Goal: Task Accomplishment & Management: Manage account settings

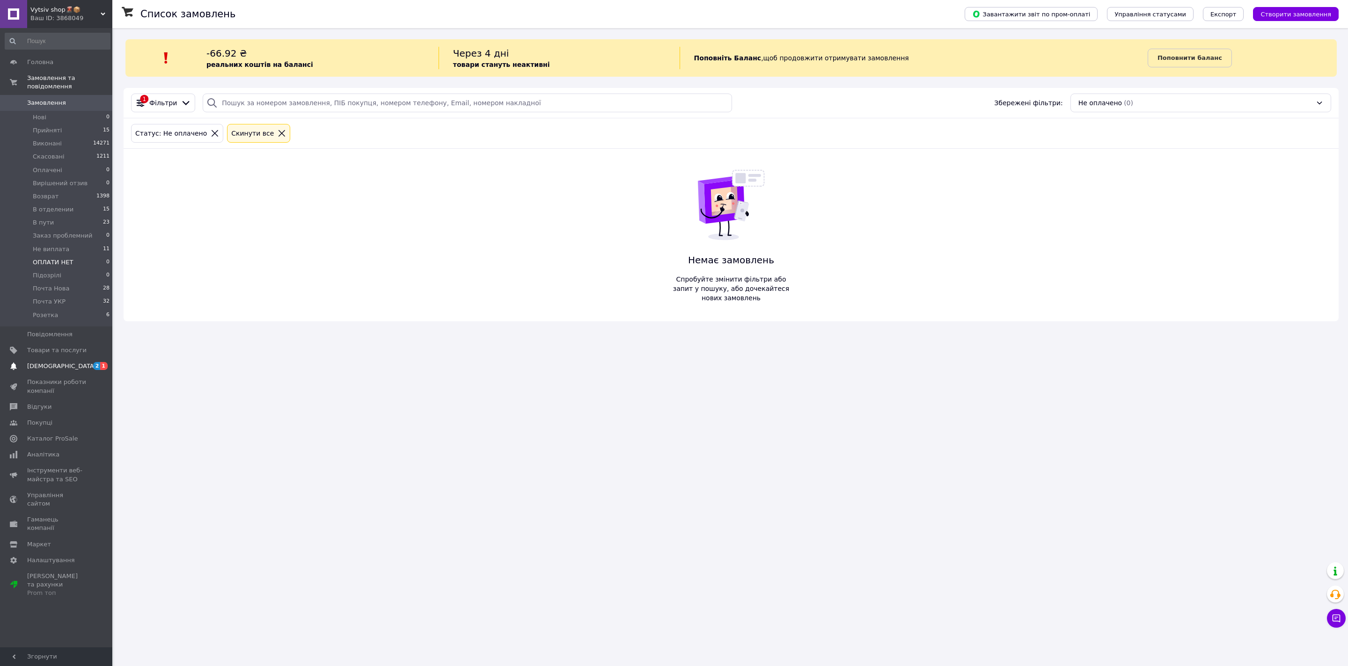
click at [78, 368] on span "[DEMOGRAPHIC_DATA]" at bounding box center [56, 366] width 59 height 8
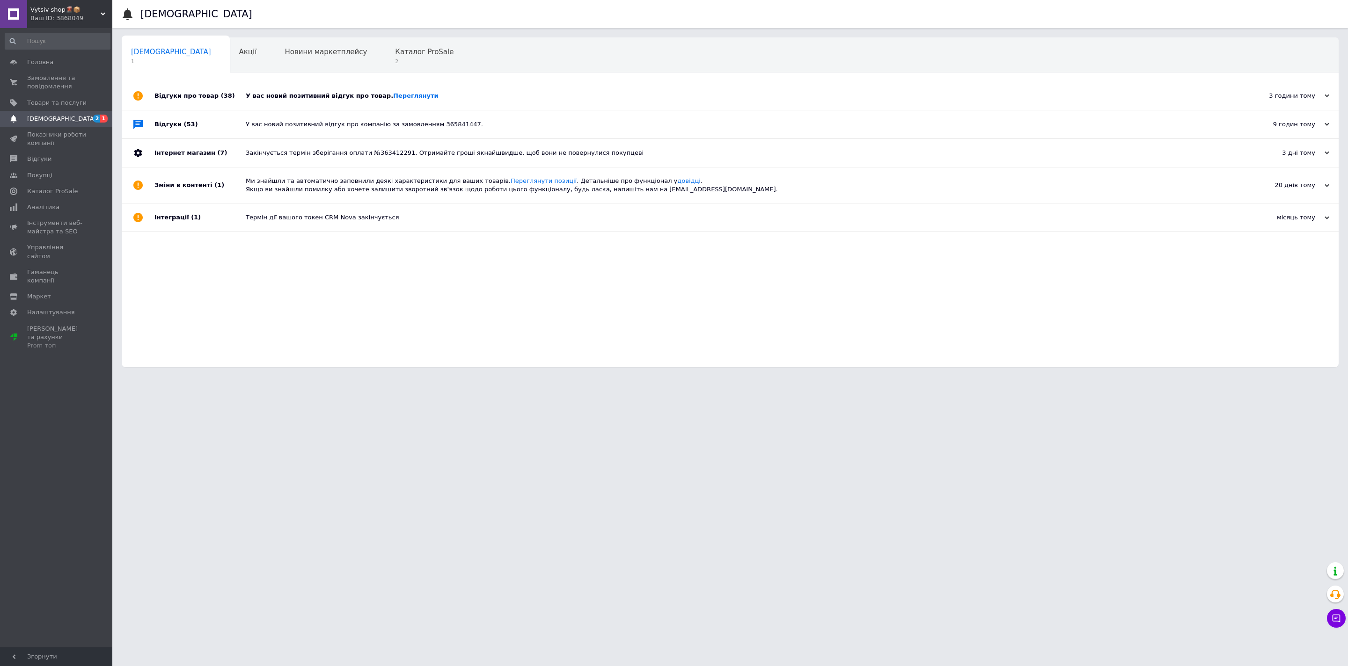
click at [258, 92] on div "У вас новий позитивний відгук про товар. Переглянути" at bounding box center [741, 96] width 990 height 8
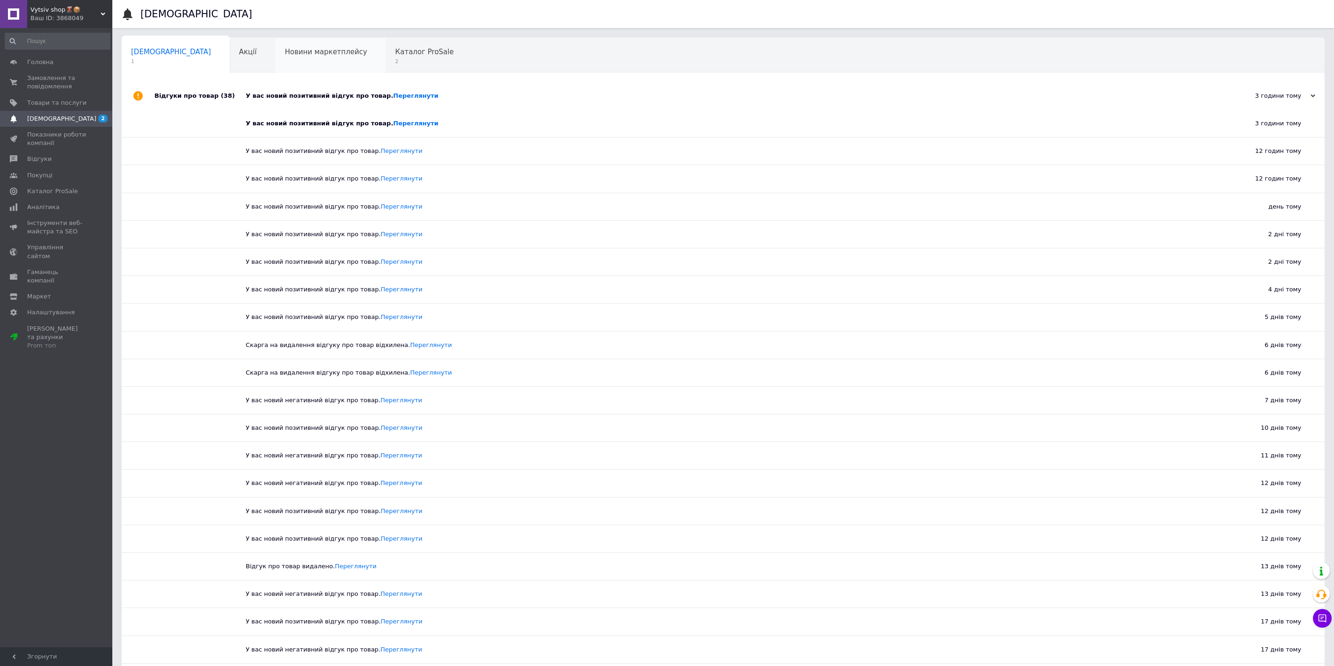
click at [285, 48] on span "Новини маркетплейсу" at bounding box center [326, 52] width 82 height 8
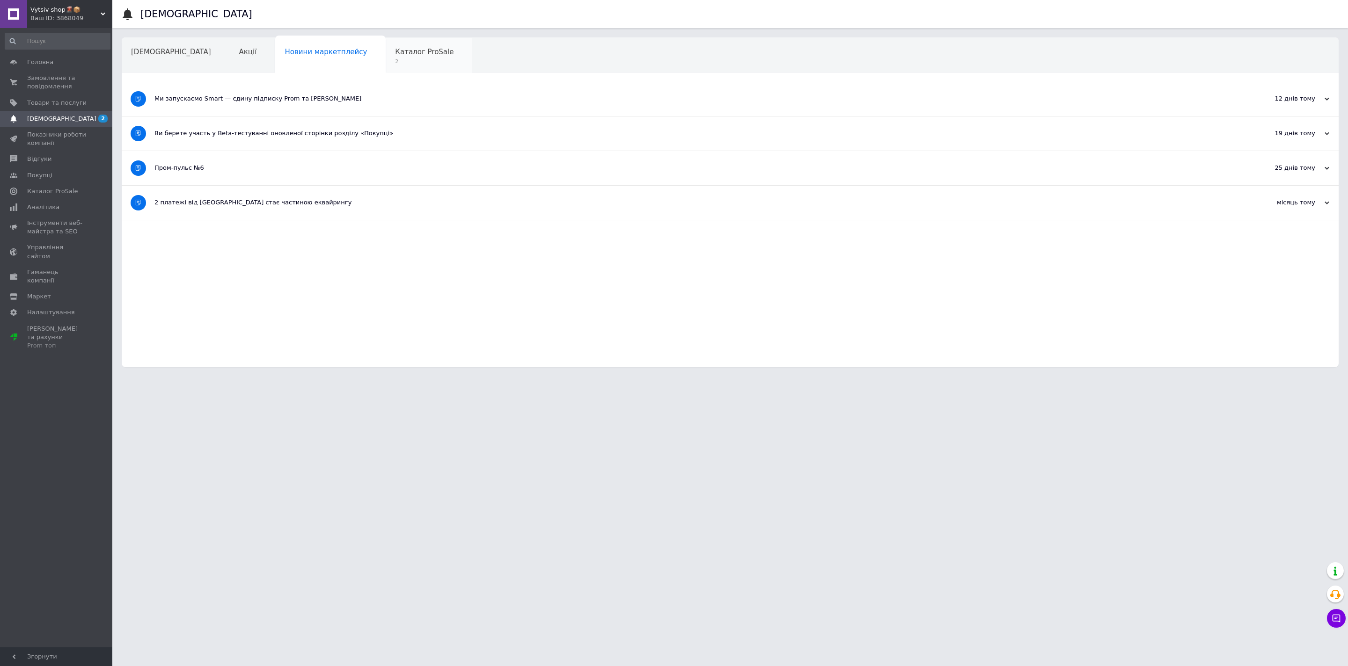
click at [395, 49] on span "Каталог ProSale" at bounding box center [424, 52] width 58 height 8
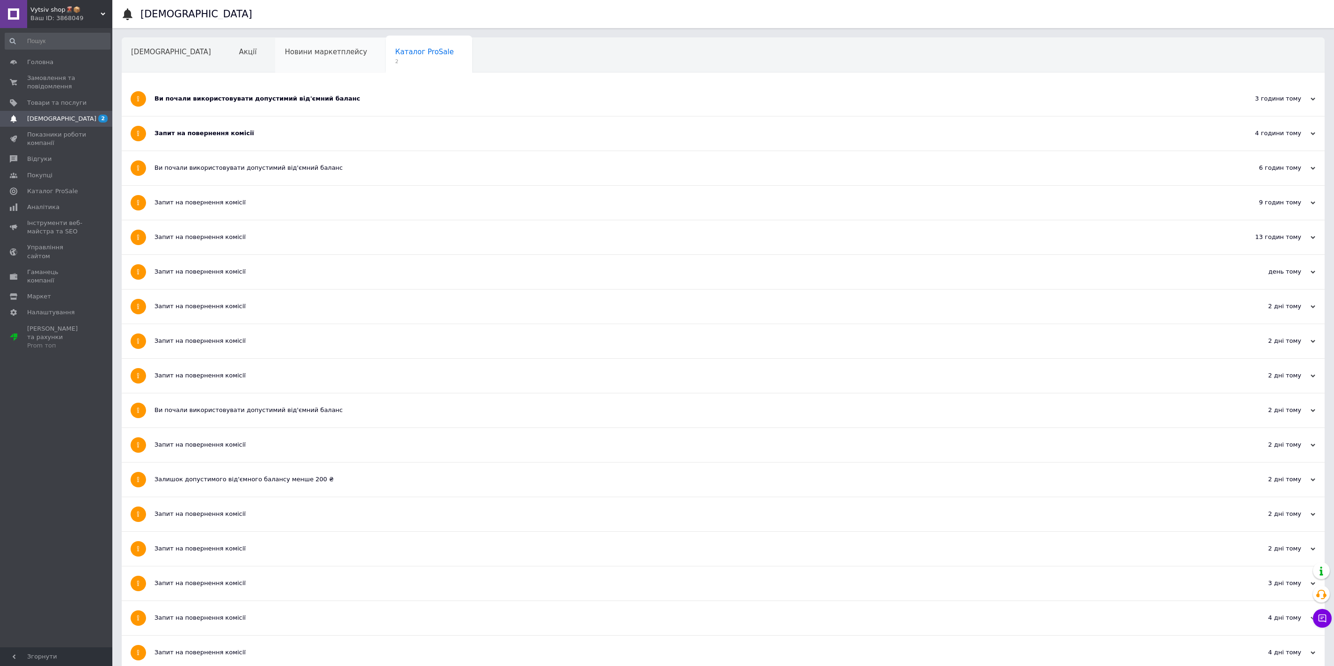
click at [275, 67] on div "Новини маркетплейсу" at bounding box center [330, 56] width 110 height 36
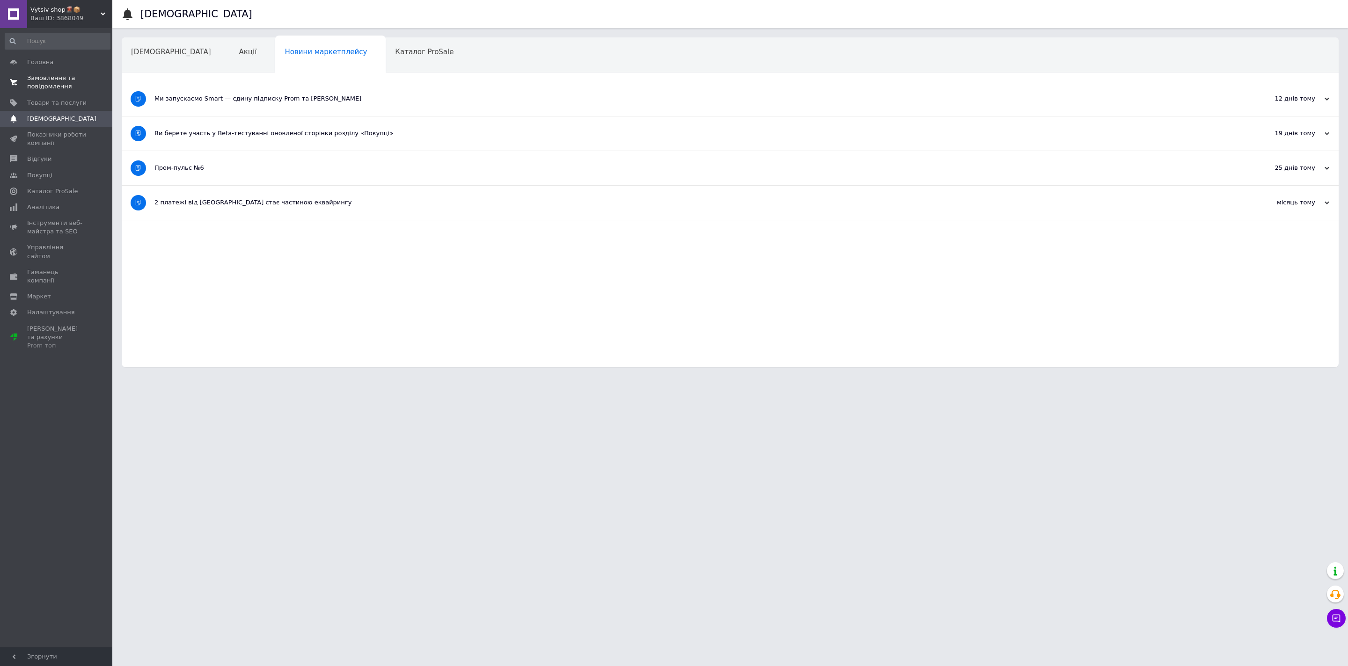
click at [66, 82] on span "Замовлення та повідомлення" at bounding box center [56, 82] width 59 height 17
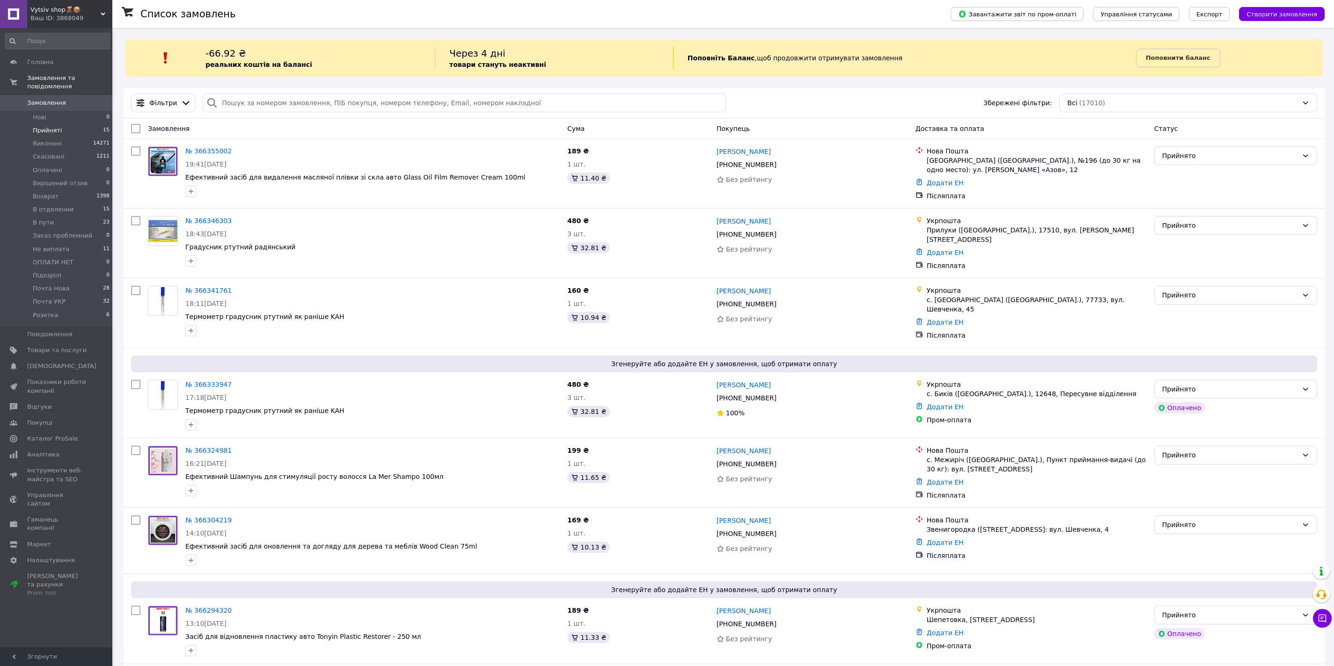
click at [72, 133] on li "Прийняті 15" at bounding box center [57, 130] width 115 height 13
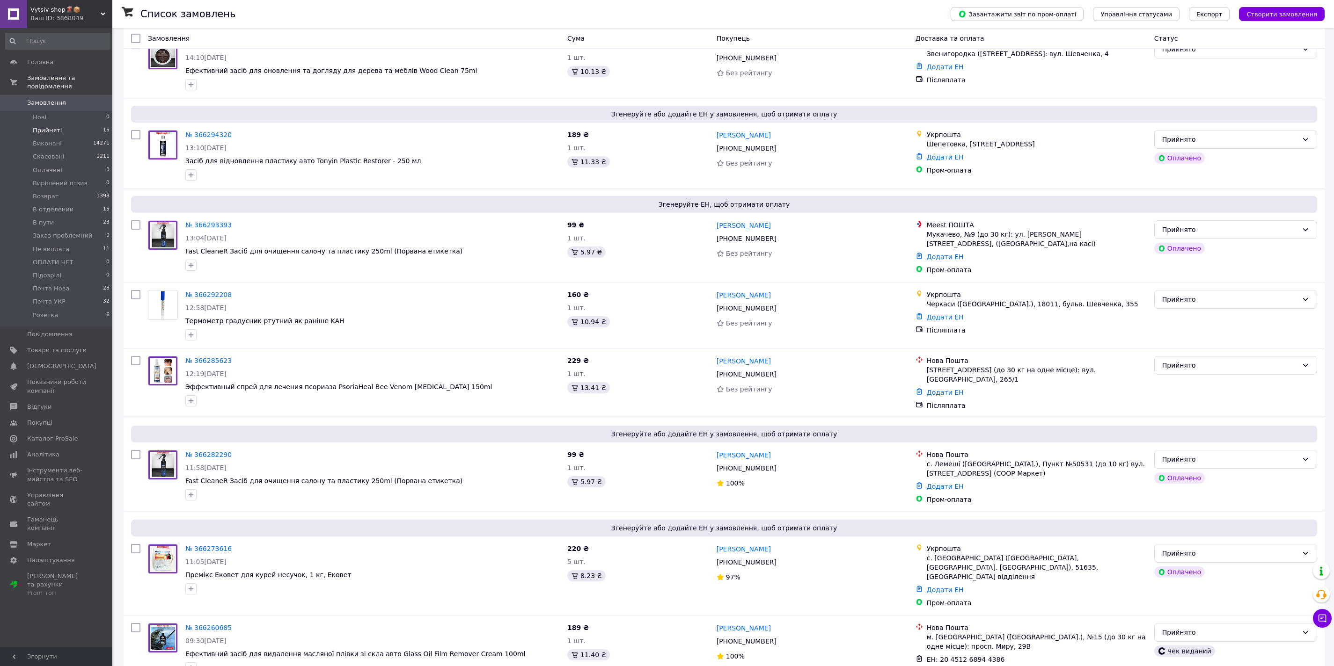
scroll to position [676, 0]
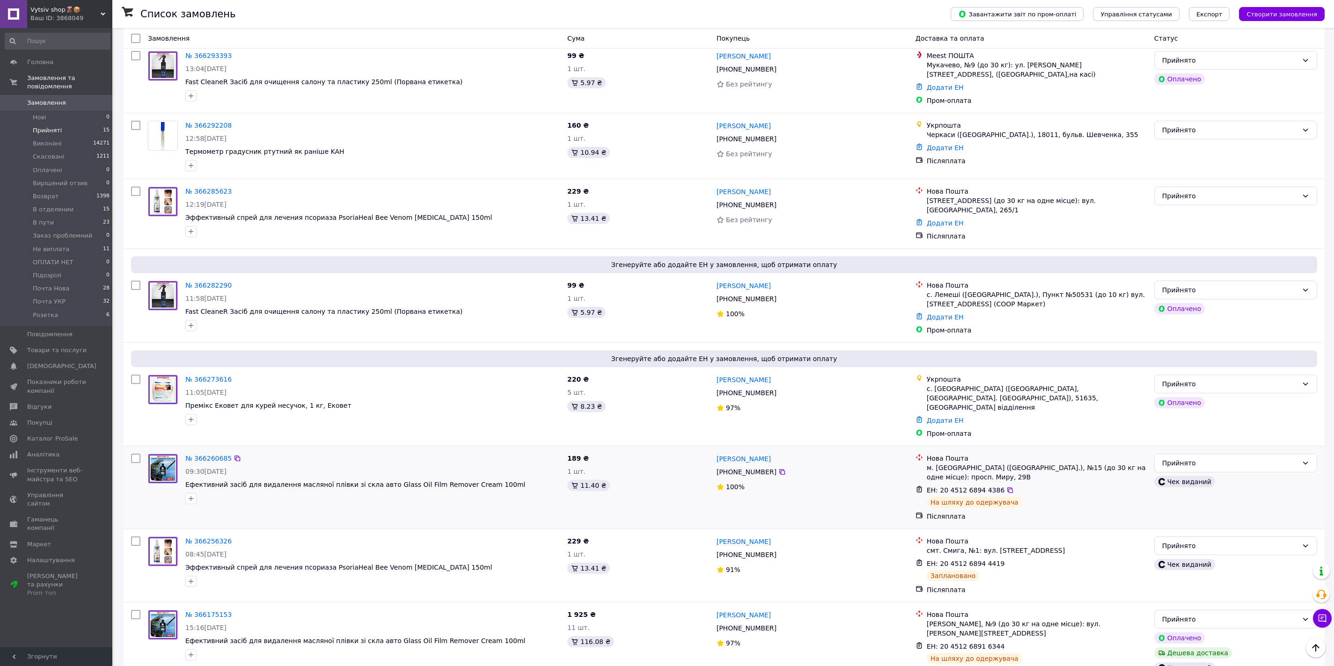
click at [138, 454] on input "checkbox" at bounding box center [135, 458] width 9 height 9
checkbox input "true"
click at [134, 610] on input "checkbox" at bounding box center [135, 614] width 9 height 9
checkbox input "true"
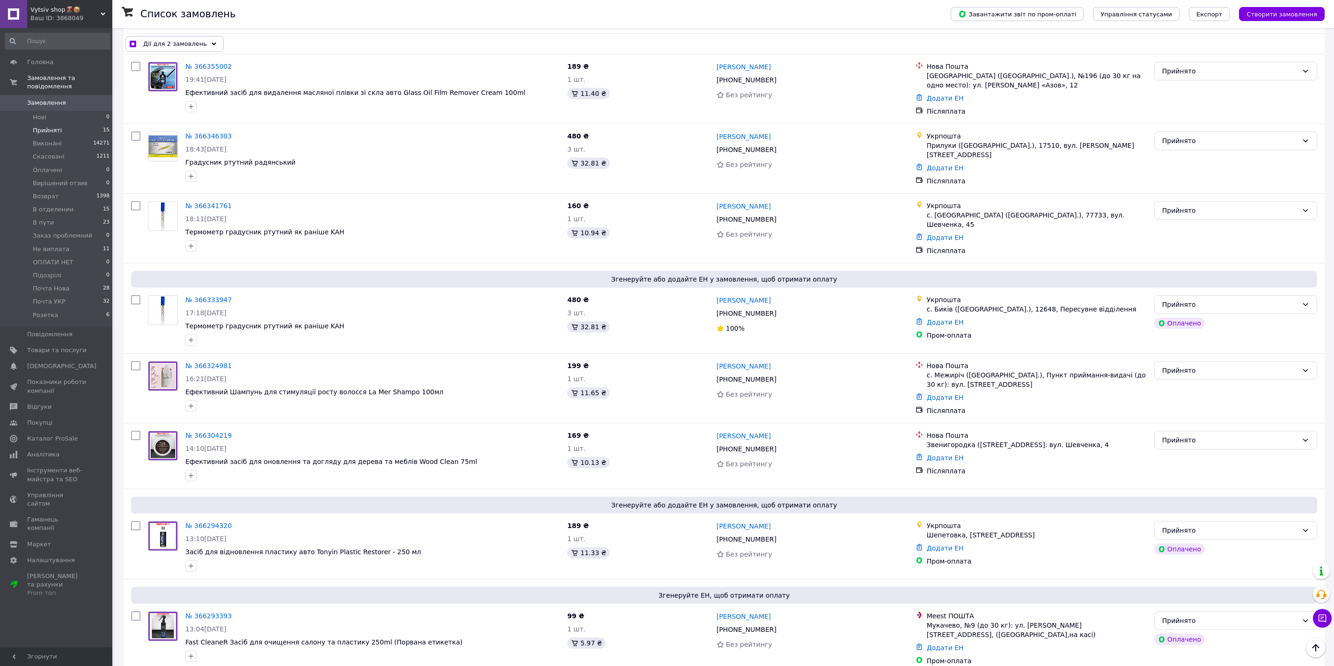
scroll to position [0, 0]
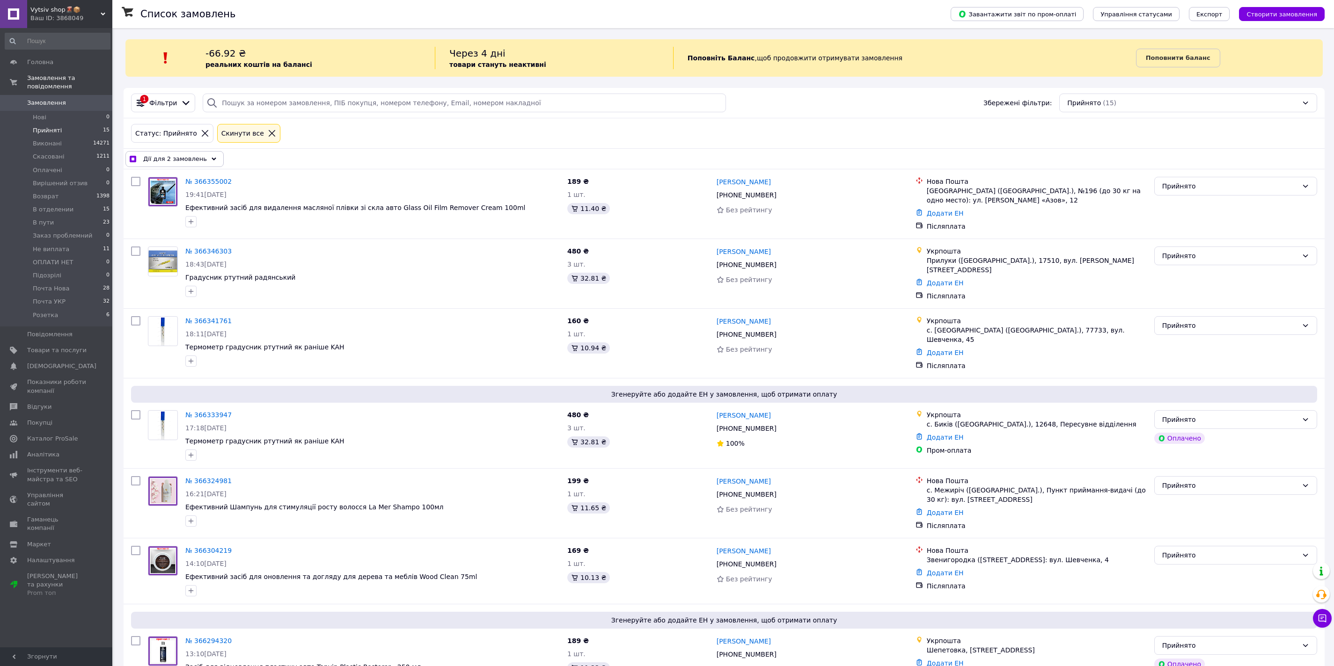
click at [196, 153] on div "Дії для 2 замовлень" at bounding box center [174, 159] width 98 height 16
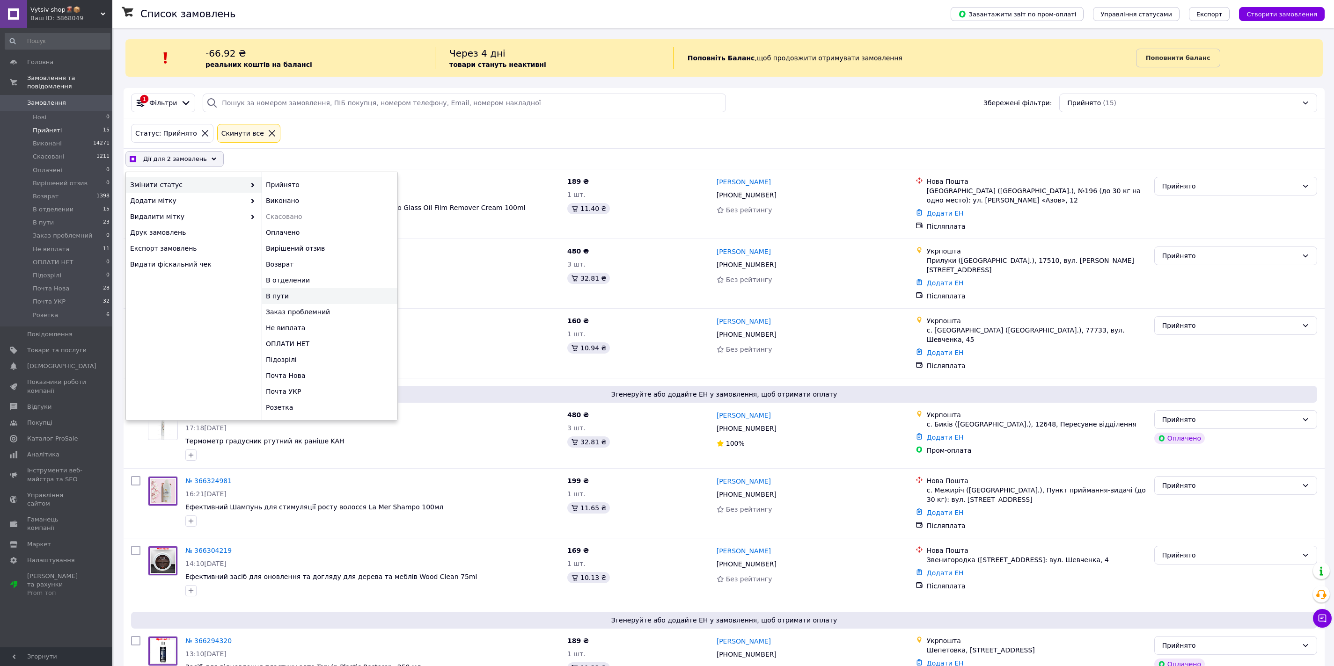
checkbox input "true"
click at [302, 297] on div "В пути" at bounding box center [330, 296] width 136 height 16
checkbox input "false"
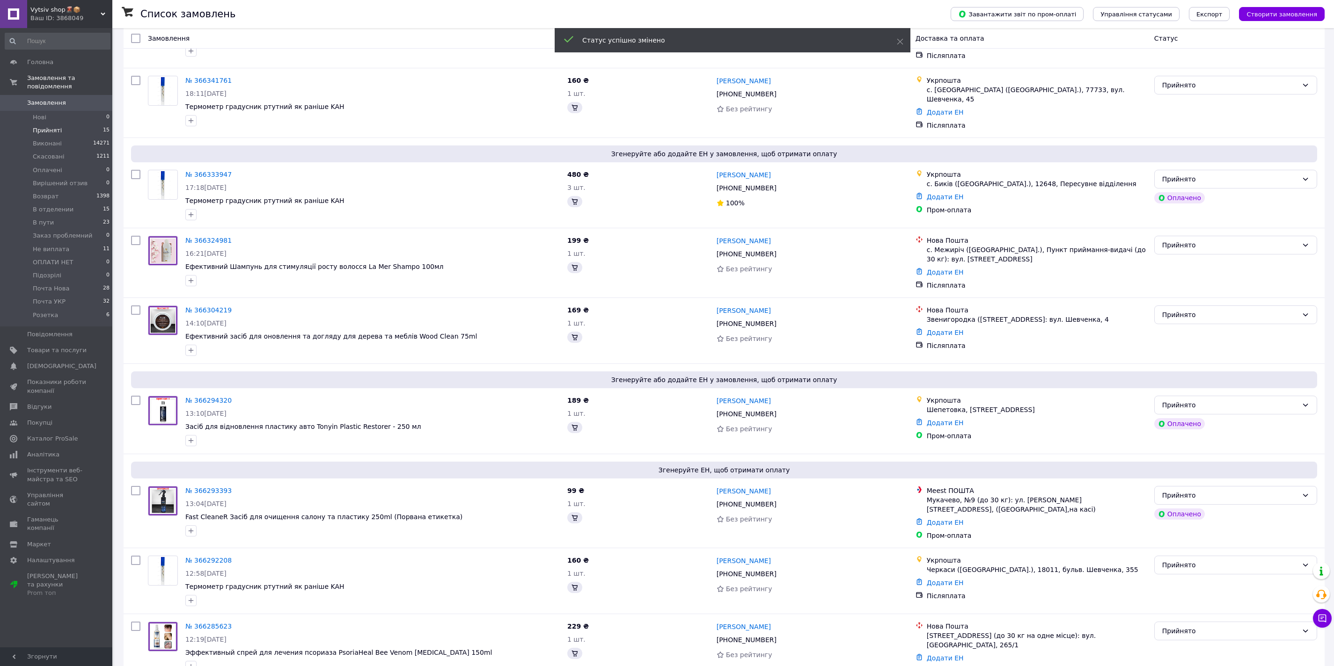
scroll to position [676, 0]
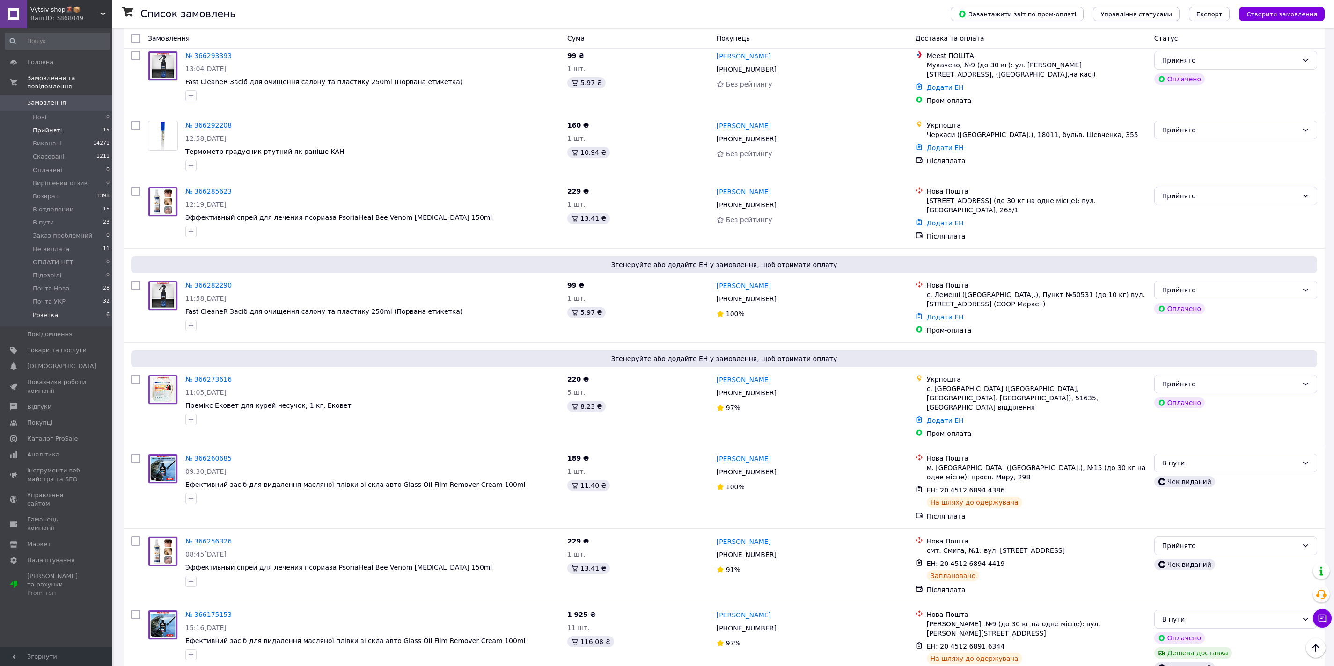
click at [62, 314] on li "Розетка 6" at bounding box center [57, 318] width 115 height 18
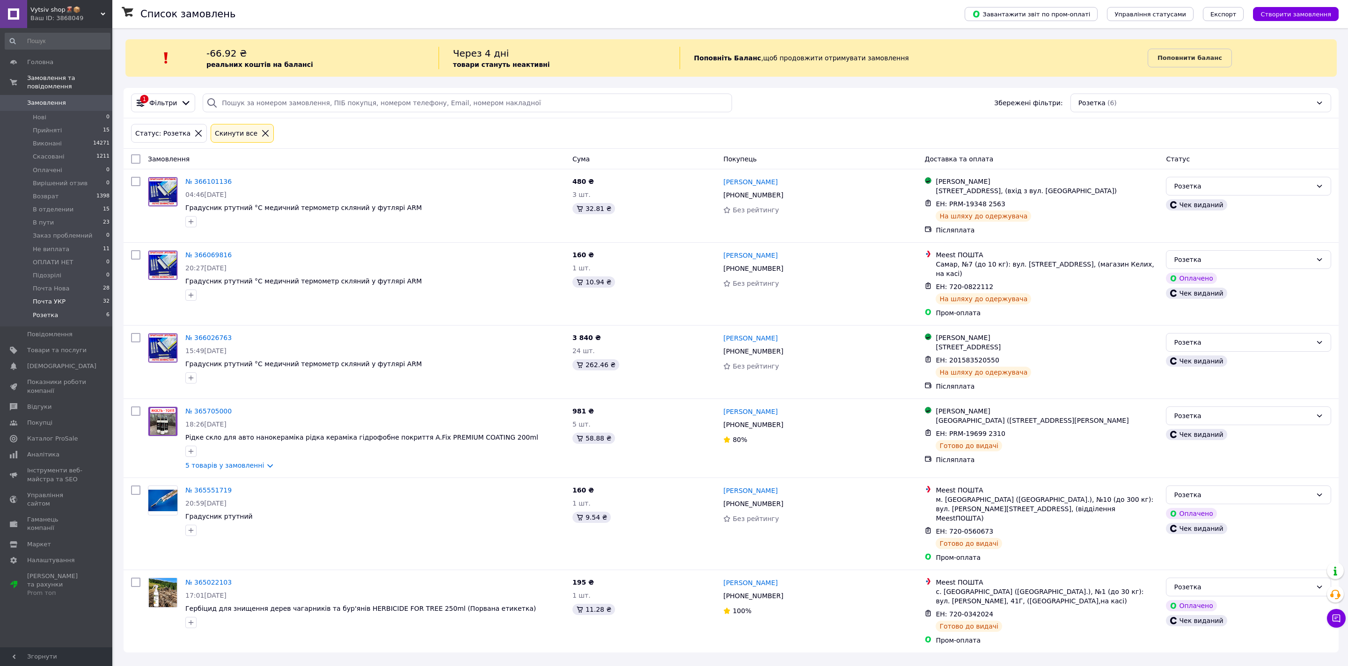
click at [80, 301] on li "Почта УКР 32" at bounding box center [57, 301] width 115 height 13
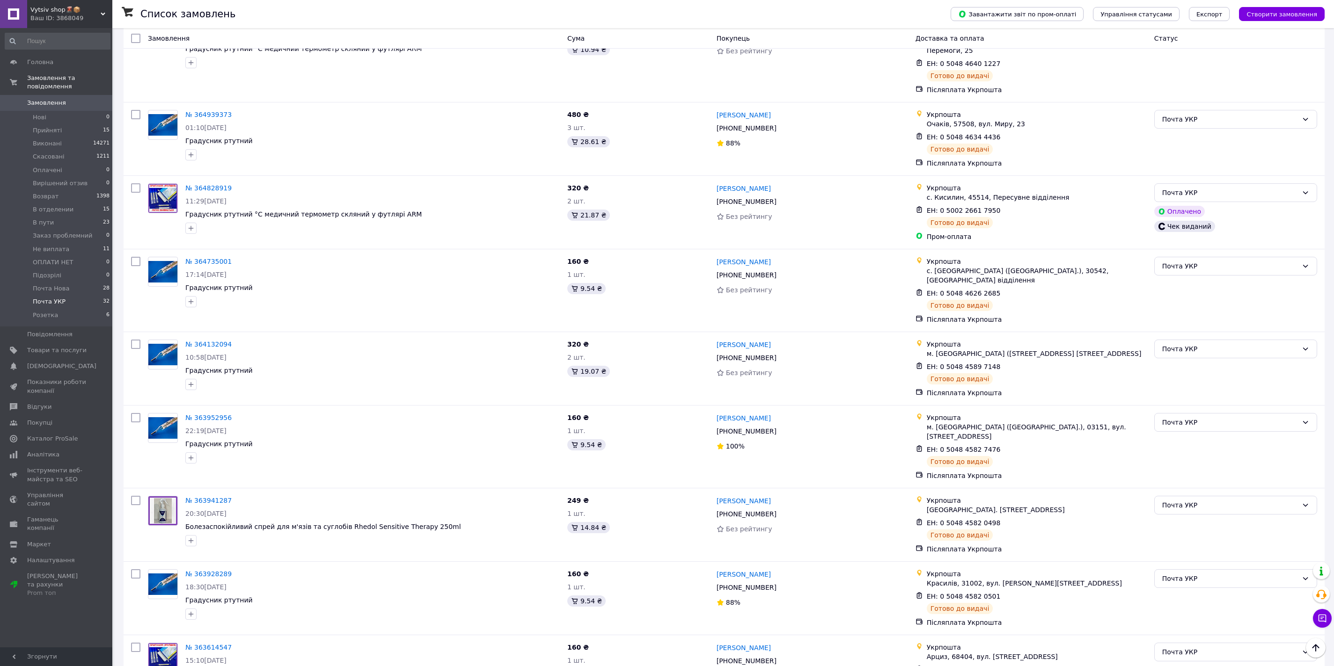
scroll to position [1937, 0]
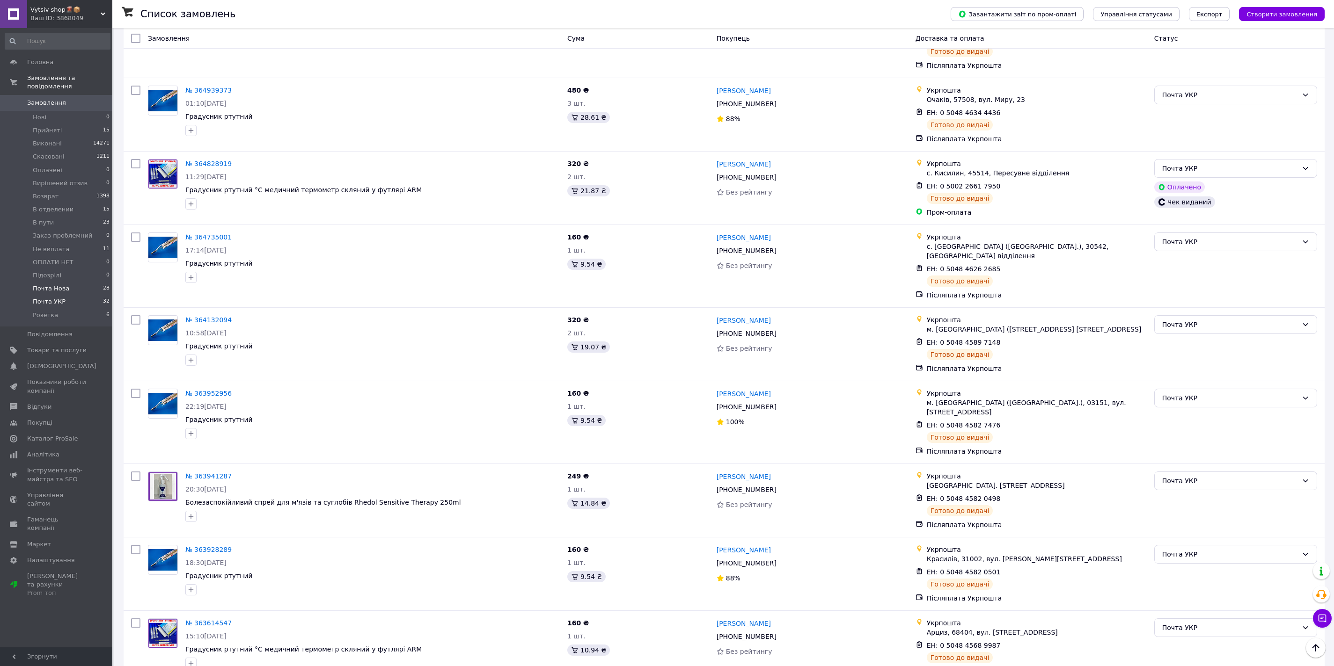
click at [80, 287] on li "Почта Нова 28" at bounding box center [57, 288] width 115 height 13
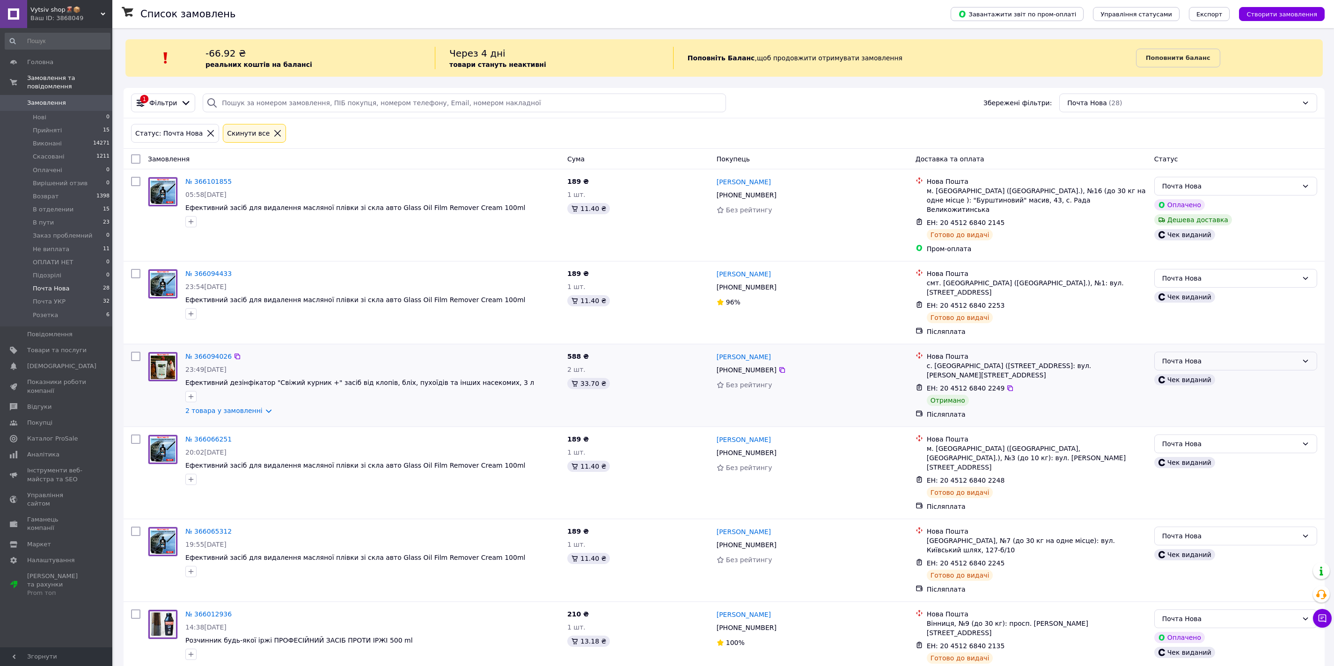
click at [1229, 356] on div "Почта Нова" at bounding box center [1230, 361] width 136 height 10
click at [1181, 379] on li "Виконано" at bounding box center [1236, 379] width 162 height 17
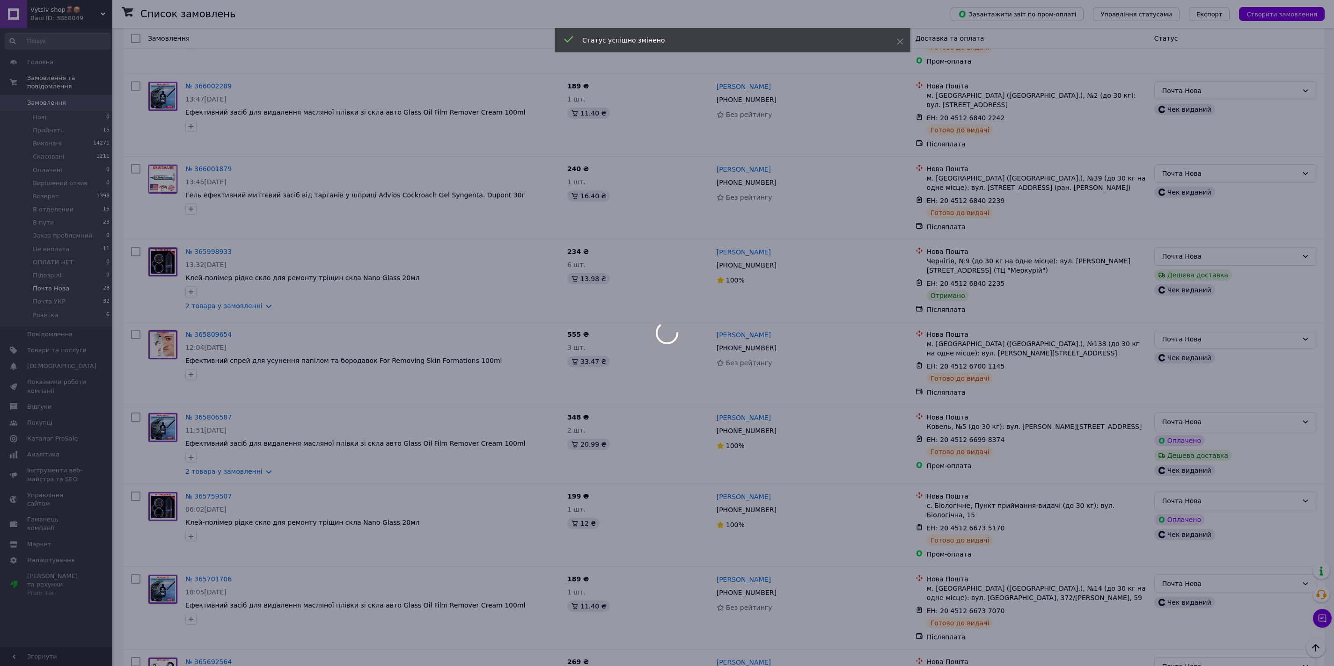
scroll to position [542, 0]
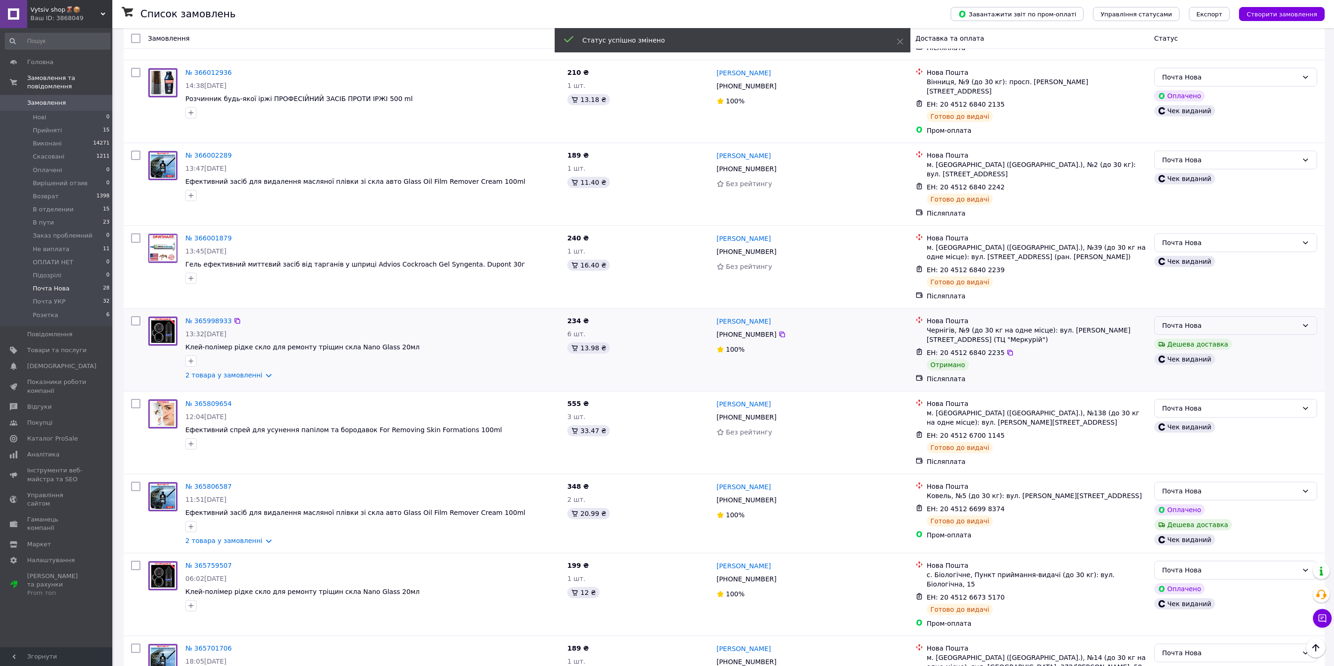
click at [1240, 321] on div "Почта Нова" at bounding box center [1230, 326] width 136 height 10
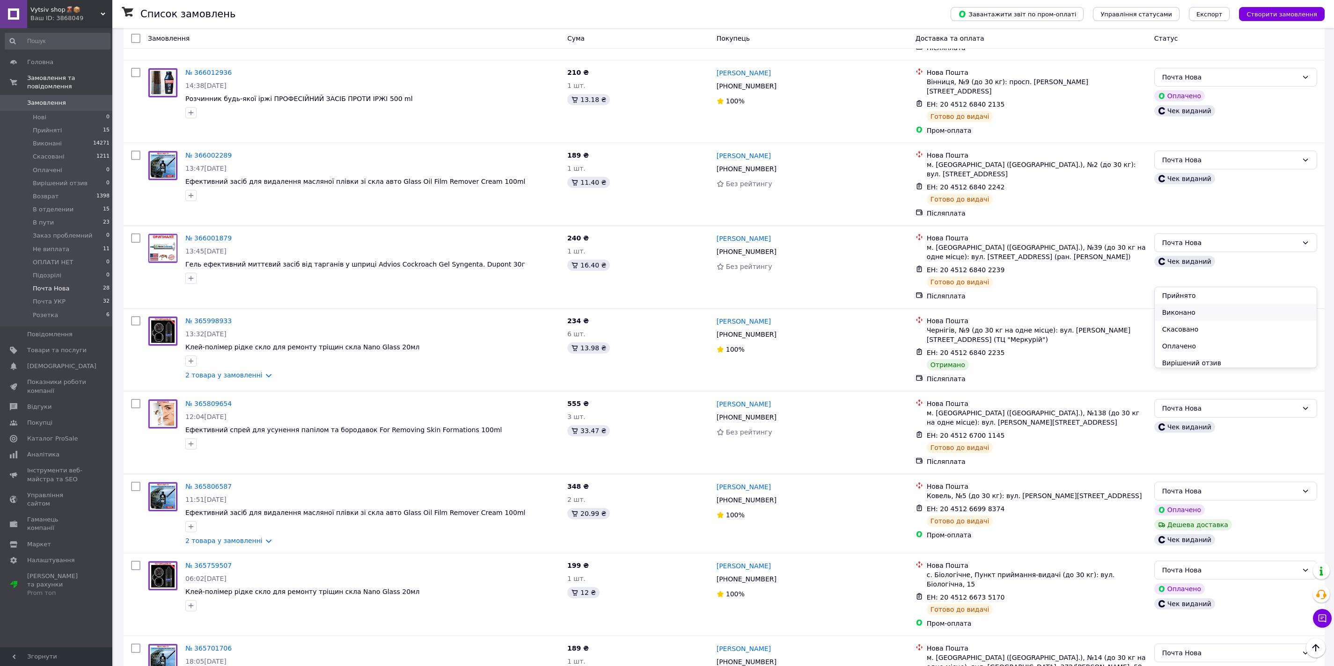
click at [1228, 320] on li "Виконано" at bounding box center [1236, 312] width 162 height 17
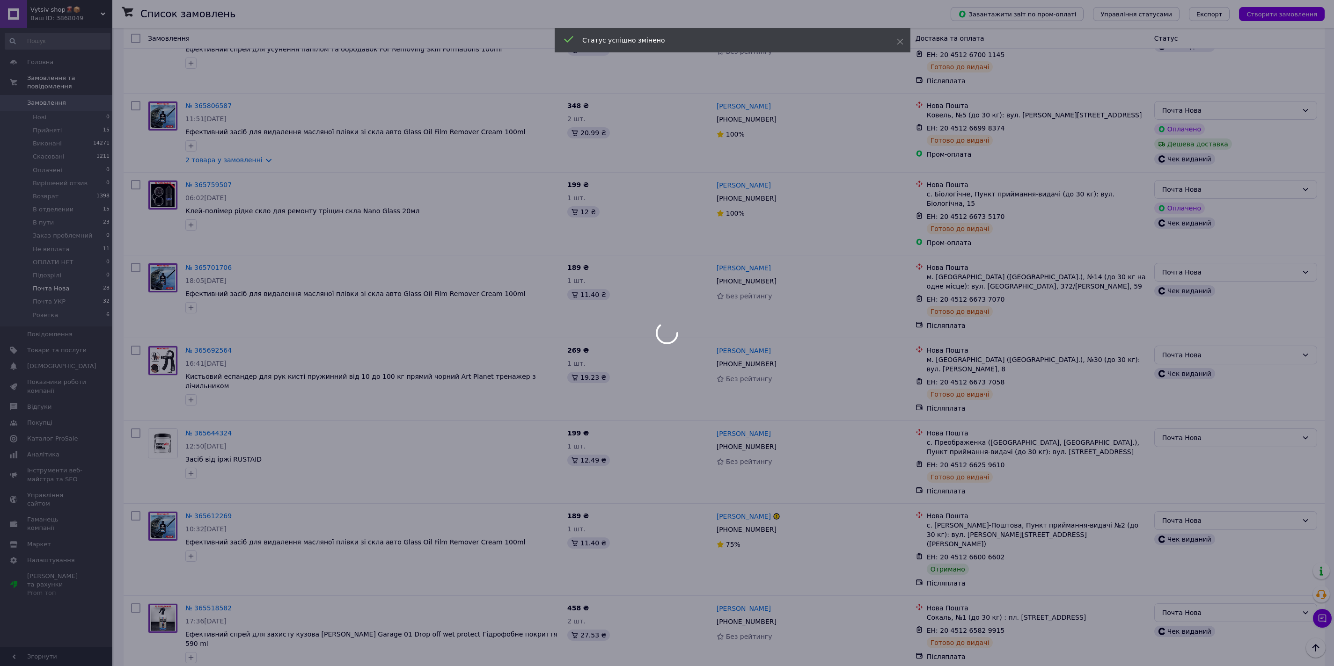
scroll to position [1019, 0]
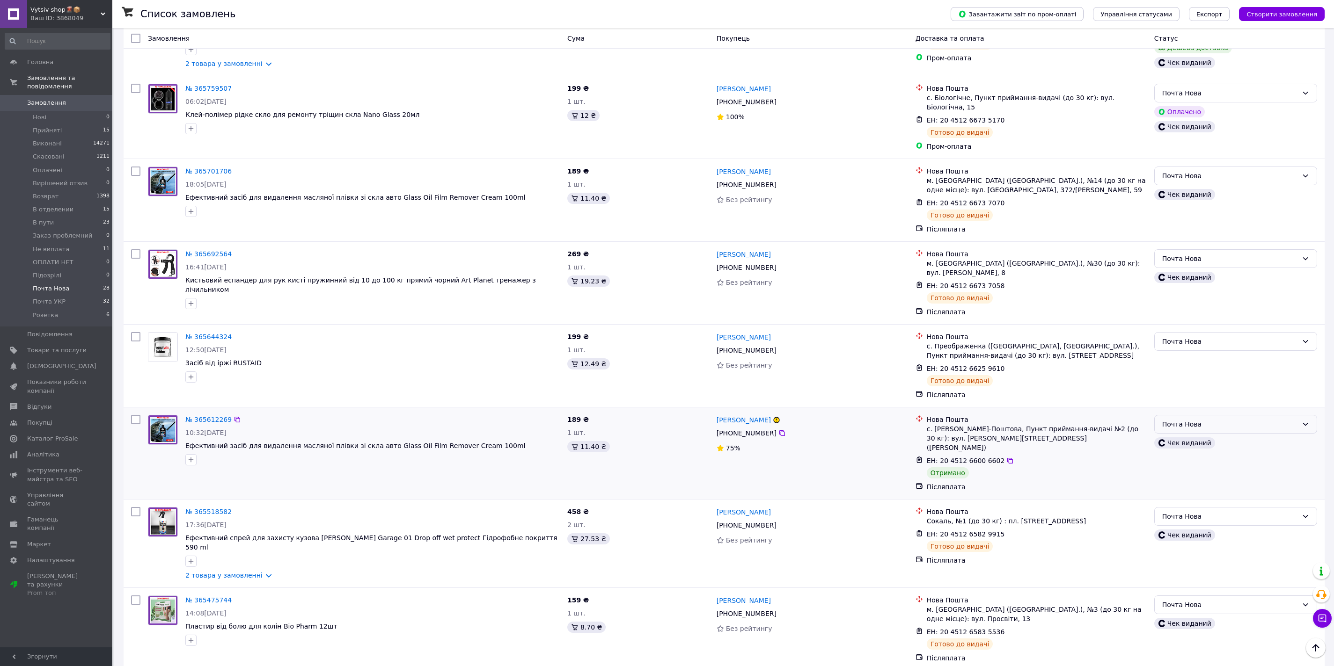
click at [1245, 419] on div "Почта Нова" at bounding box center [1230, 424] width 136 height 10
click at [1211, 394] on li "Виконано" at bounding box center [1236, 392] width 162 height 17
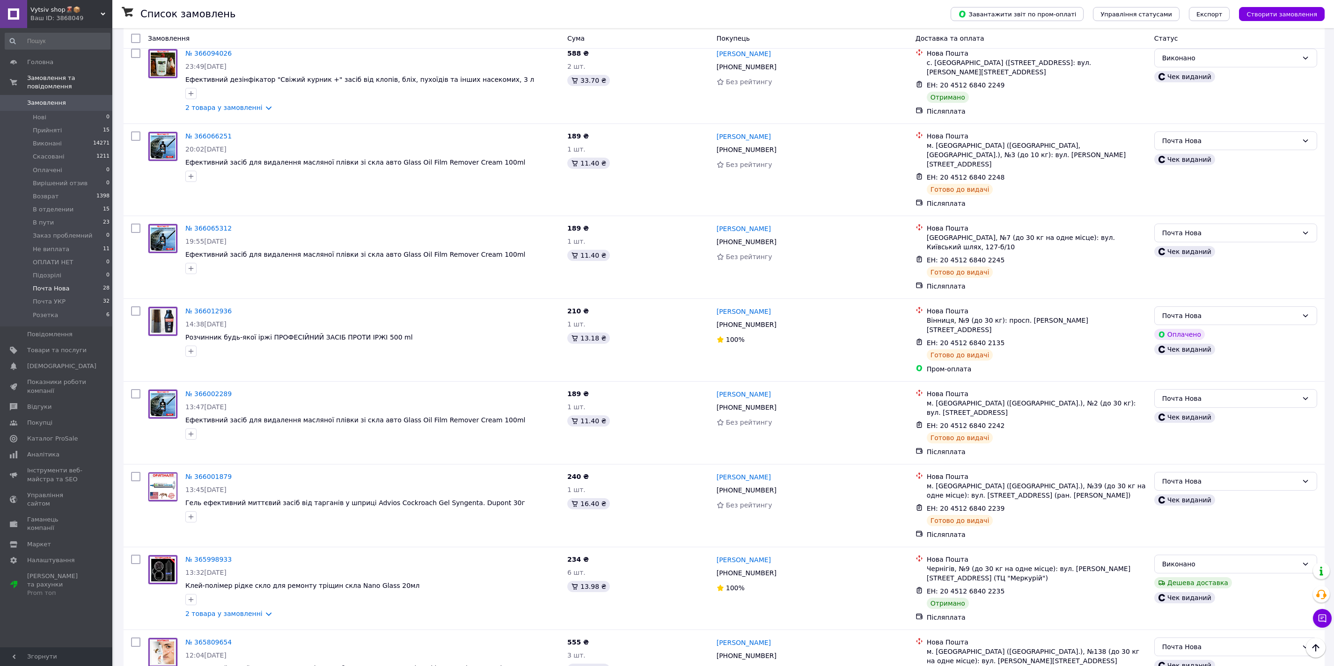
scroll to position [0, 0]
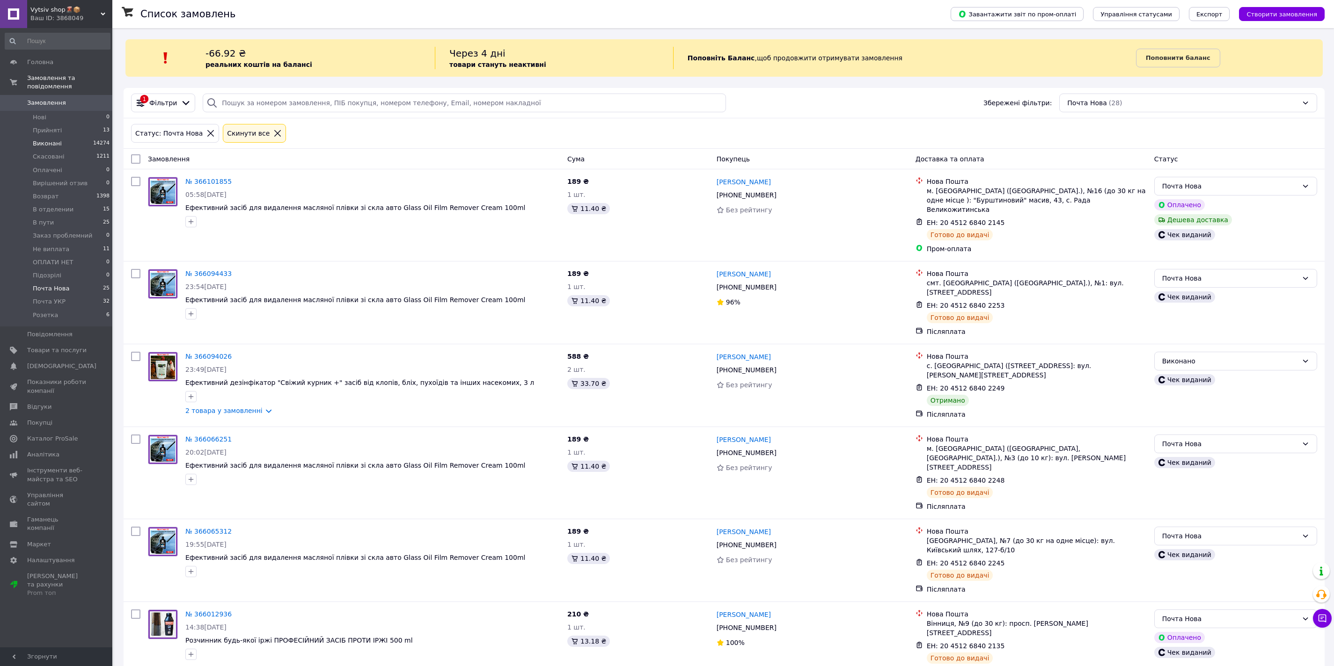
click at [76, 142] on li "Виконані 14274" at bounding box center [57, 143] width 115 height 13
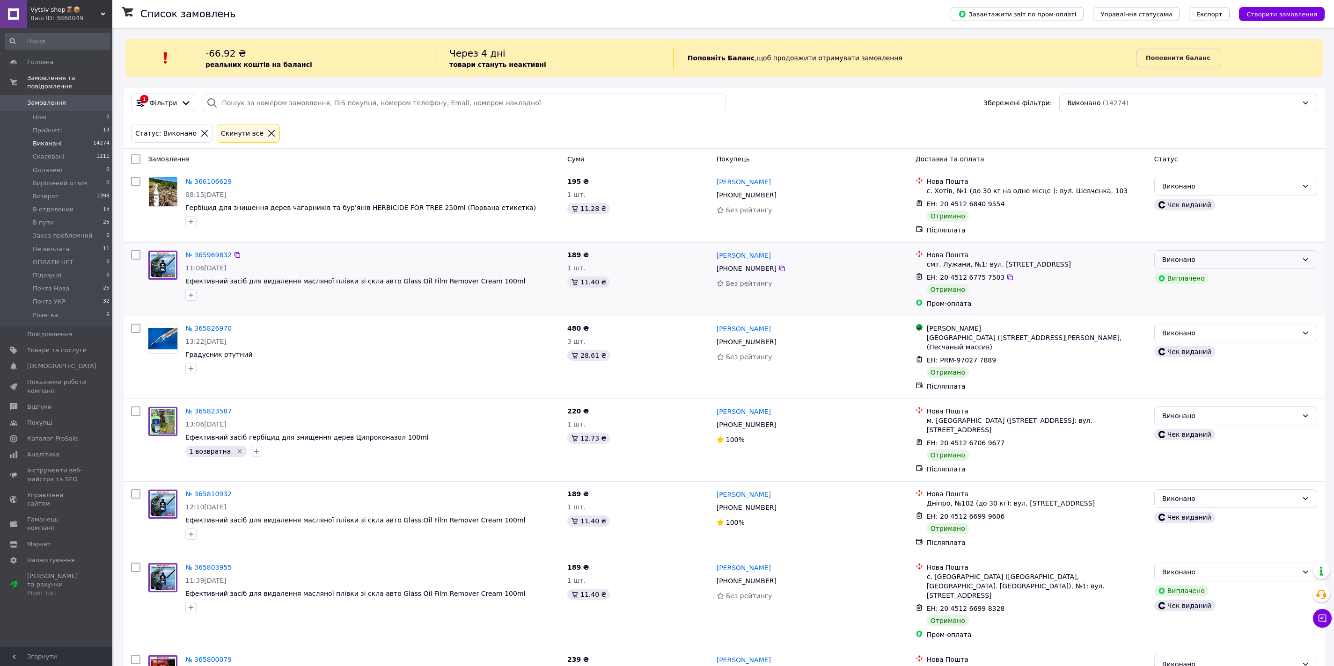
click at [1219, 261] on div "Виконано" at bounding box center [1230, 260] width 136 height 10
click at [1205, 294] on li "В отделении" at bounding box center [1236, 295] width 162 height 17
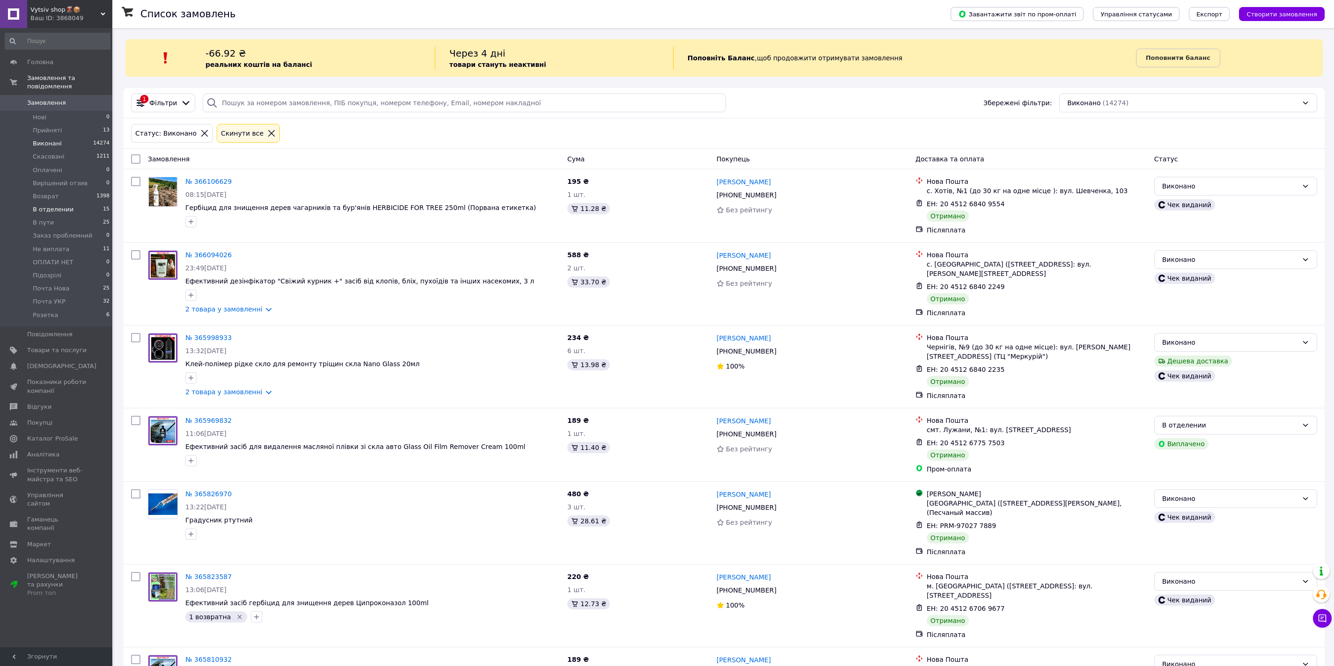
click at [66, 208] on span "В отделении" at bounding box center [53, 209] width 41 height 8
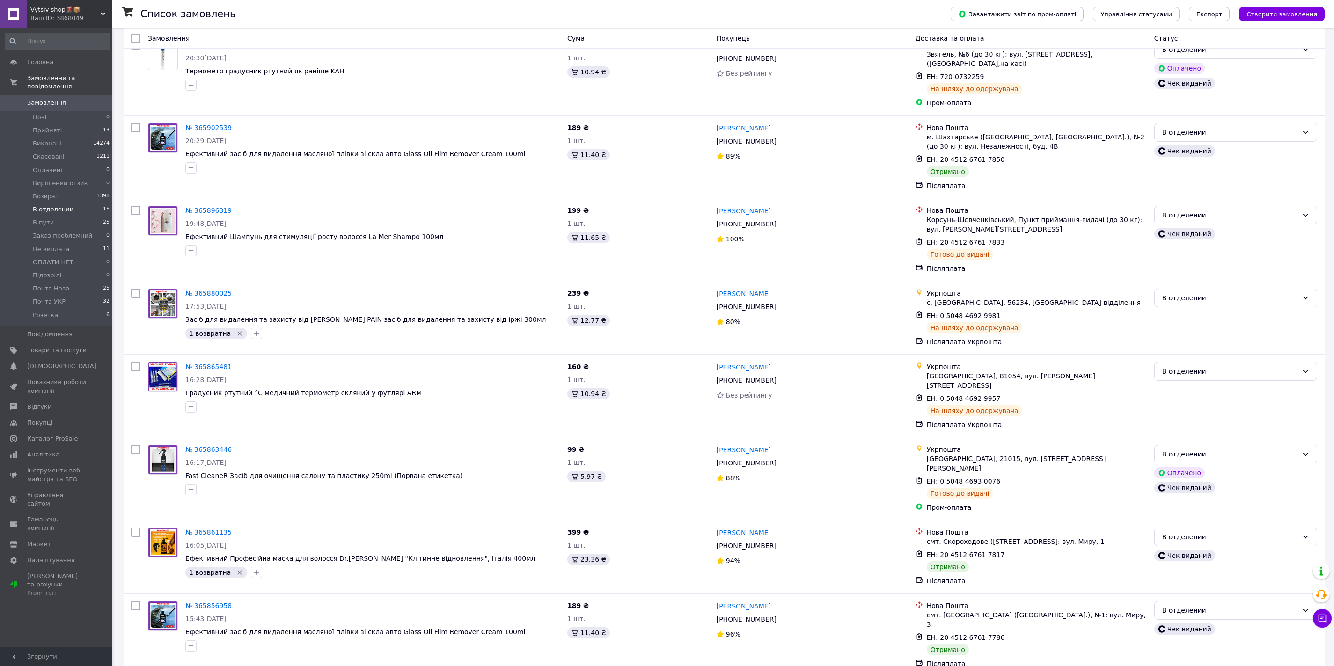
scroll to position [725, 0]
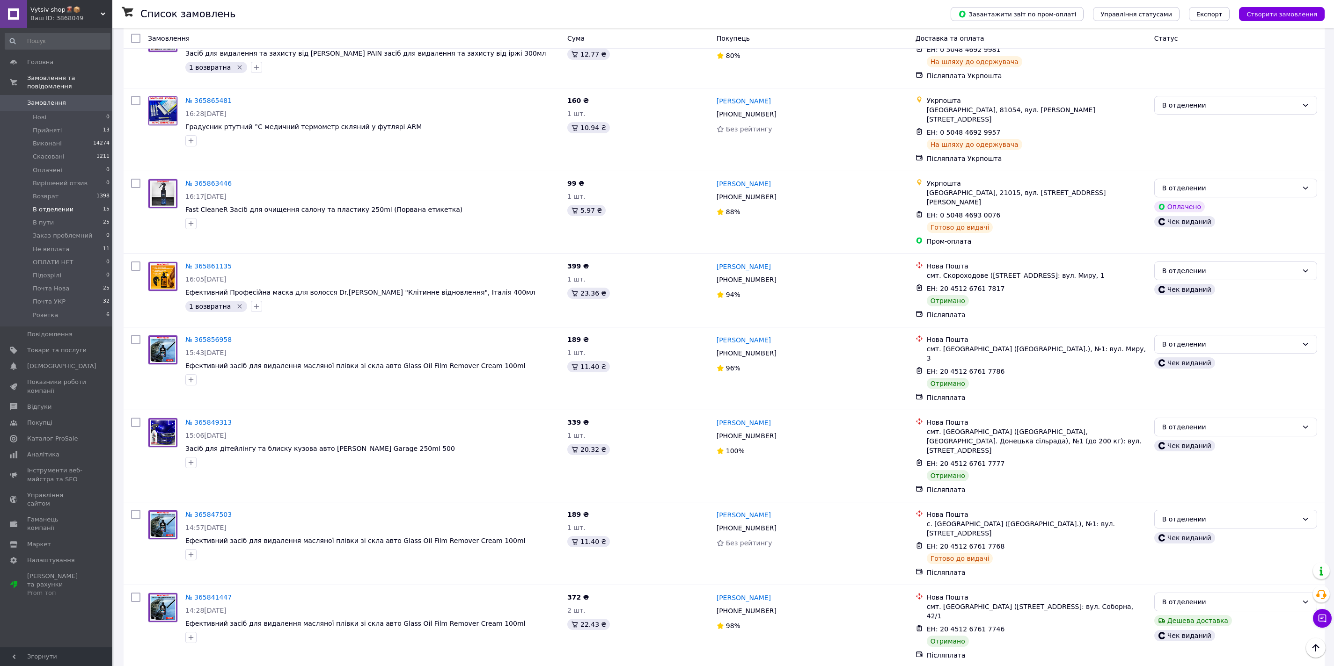
click at [1198, 564] on li "Почта УКР" at bounding box center [1236, 563] width 162 height 17
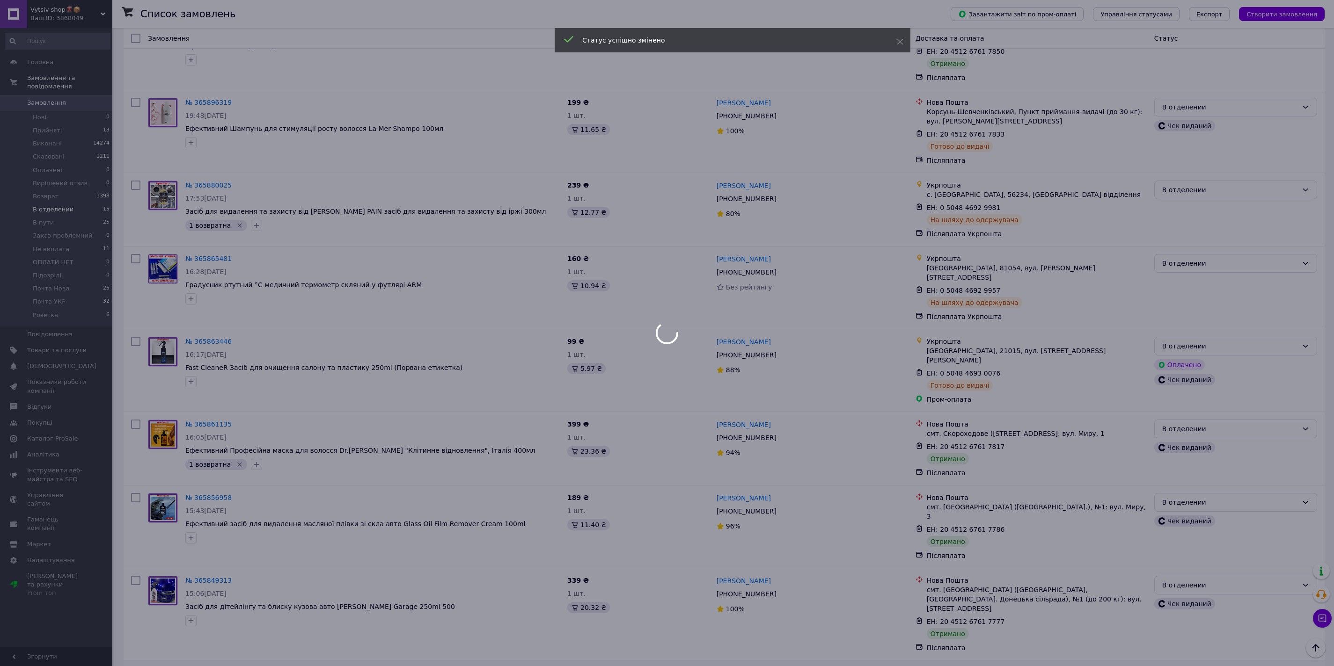
scroll to position [539, 0]
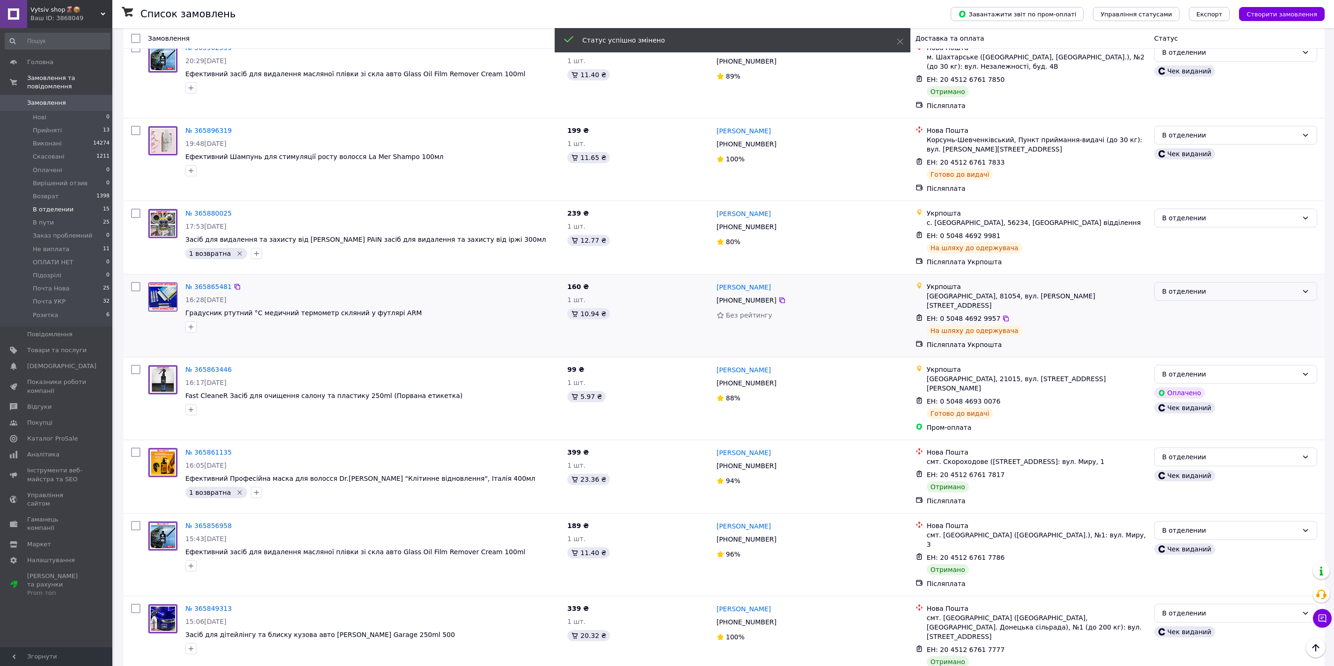
click at [1172, 286] on div "В отделении" at bounding box center [1230, 291] width 136 height 10
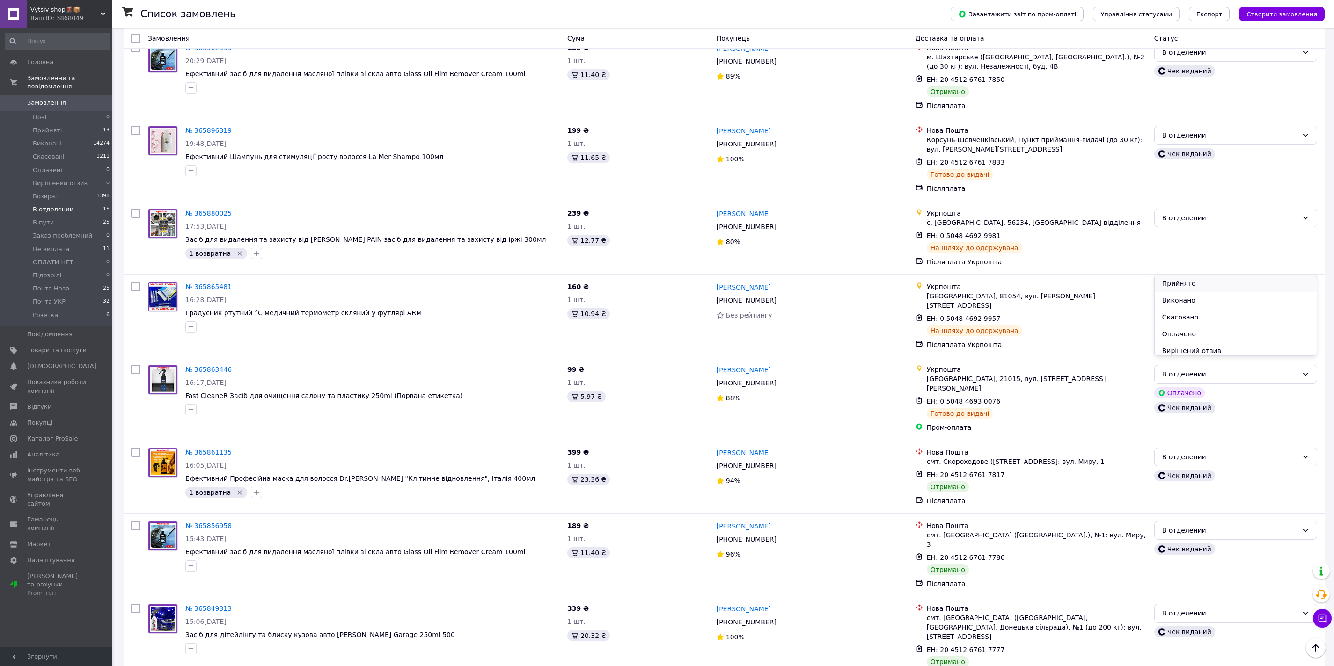
scroll to position [155, 0]
click at [1177, 329] on li "Почта УКР" at bounding box center [1236, 330] width 162 height 17
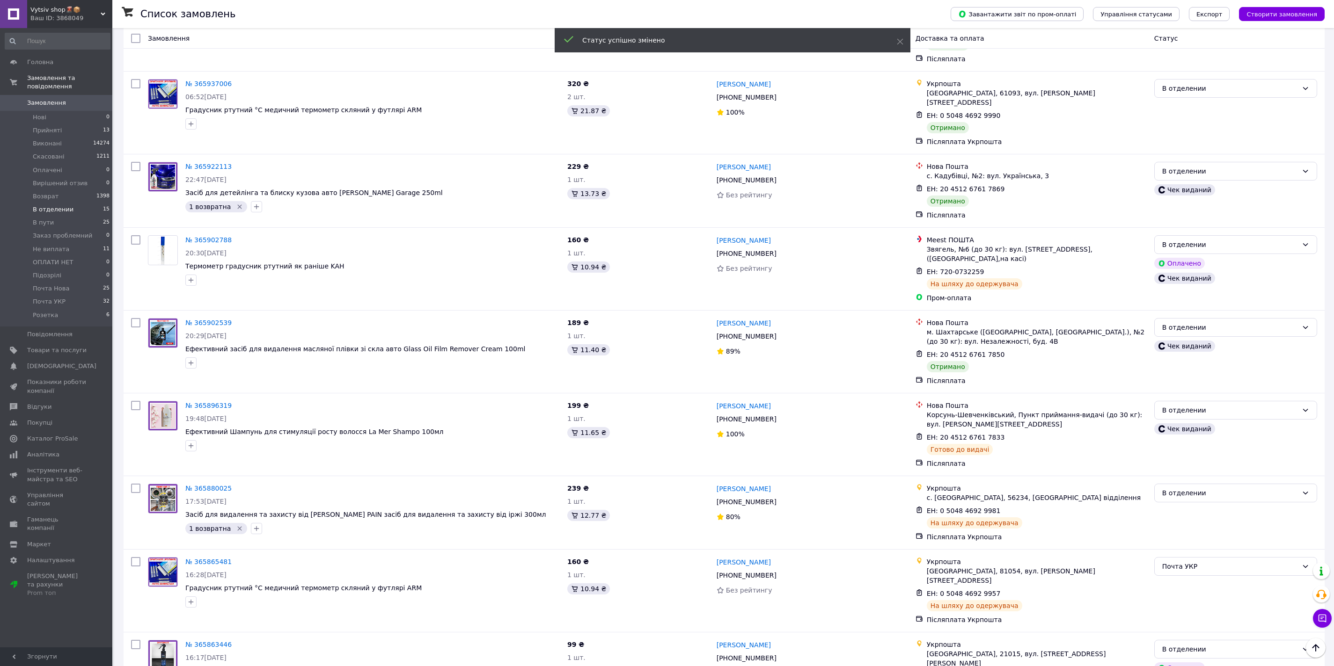
scroll to position [244, 0]
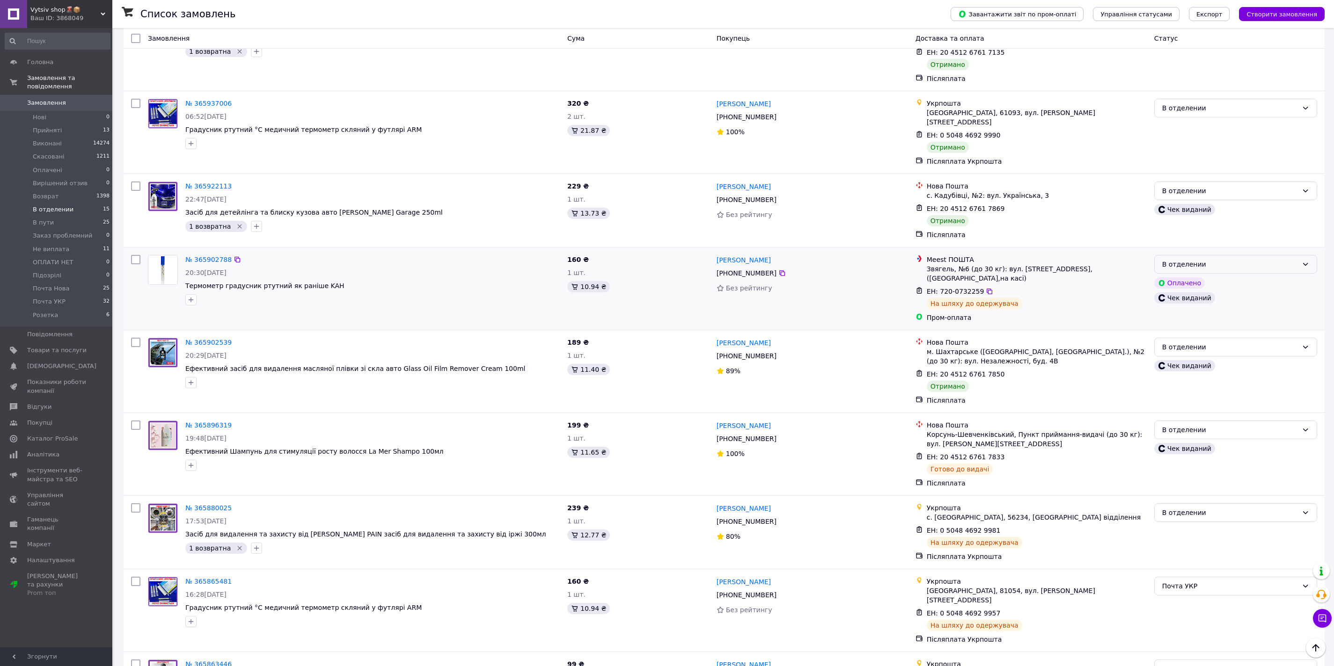
click at [1223, 259] on div "В отделении" at bounding box center [1230, 264] width 136 height 10
click at [1186, 322] on li "Розетка" at bounding box center [1236, 329] width 162 height 17
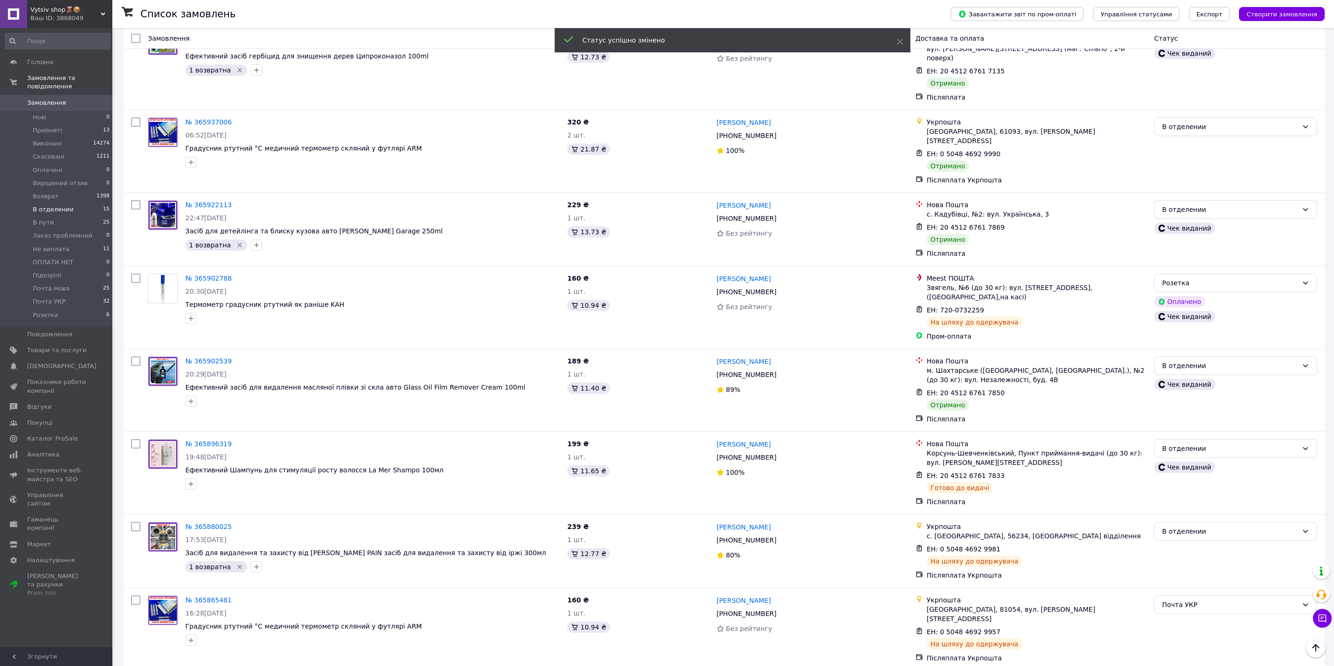
scroll to position [205, 0]
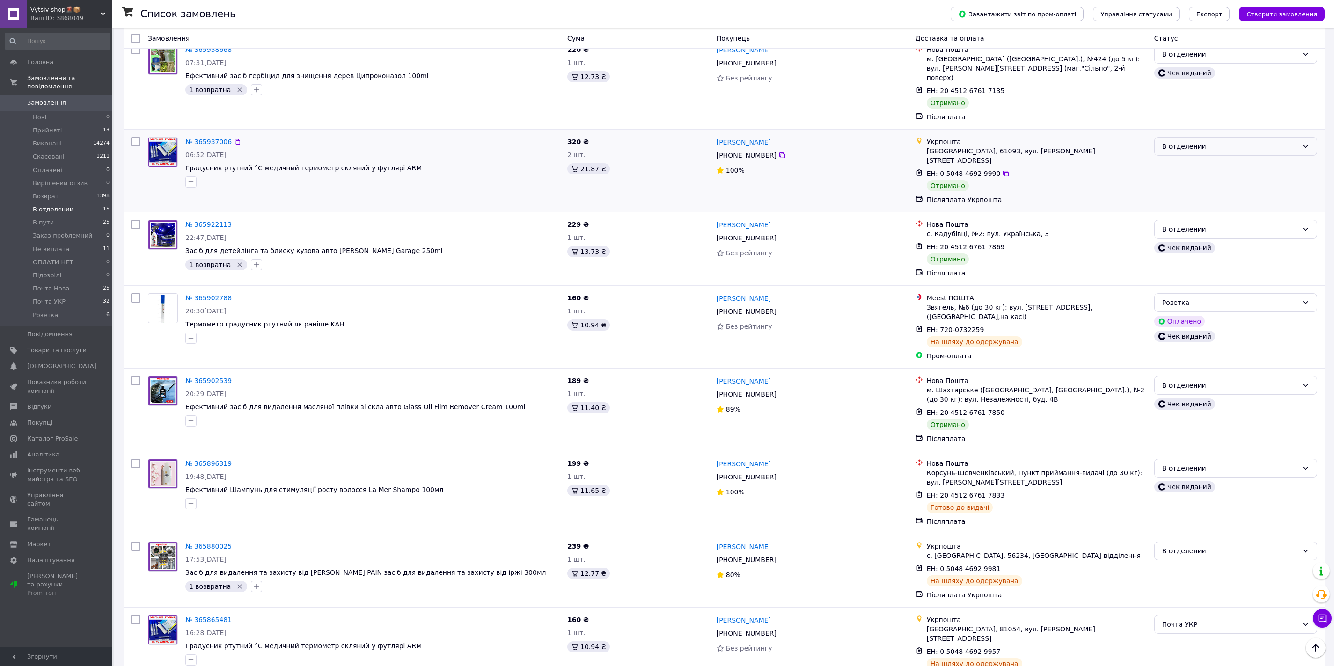
click at [1167, 141] on div "В отделении" at bounding box center [1230, 146] width 136 height 10
click at [1190, 180] on li "Не виплата" at bounding box center [1236, 185] width 162 height 17
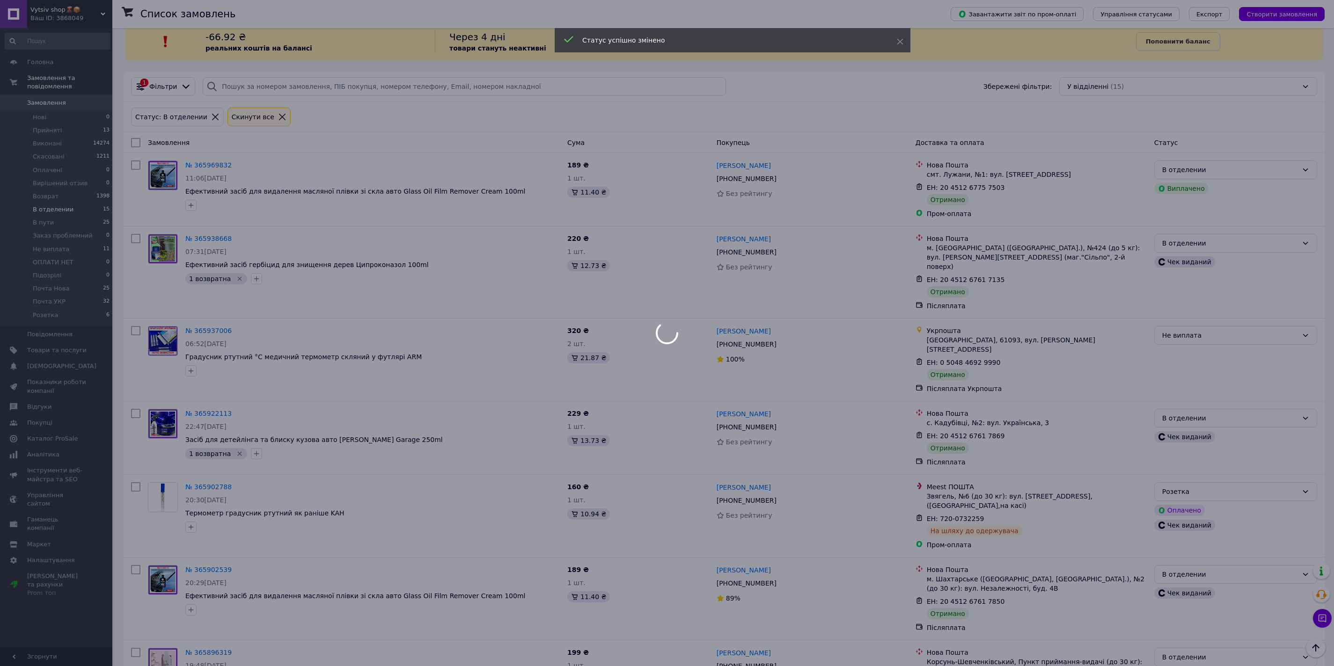
scroll to position [0, 0]
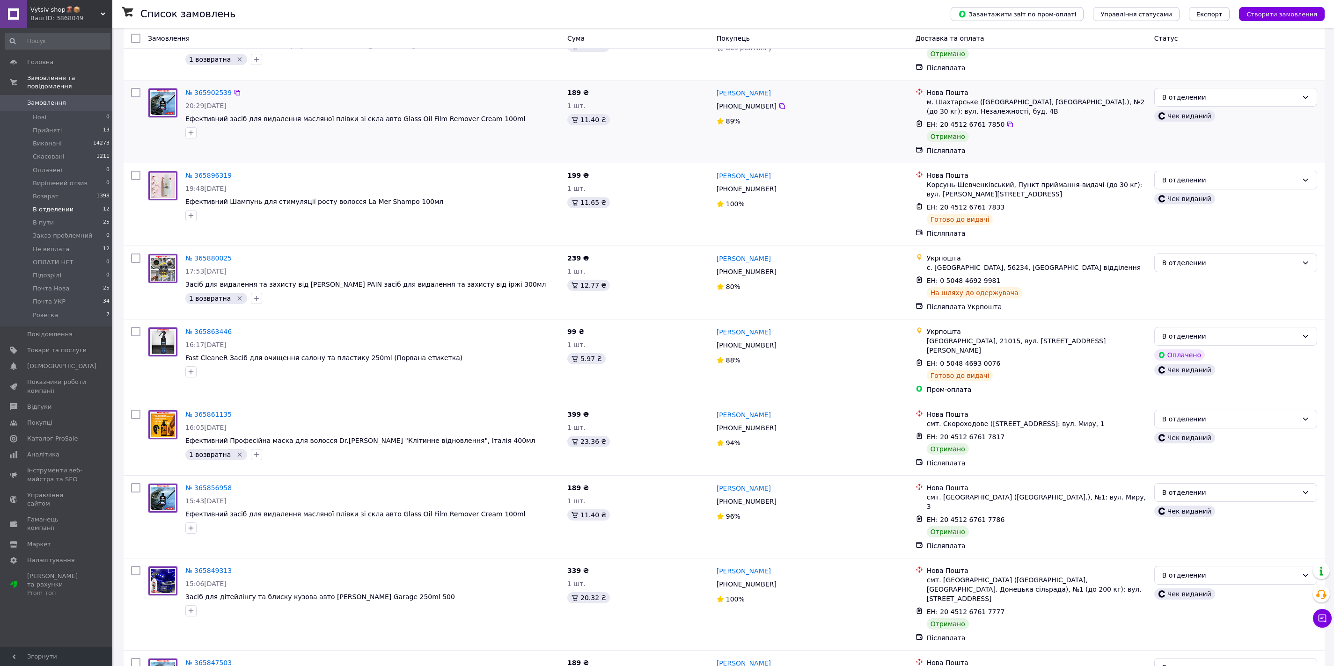
scroll to position [431, 0]
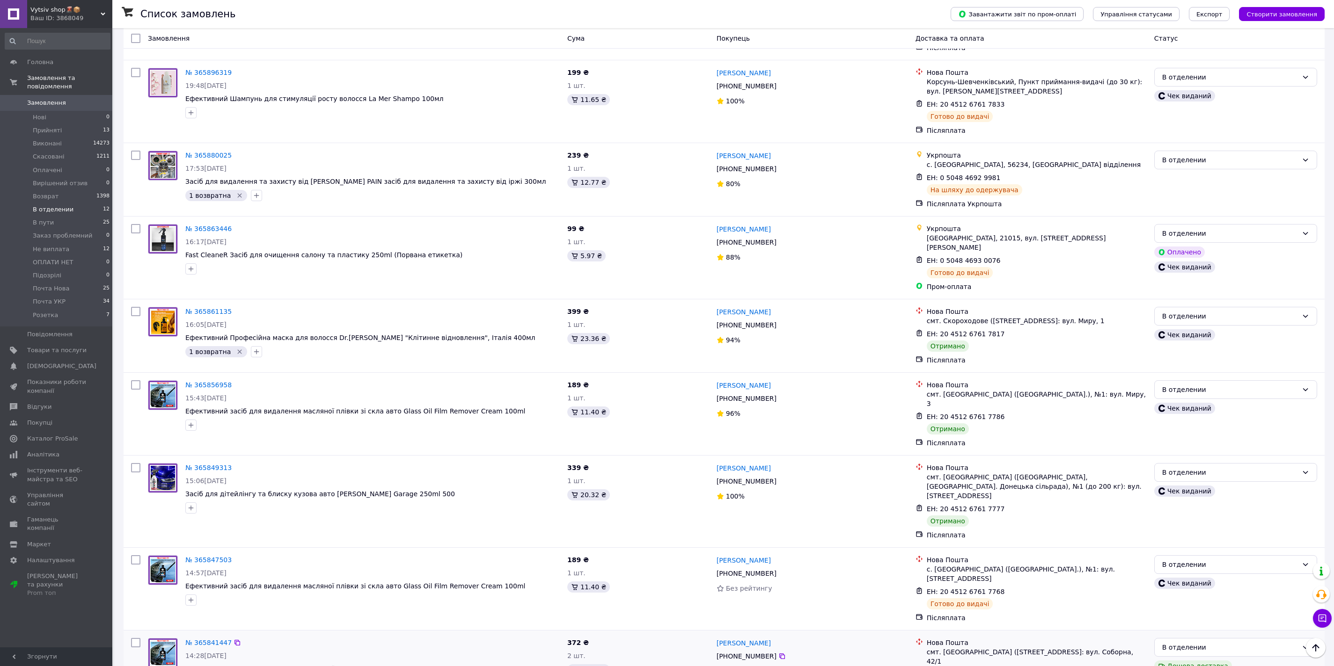
click at [136, 638] on input "checkbox" at bounding box center [135, 642] width 9 height 9
checkbox input "true"
click at [135, 463] on input "checkbox" at bounding box center [135, 467] width 9 height 9
checkbox input "true"
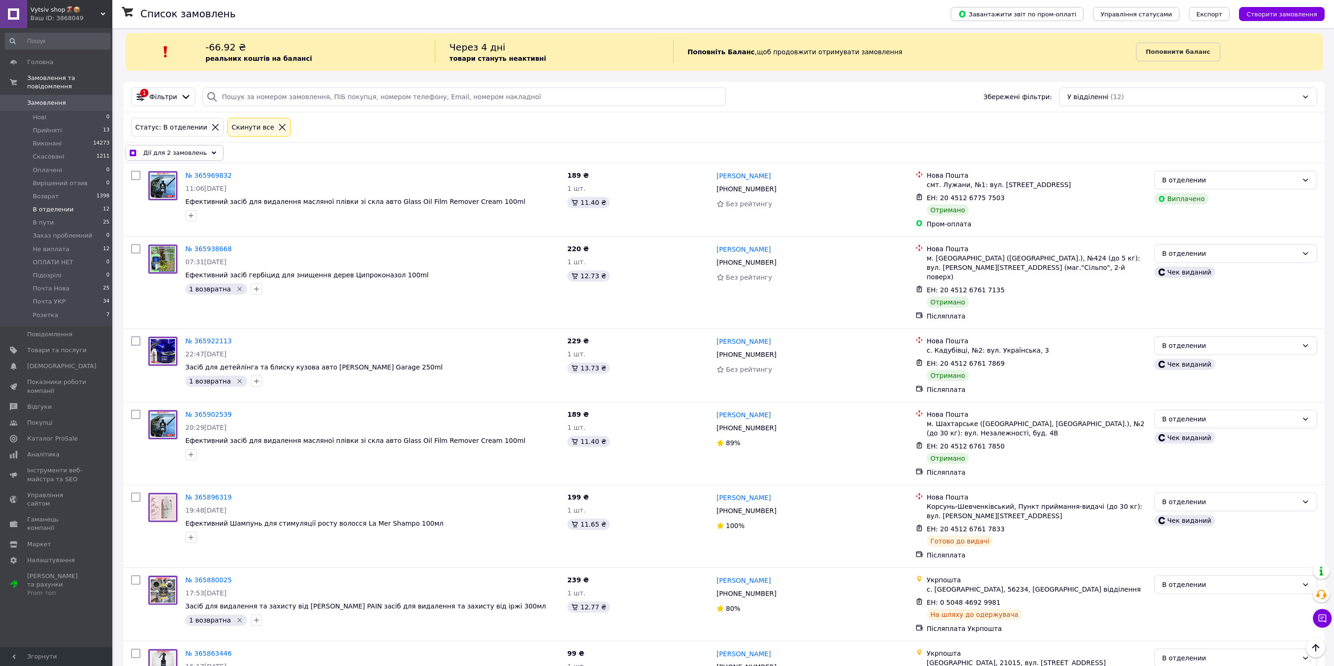
scroll to position [0, 0]
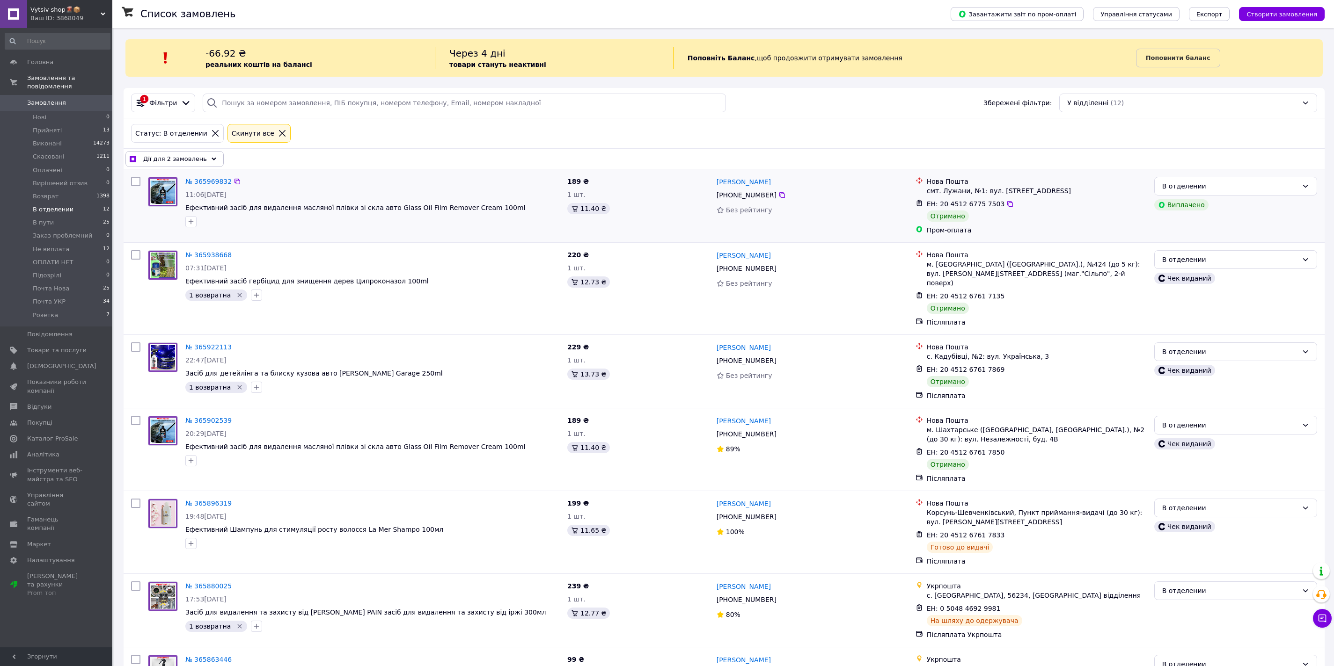
click at [132, 180] on input "checkbox" at bounding box center [135, 181] width 9 height 9
checkbox input "true"
click at [135, 255] on input "checkbox" at bounding box center [135, 254] width 9 height 9
checkbox input "true"
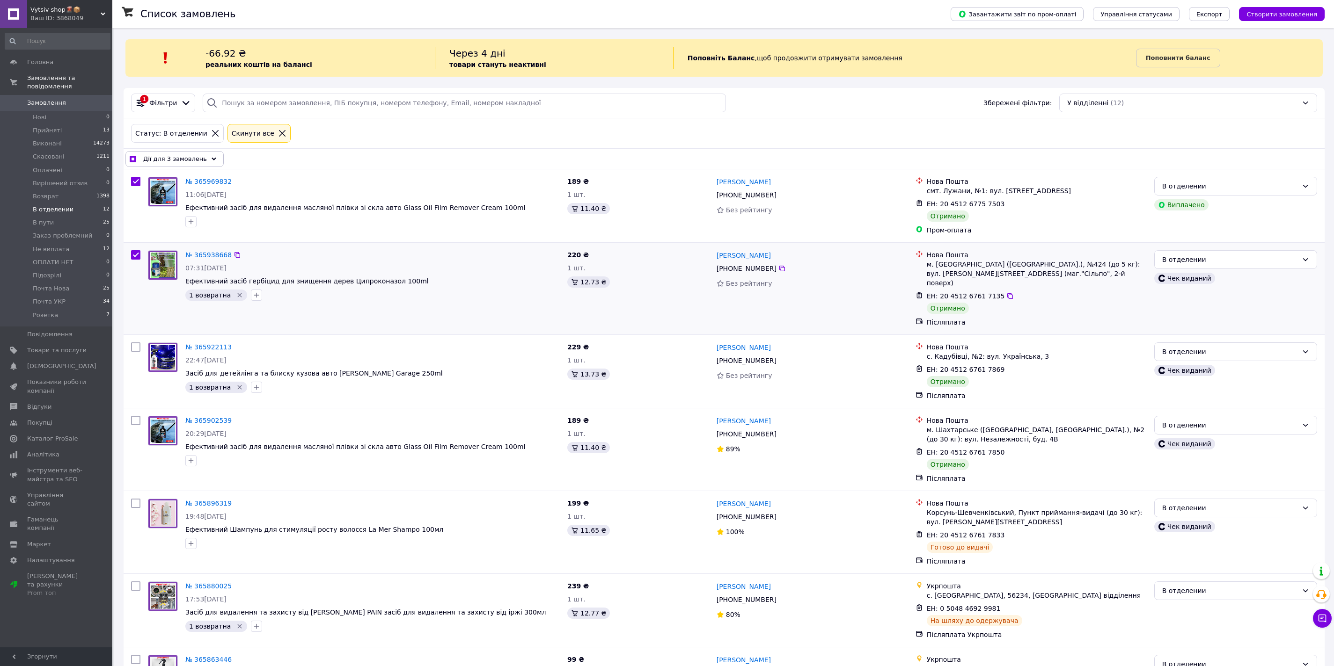
checkbox input "true"
click at [135, 343] on input "checkbox" at bounding box center [135, 347] width 9 height 9
checkbox input "true"
click at [135, 416] on input "checkbox" at bounding box center [135, 420] width 9 height 9
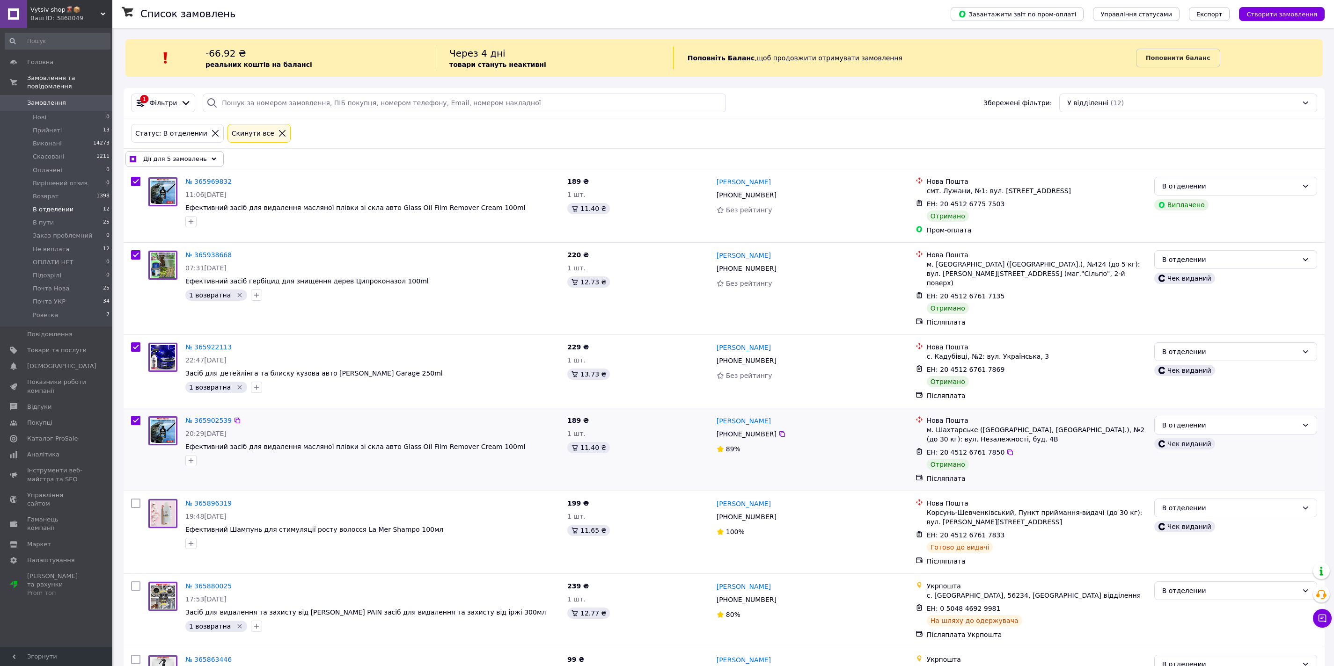
checkbox input "true"
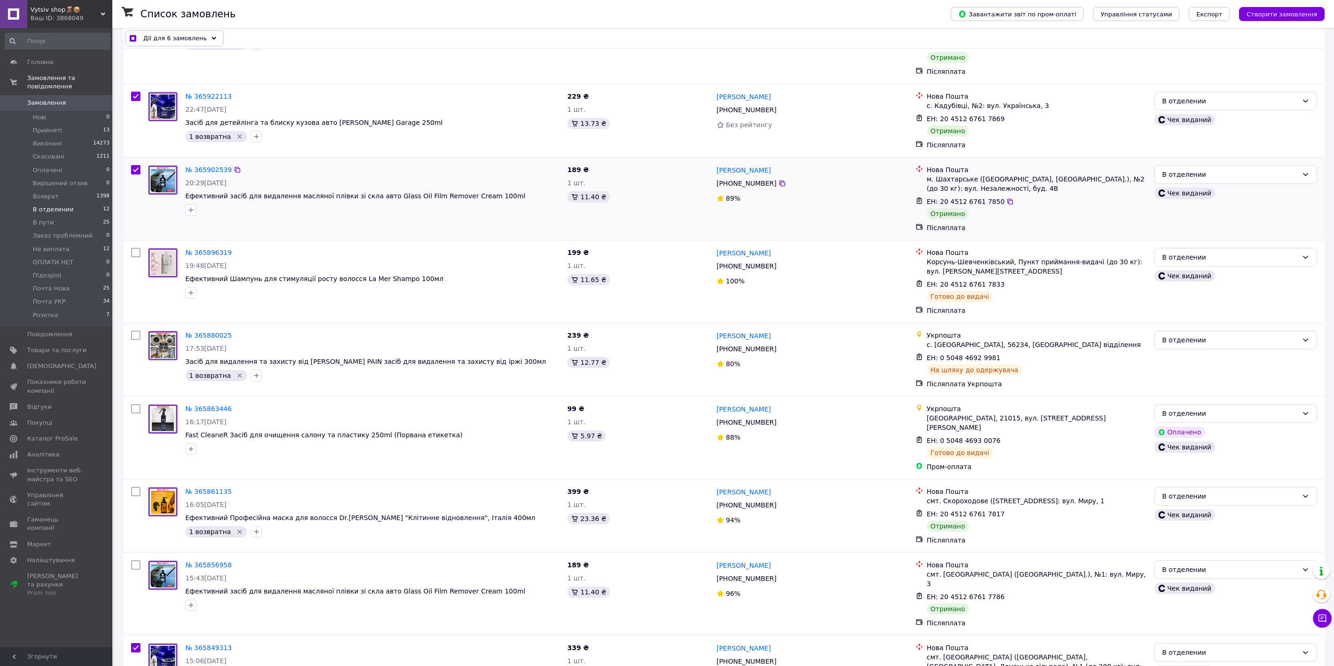
scroll to position [269, 0]
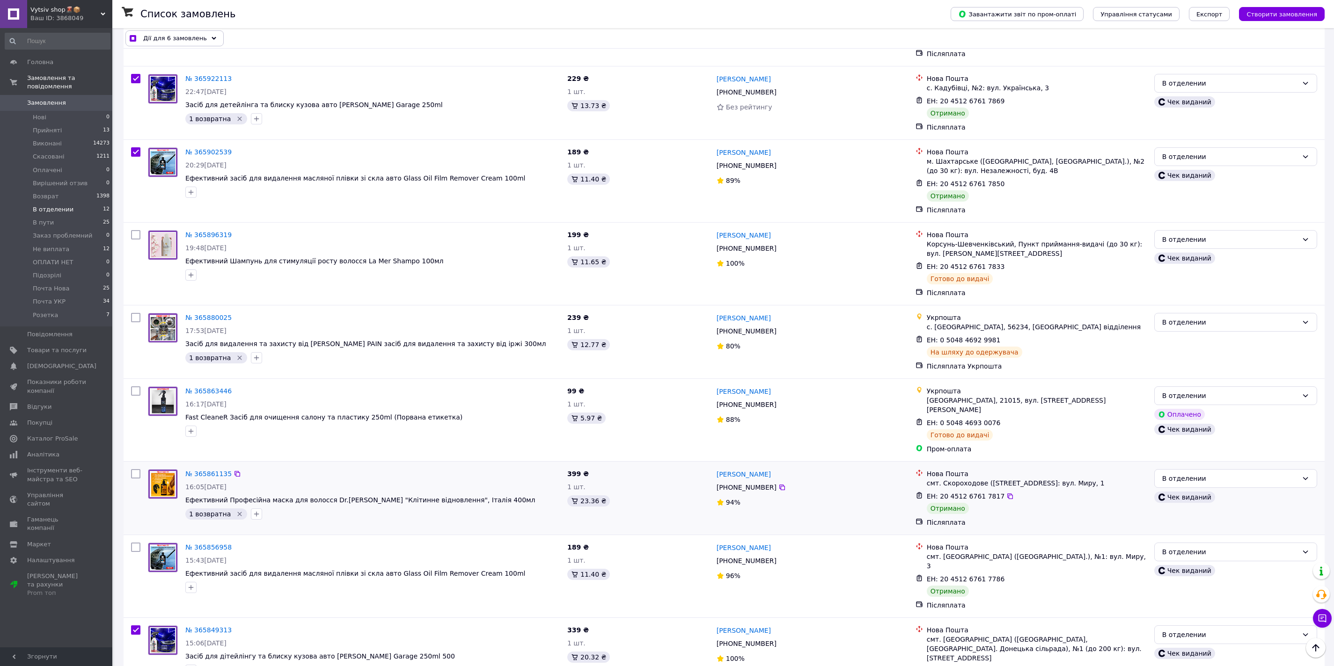
click at [133, 469] on input "checkbox" at bounding box center [135, 473] width 9 height 9
checkbox input "true"
click at [135, 543] on input "checkbox" at bounding box center [135, 547] width 9 height 9
checkbox input "true"
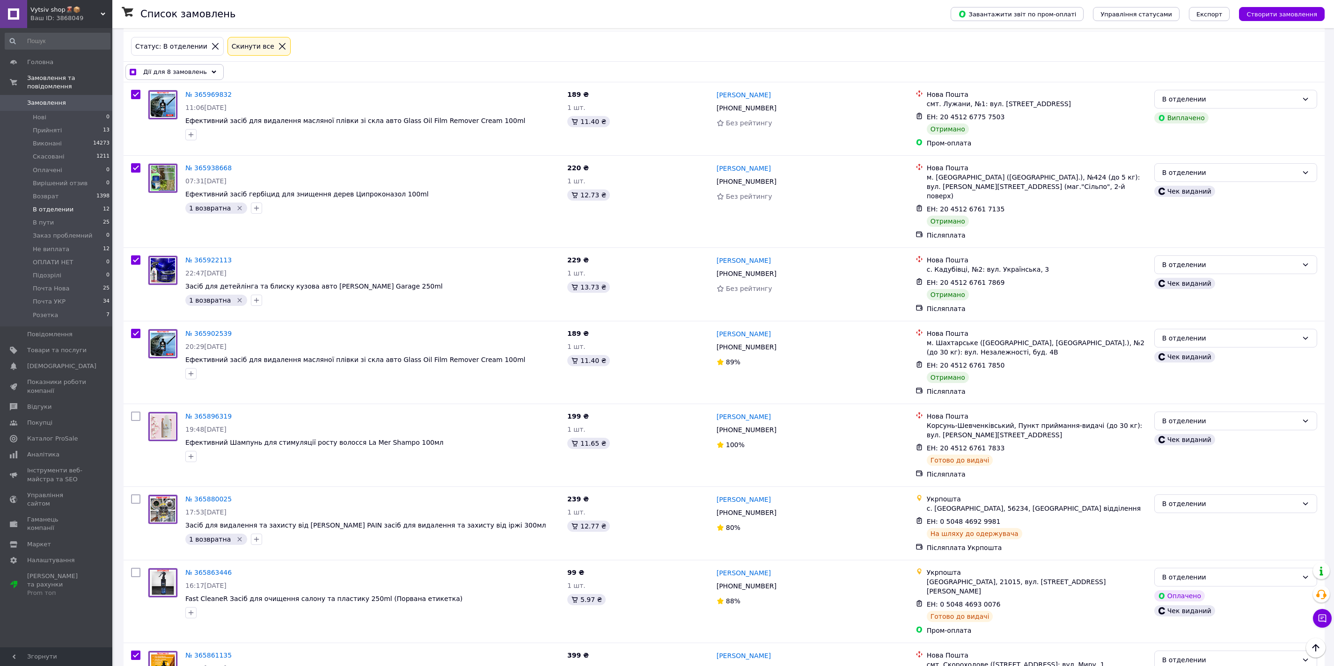
scroll to position [0, 0]
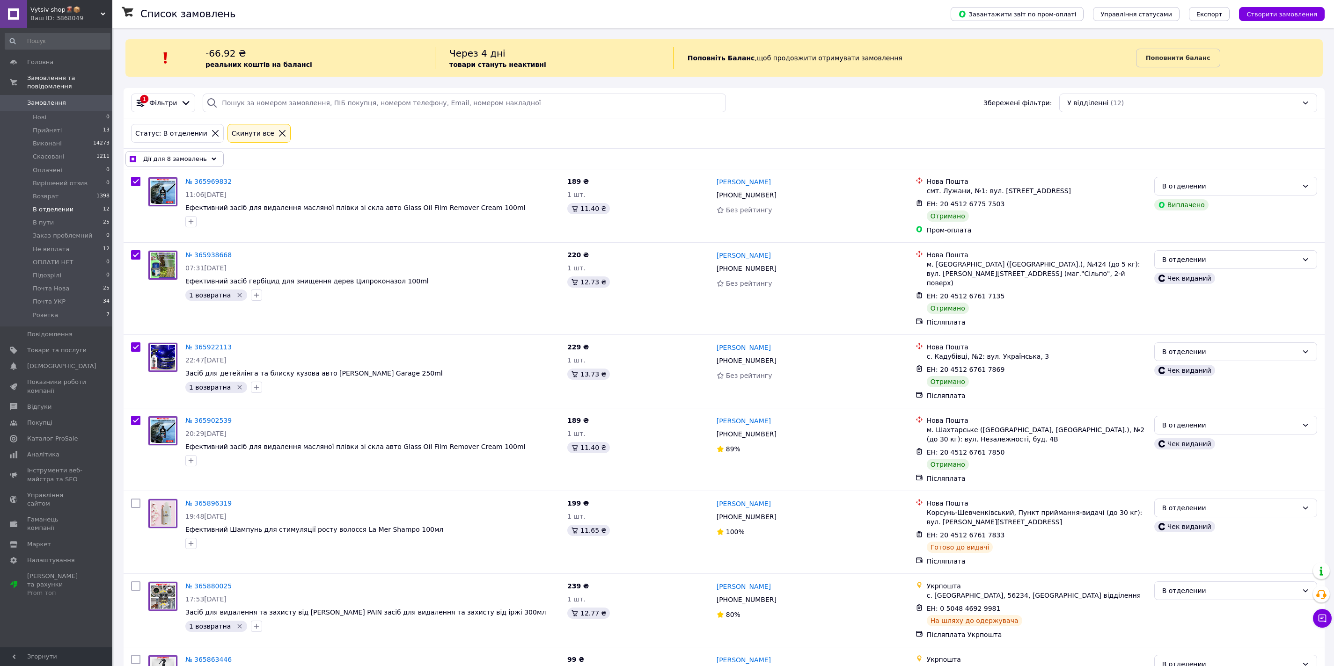
click at [191, 160] on span "Дії для 8 замовлень" at bounding box center [175, 158] width 64 height 9
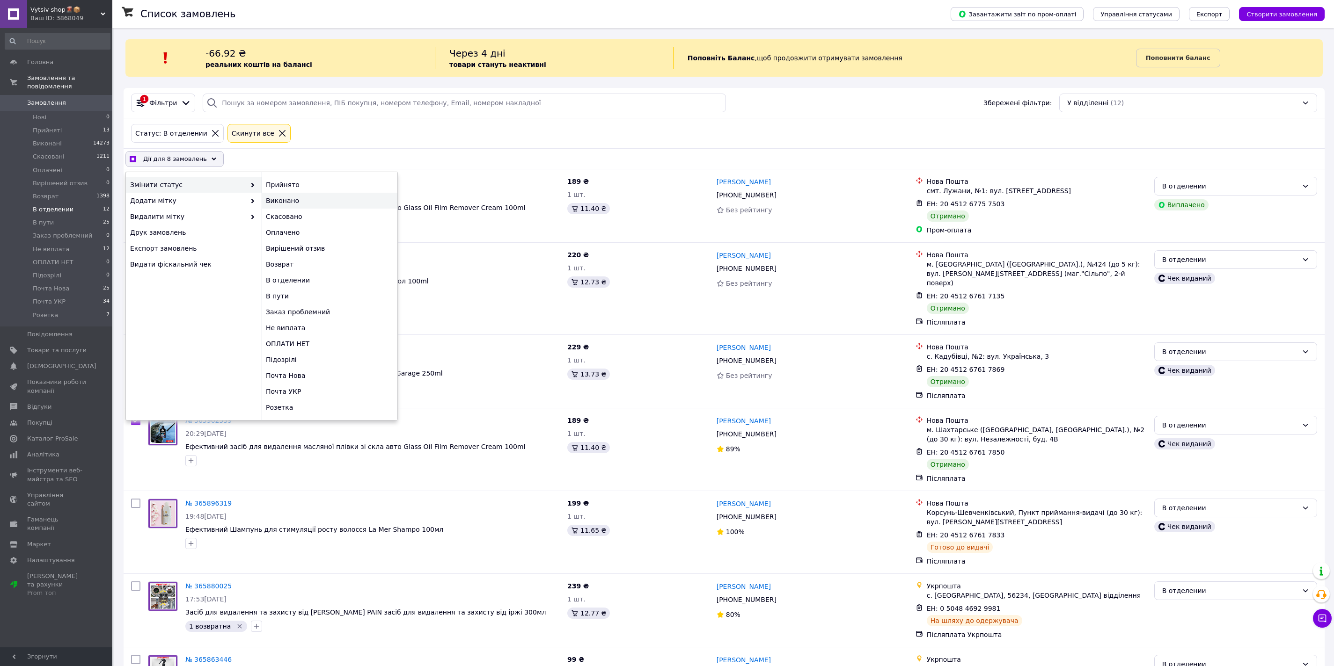
checkbox input "true"
click at [279, 196] on div "Виконано" at bounding box center [330, 201] width 136 height 16
checkbox input "false"
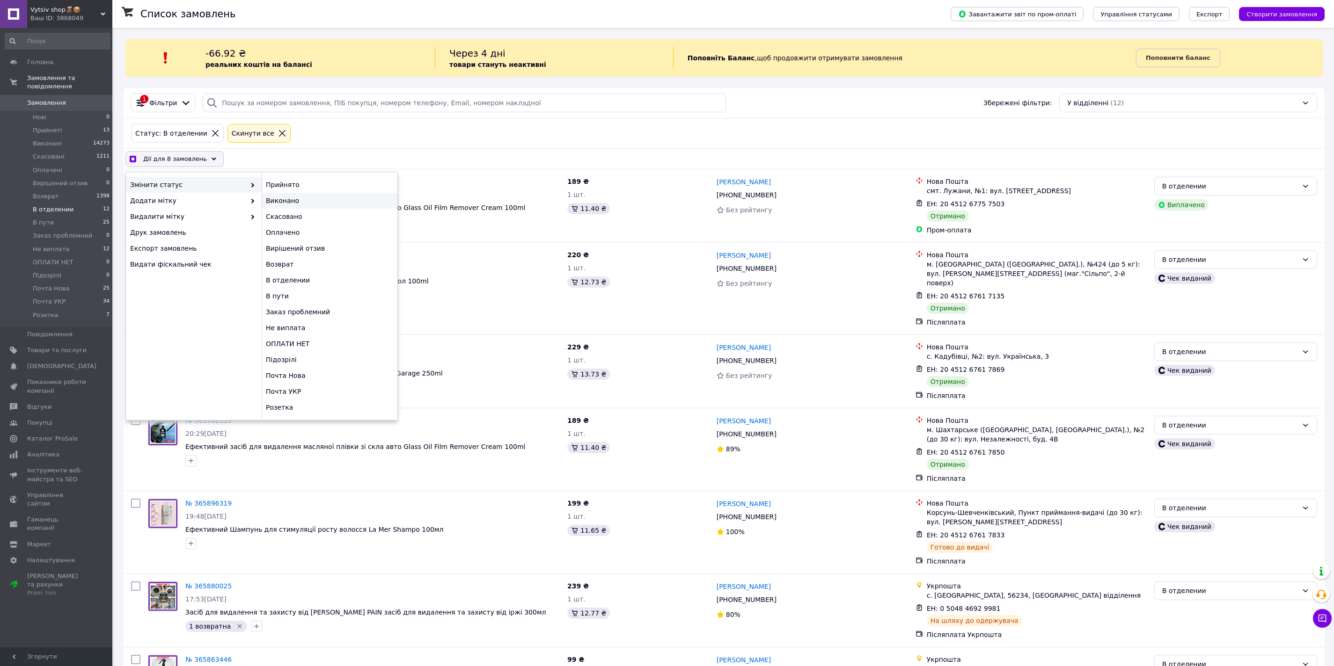
checkbox input "false"
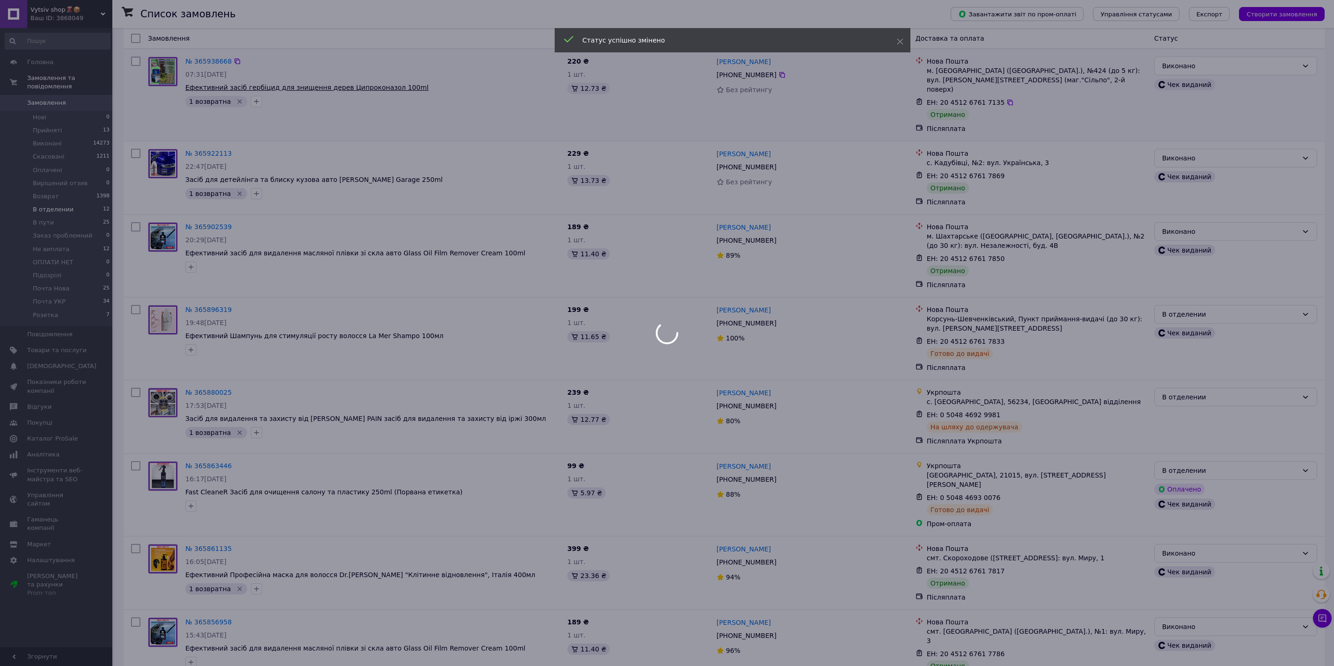
scroll to position [205, 0]
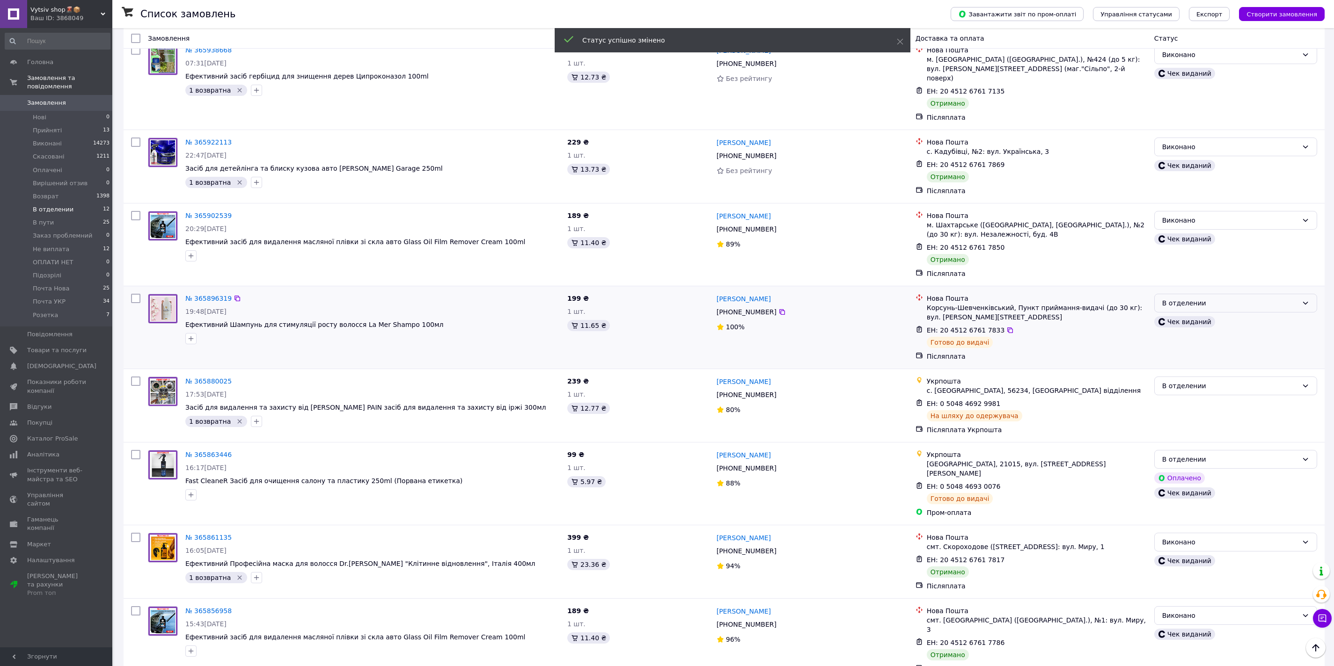
click at [1215, 298] on div "В отделении" at bounding box center [1230, 303] width 136 height 10
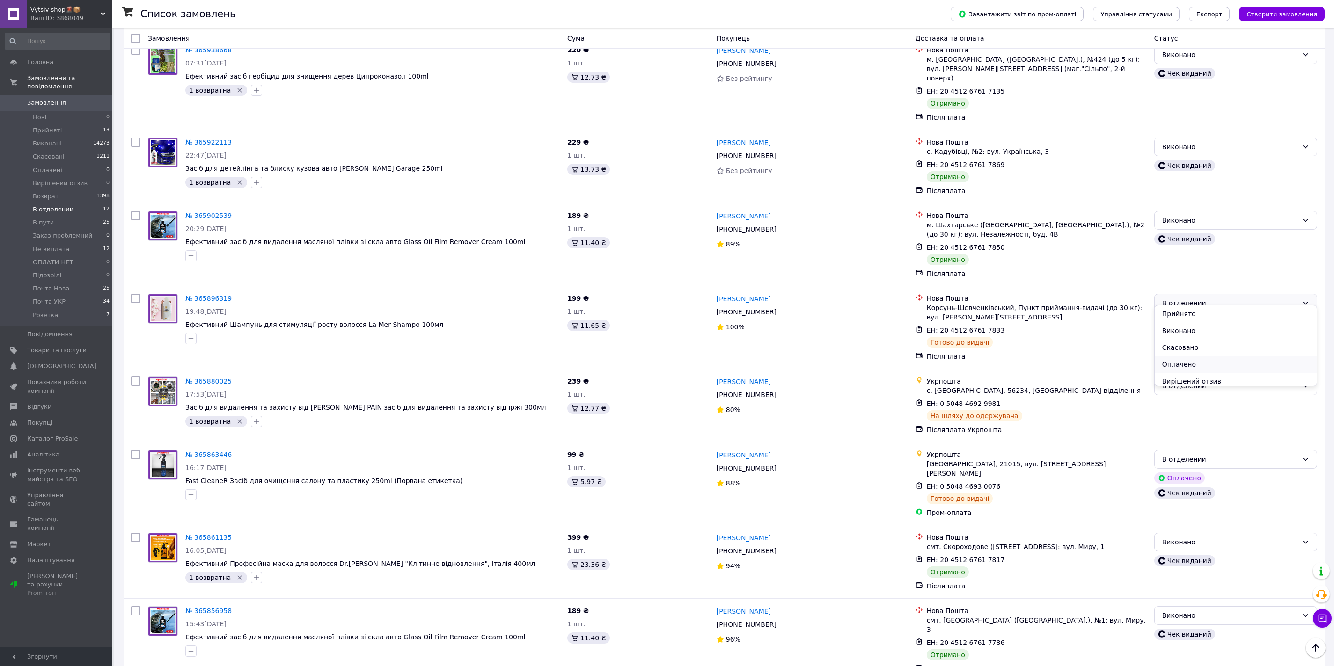
scroll to position [155, 0]
click at [1204, 345] on li "Почта Нова" at bounding box center [1236, 344] width 162 height 17
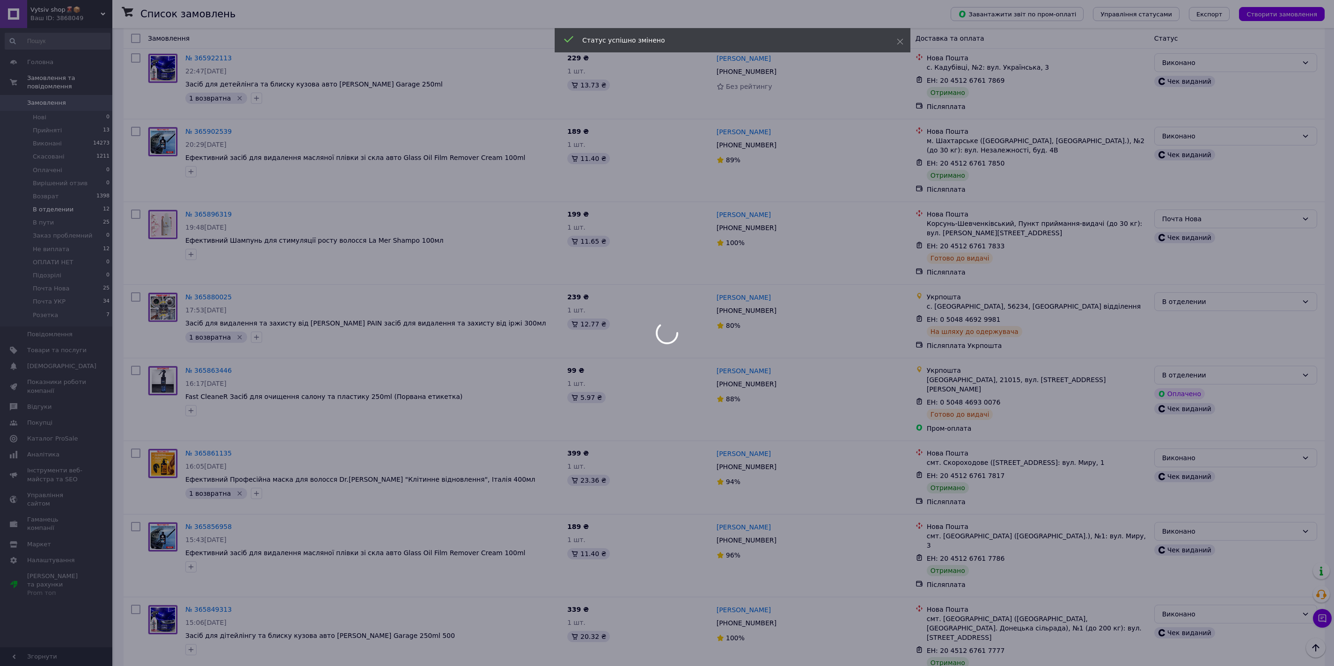
scroll to position [295, 0]
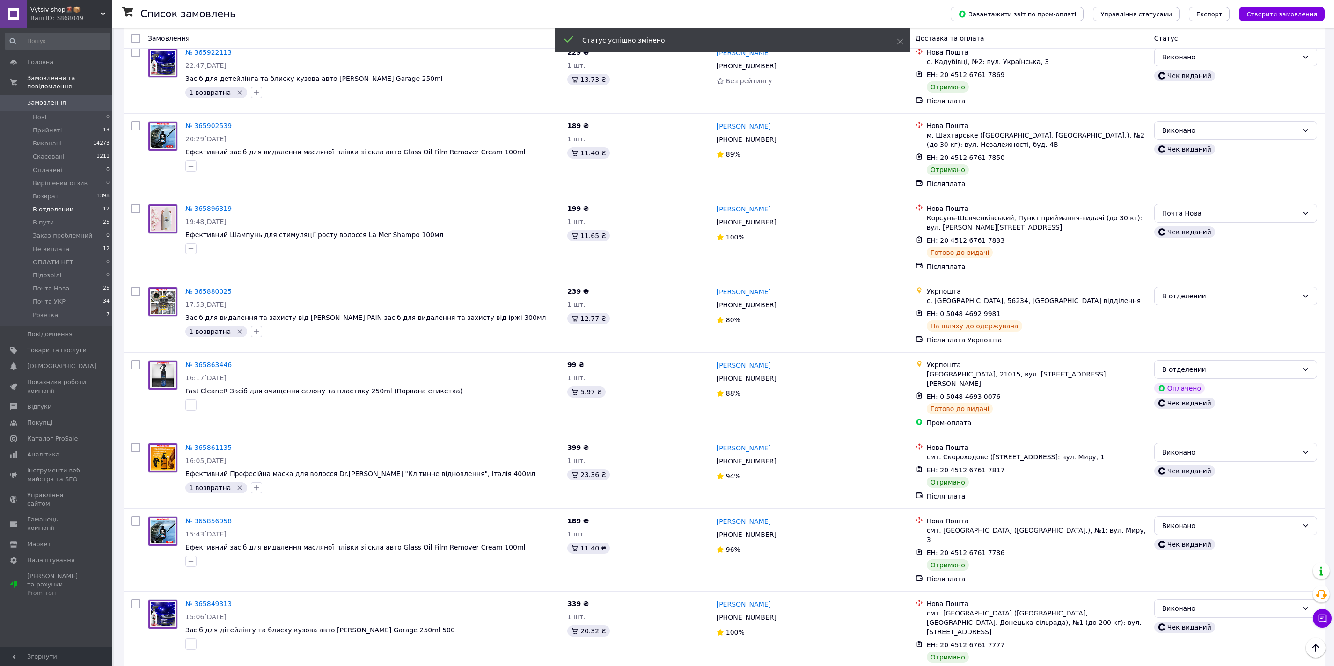
click at [1224, 365] on div "В отделении" at bounding box center [1230, 370] width 136 height 10
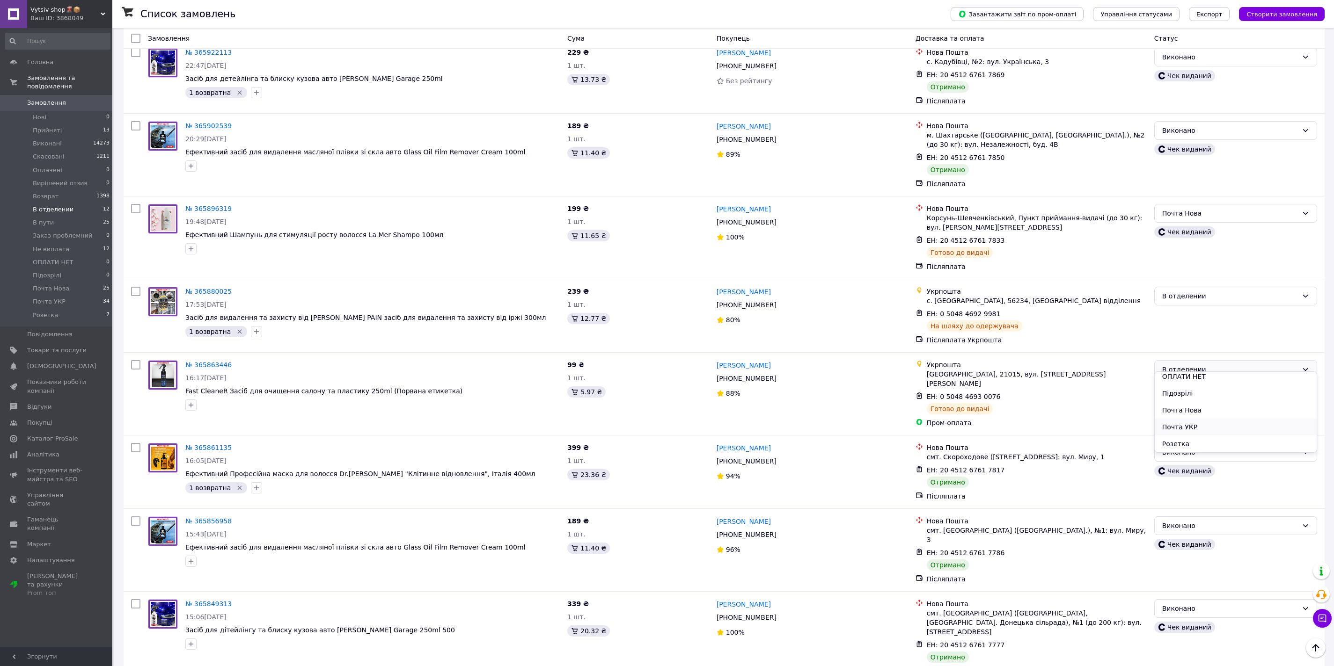
click at [1197, 428] on li "Почта УКР" at bounding box center [1236, 427] width 162 height 17
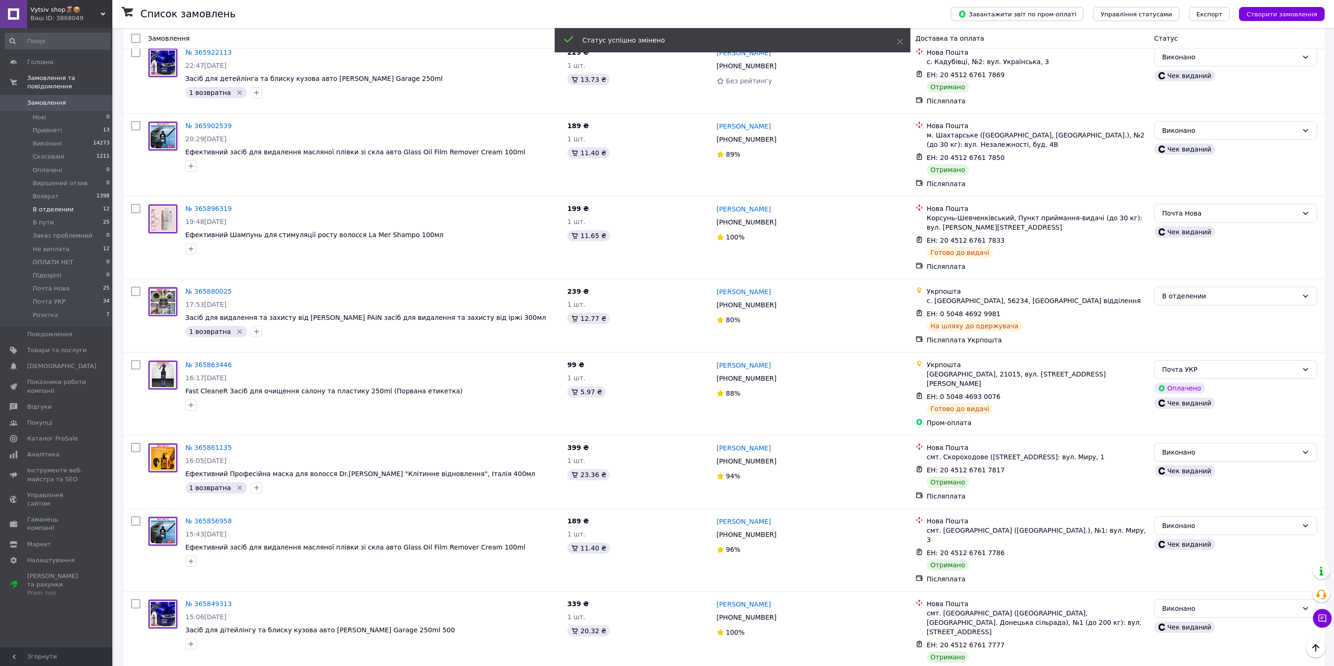
click at [1245, 291] on div "В отделении" at bounding box center [1230, 296] width 136 height 10
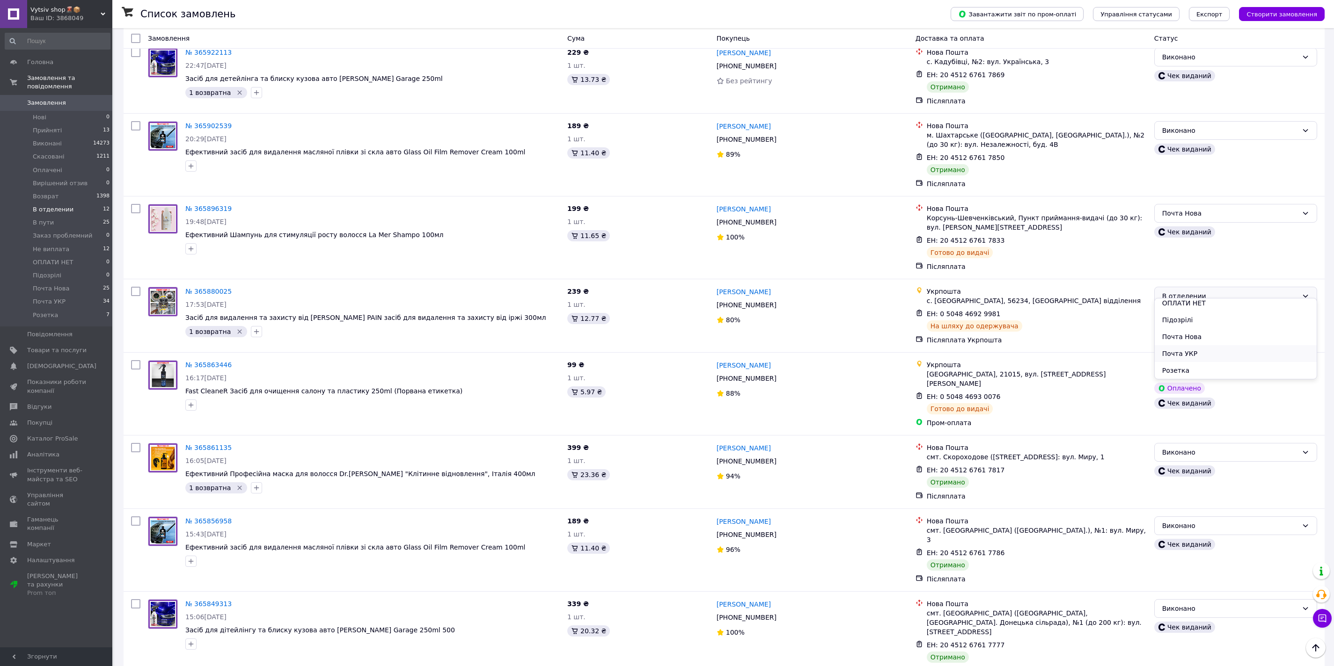
click at [1199, 351] on li "Почта УКР" at bounding box center [1236, 353] width 162 height 17
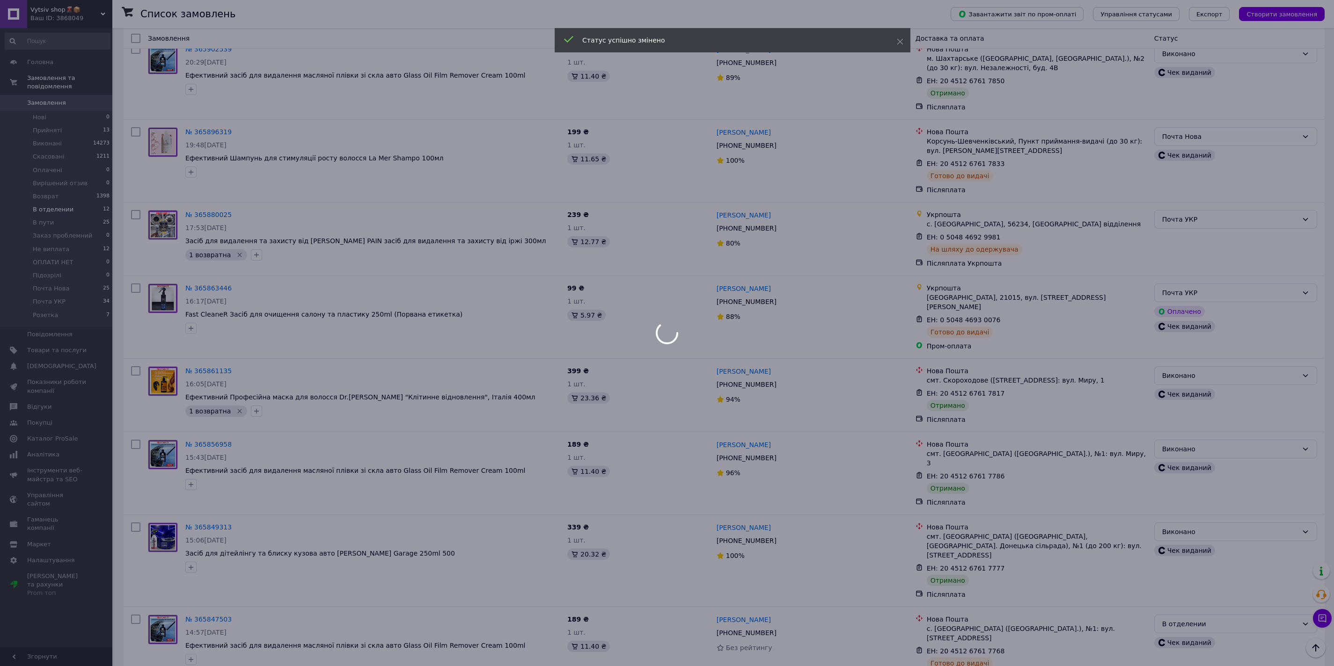
scroll to position [431, 0]
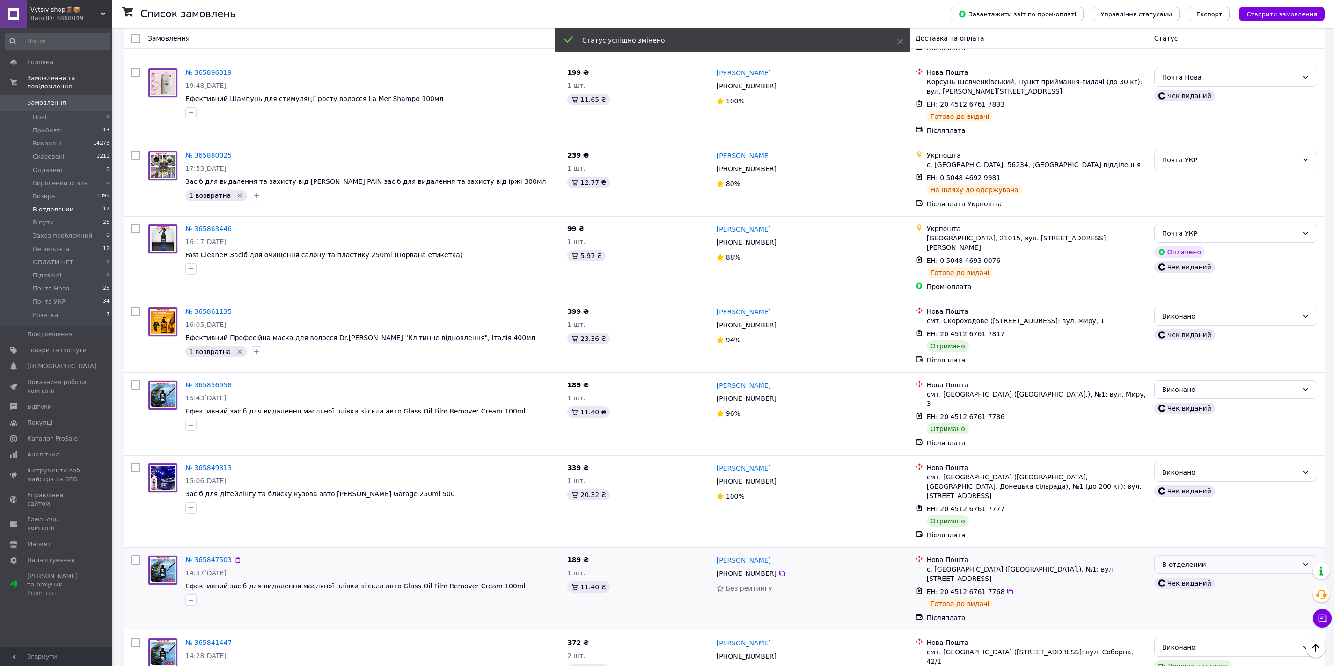
click at [1226, 560] on div "В отделении" at bounding box center [1230, 565] width 136 height 10
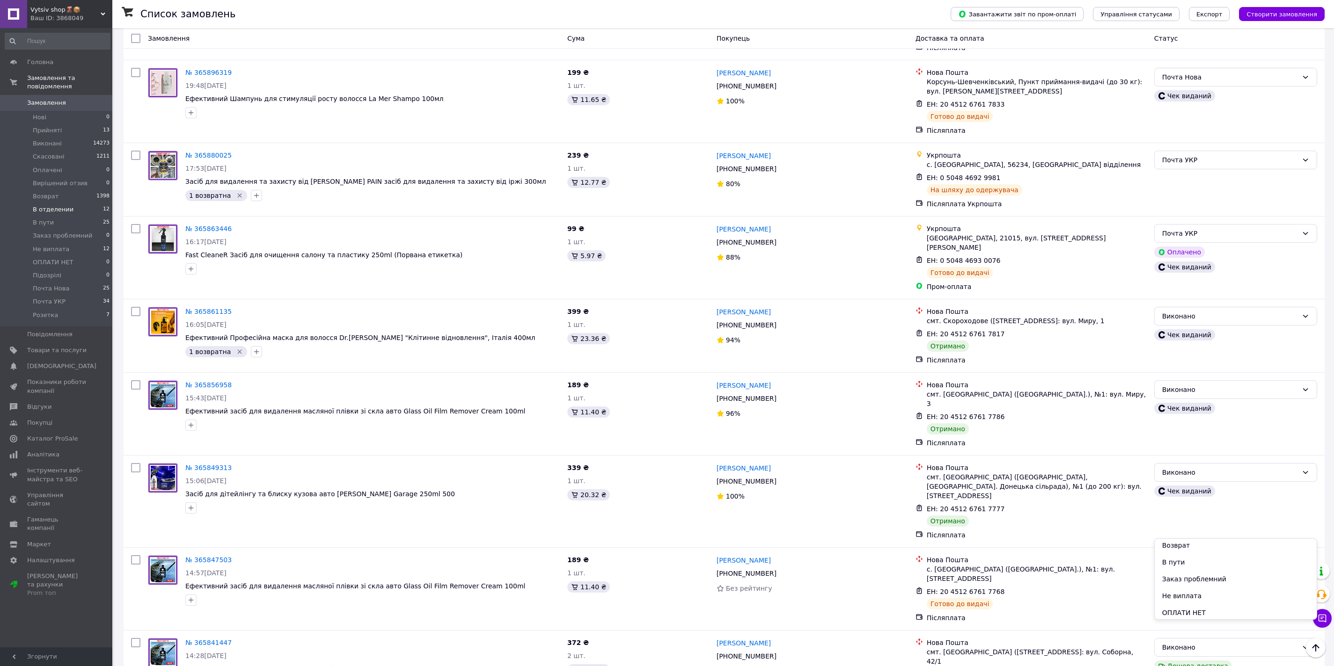
scroll to position [155, 0]
click at [1210, 579] on li "Почта Нова" at bounding box center [1236, 577] width 162 height 17
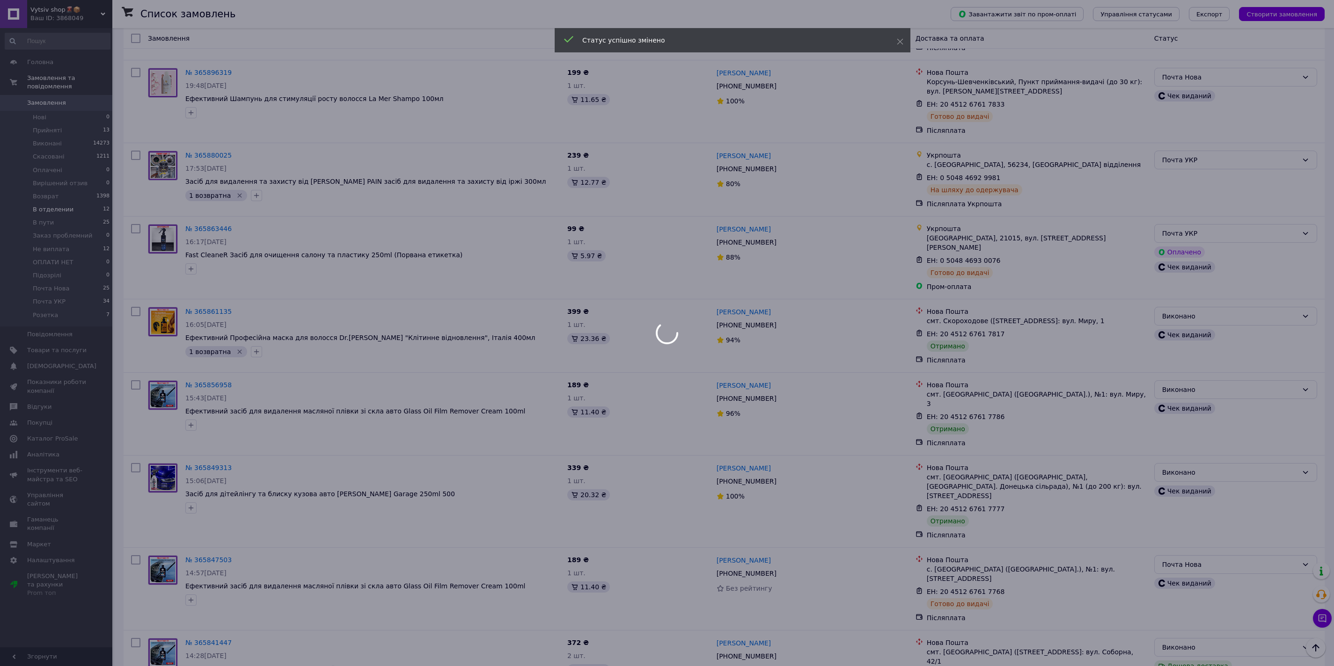
scroll to position [0, 0]
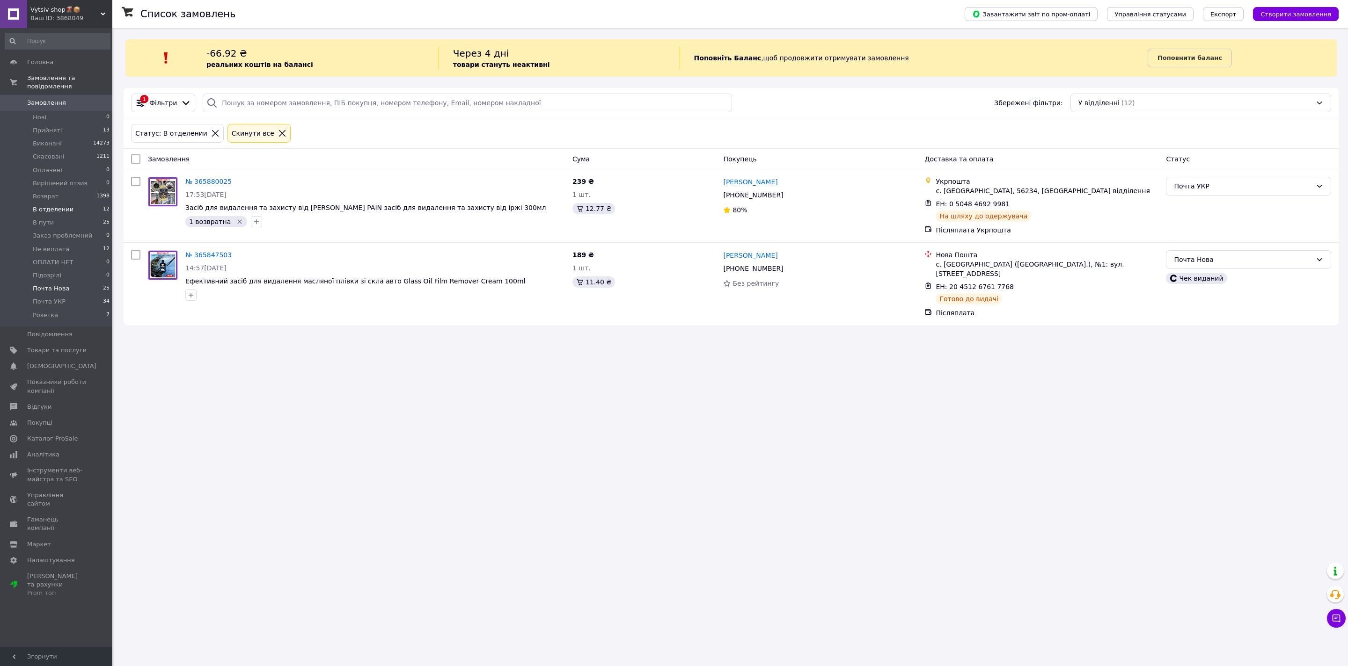
click at [51, 289] on span "Почта Нова" at bounding box center [51, 289] width 37 height 8
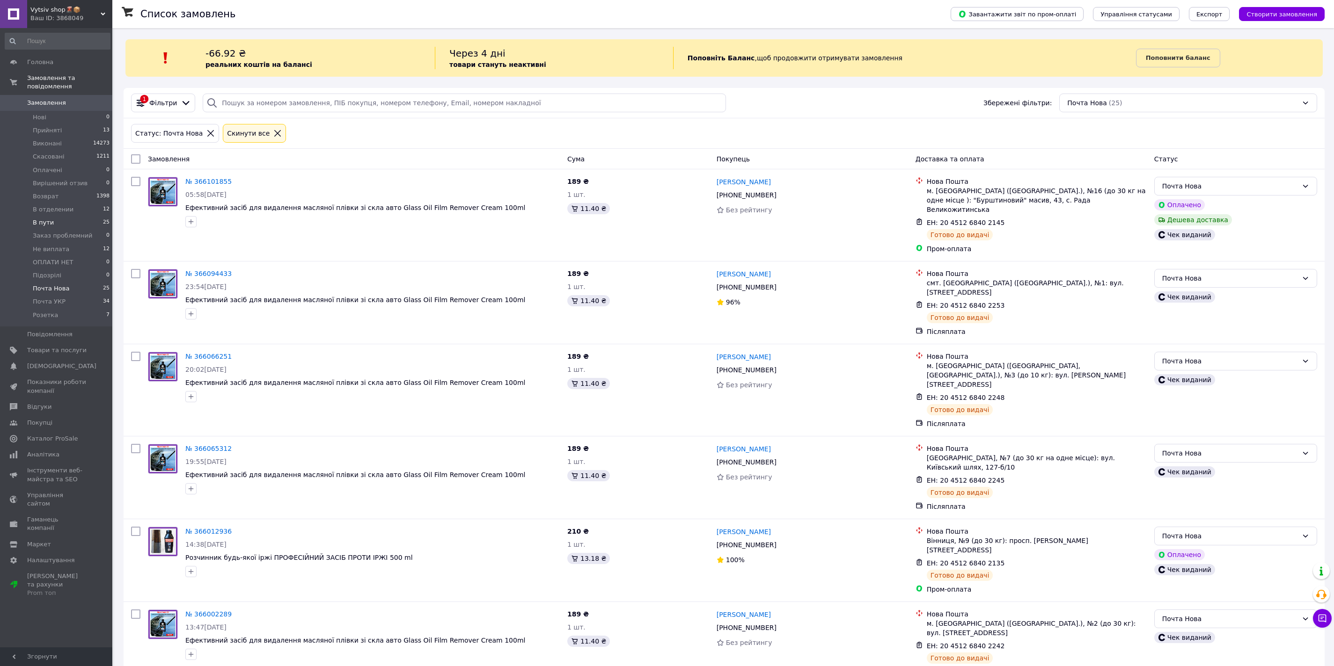
click at [95, 219] on li "В пути 25" at bounding box center [57, 222] width 115 height 13
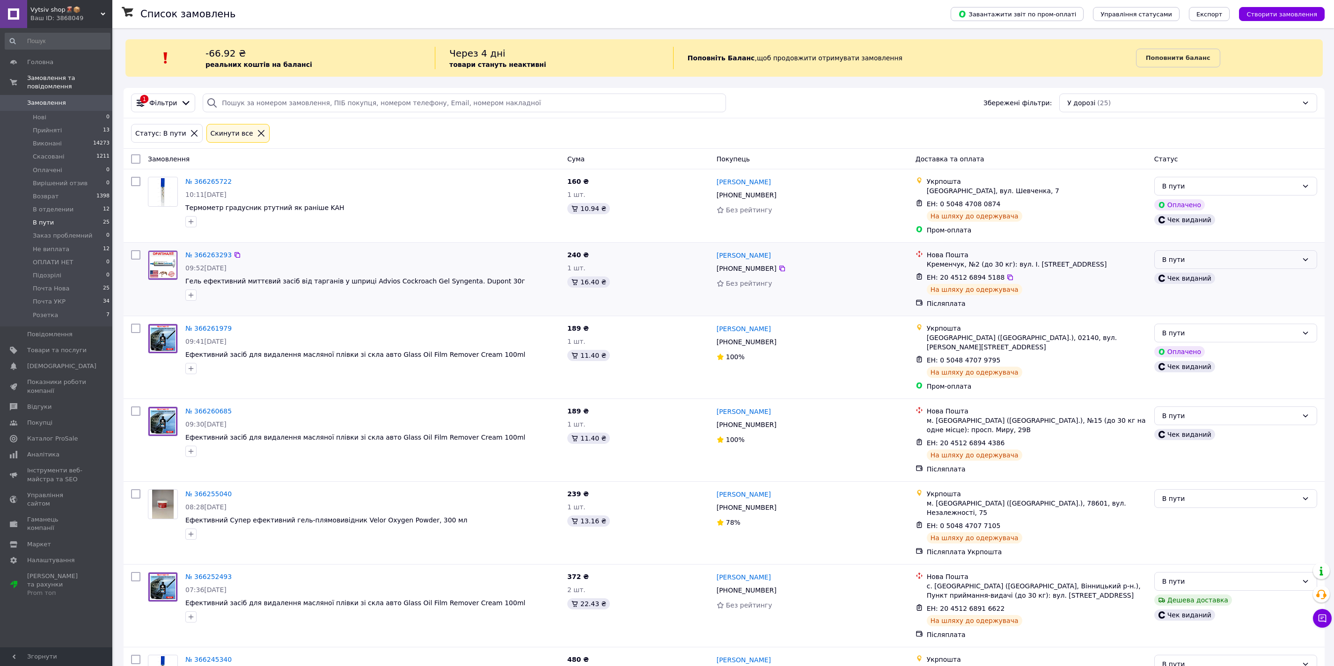
click at [1200, 257] on div "В пути" at bounding box center [1230, 260] width 136 height 10
click at [1195, 307] on li "Почта Нова" at bounding box center [1236, 309] width 162 height 17
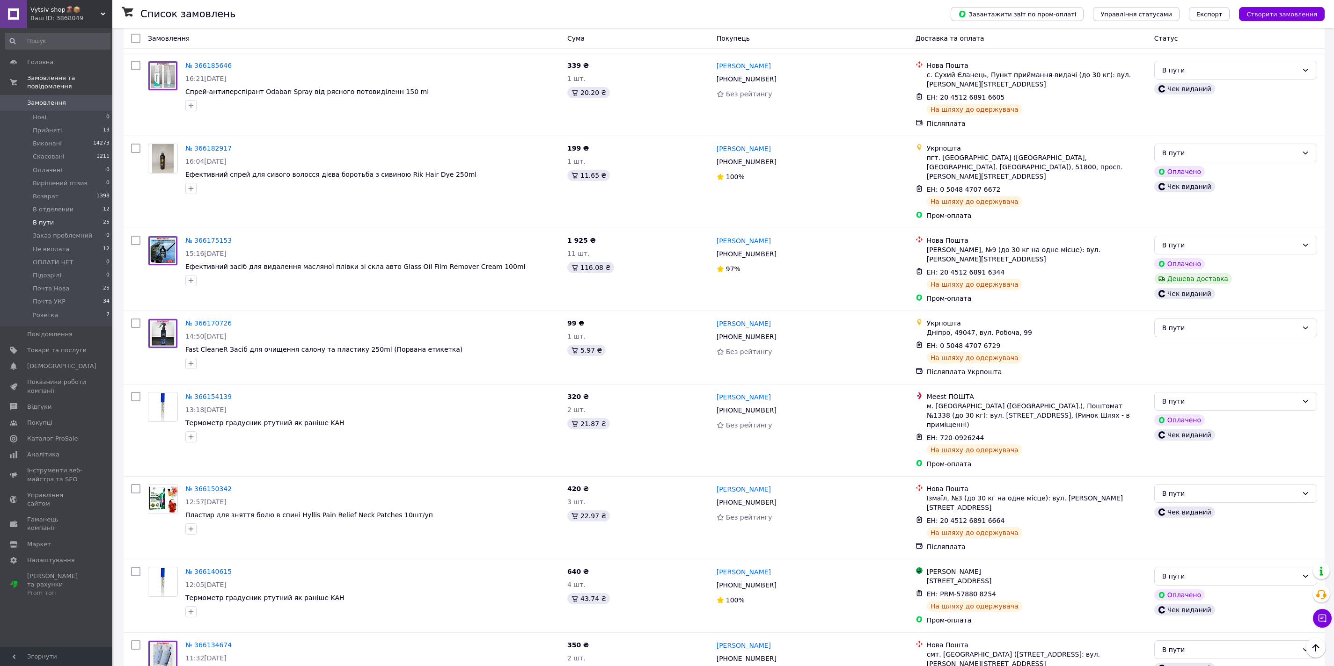
scroll to position [1510, 0]
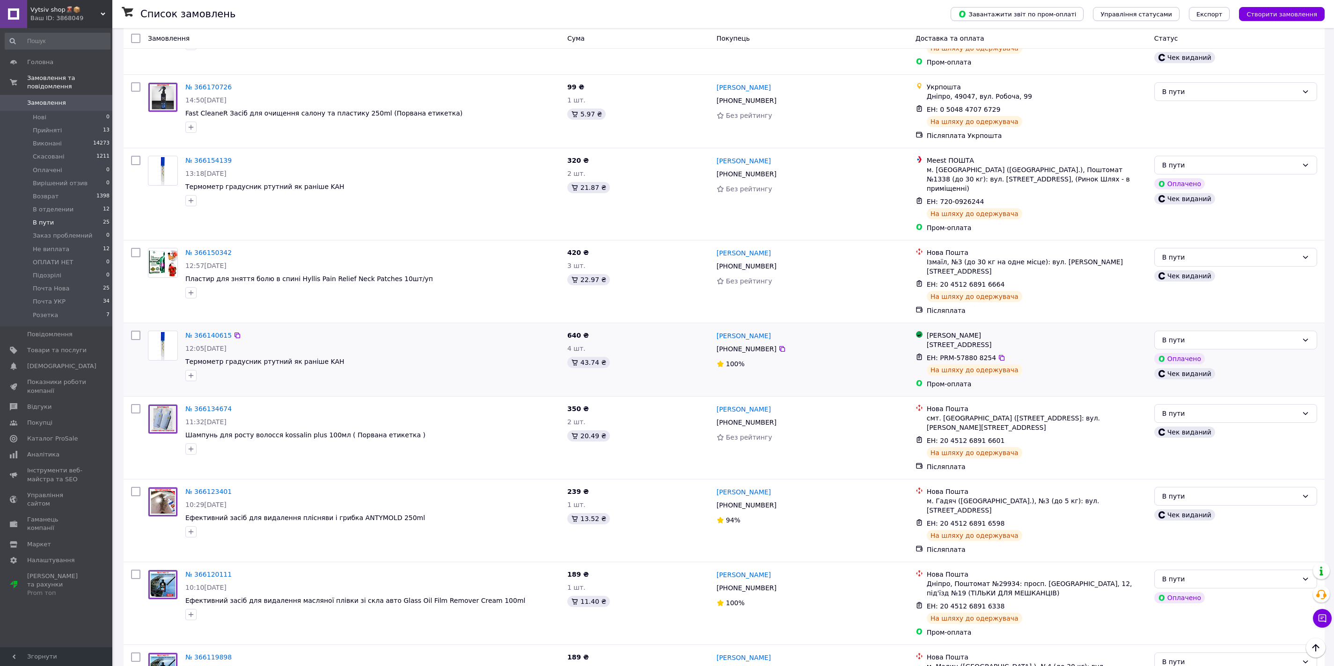
click at [134, 331] on input "checkbox" at bounding box center [135, 335] width 9 height 9
checkbox input "true"
click at [133, 156] on input "checkbox" at bounding box center [135, 160] width 9 height 9
checkbox input "true"
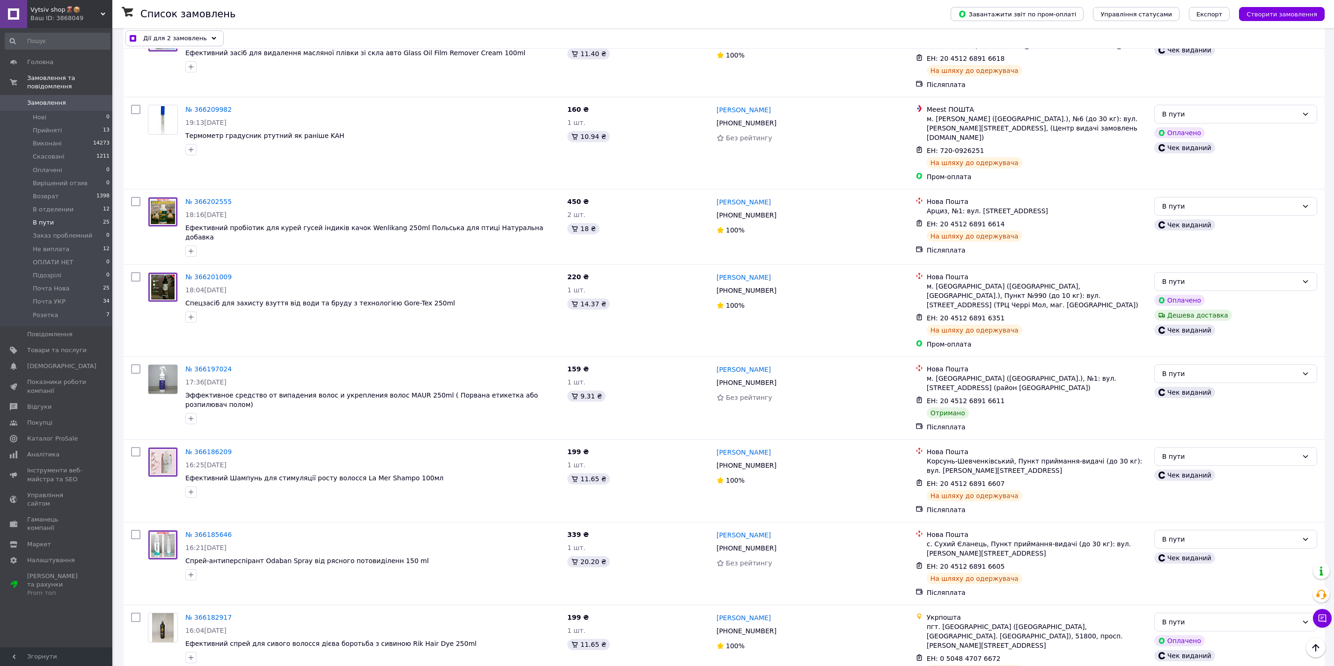
scroll to position [779, 0]
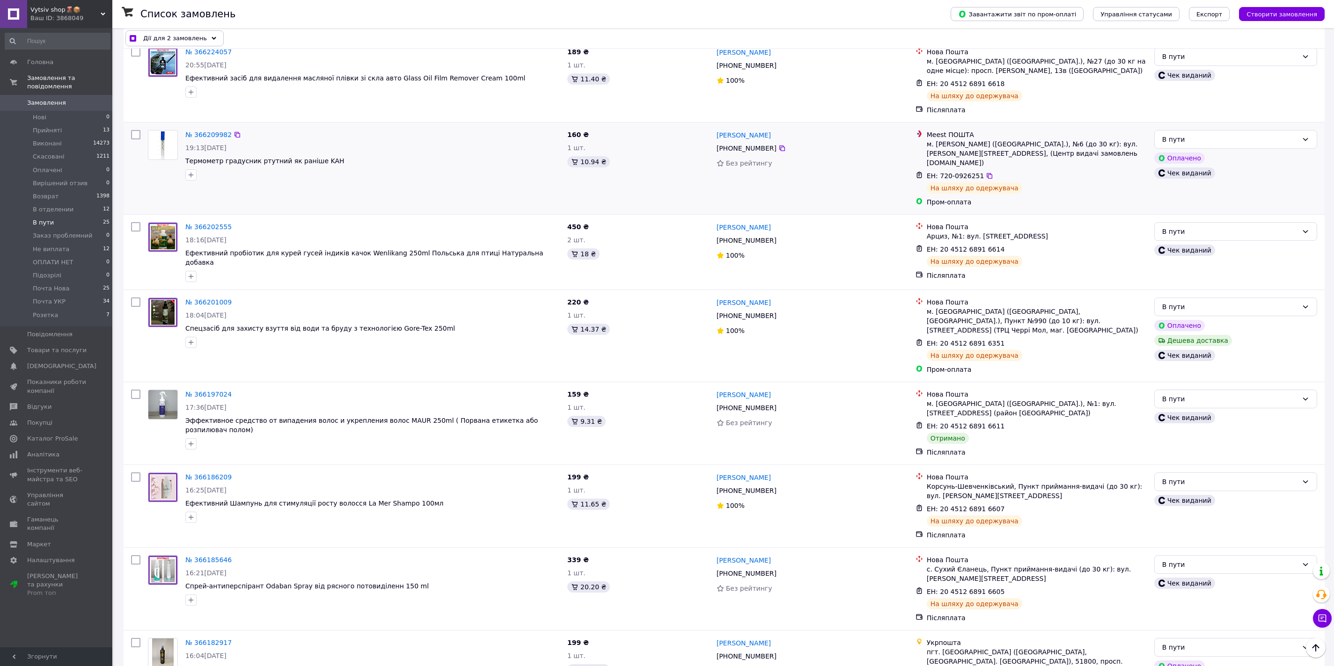
click at [137, 130] on input "checkbox" at bounding box center [135, 134] width 9 height 9
checkbox input "true"
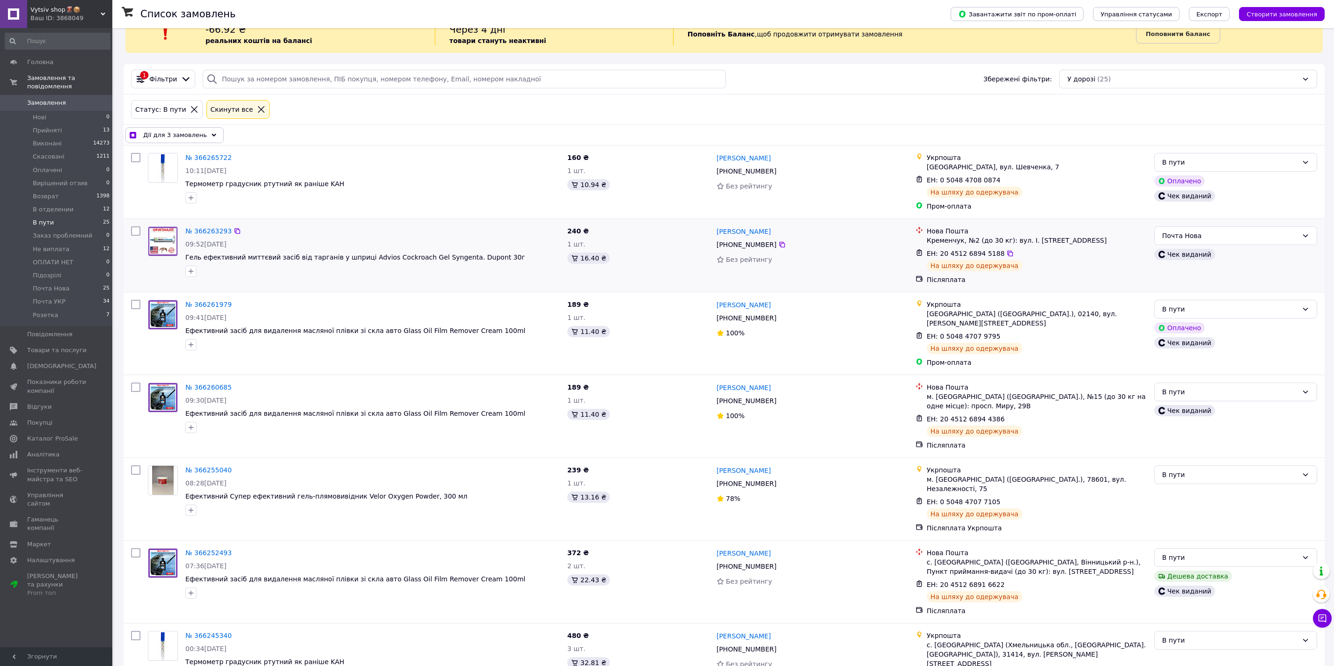
scroll to position [0, 0]
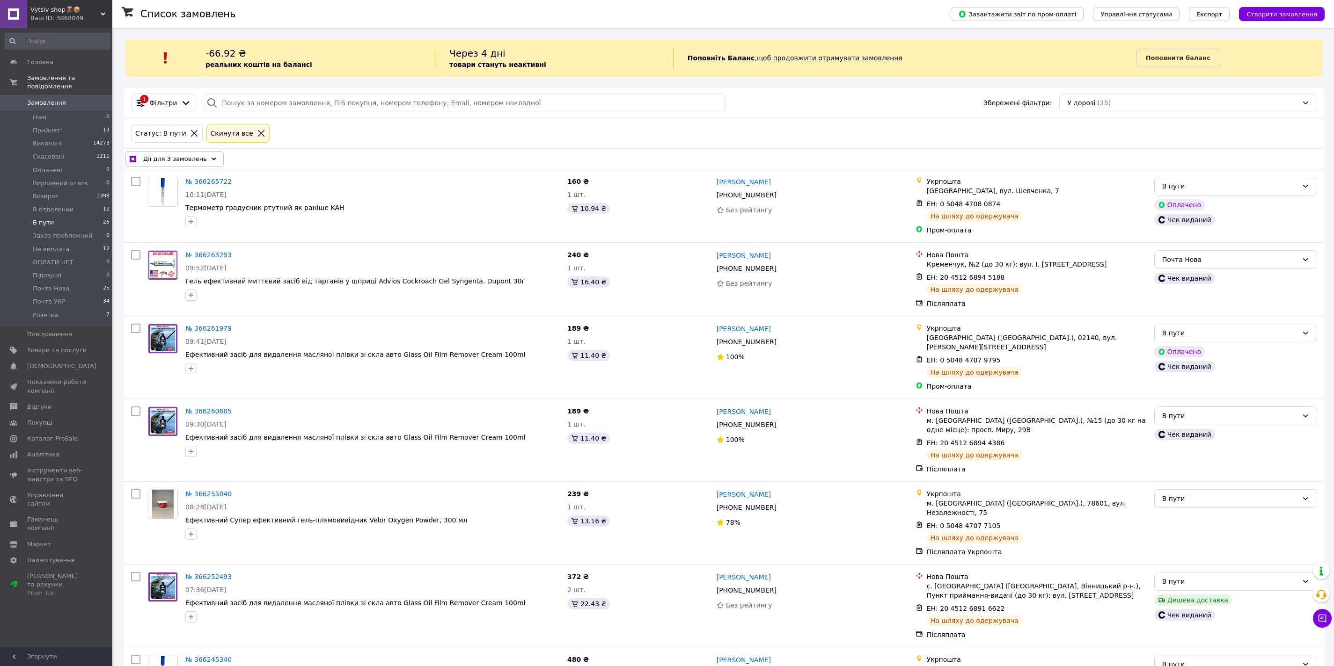
click at [200, 158] on span "Дії для 3 замовлень" at bounding box center [175, 158] width 64 height 9
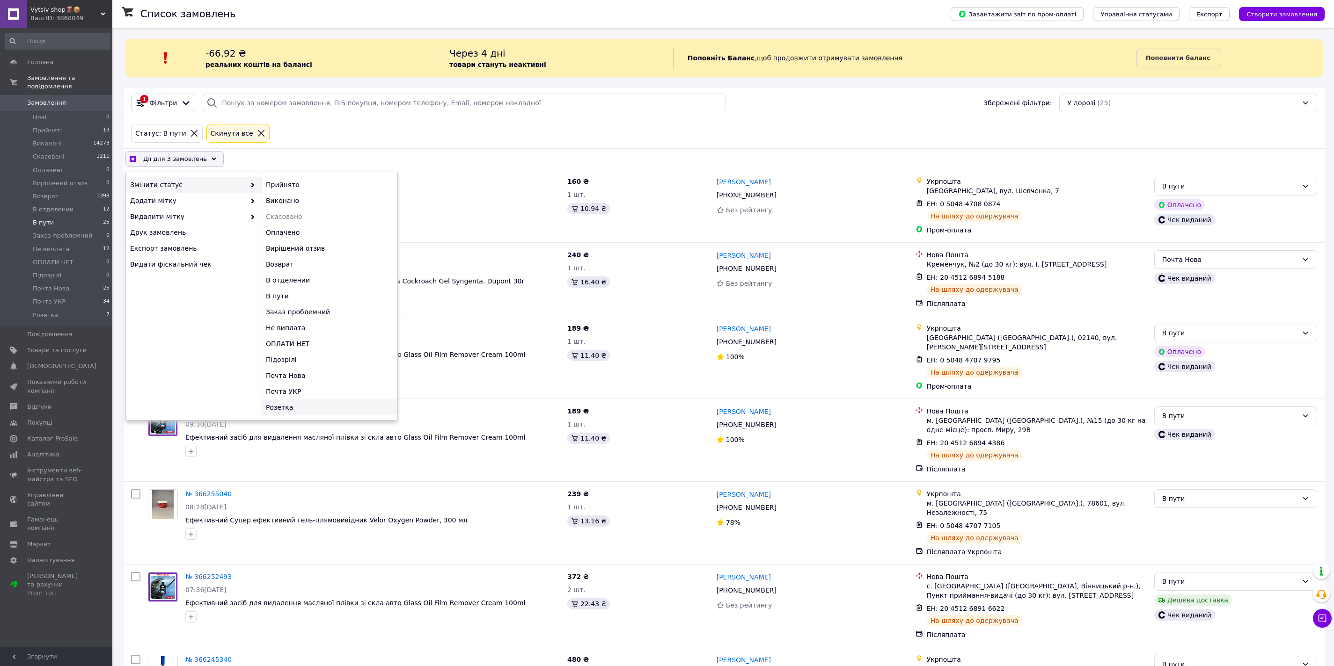
checkbox input "true"
click at [313, 406] on div "Розетка" at bounding box center [330, 408] width 136 height 16
checkbox input "false"
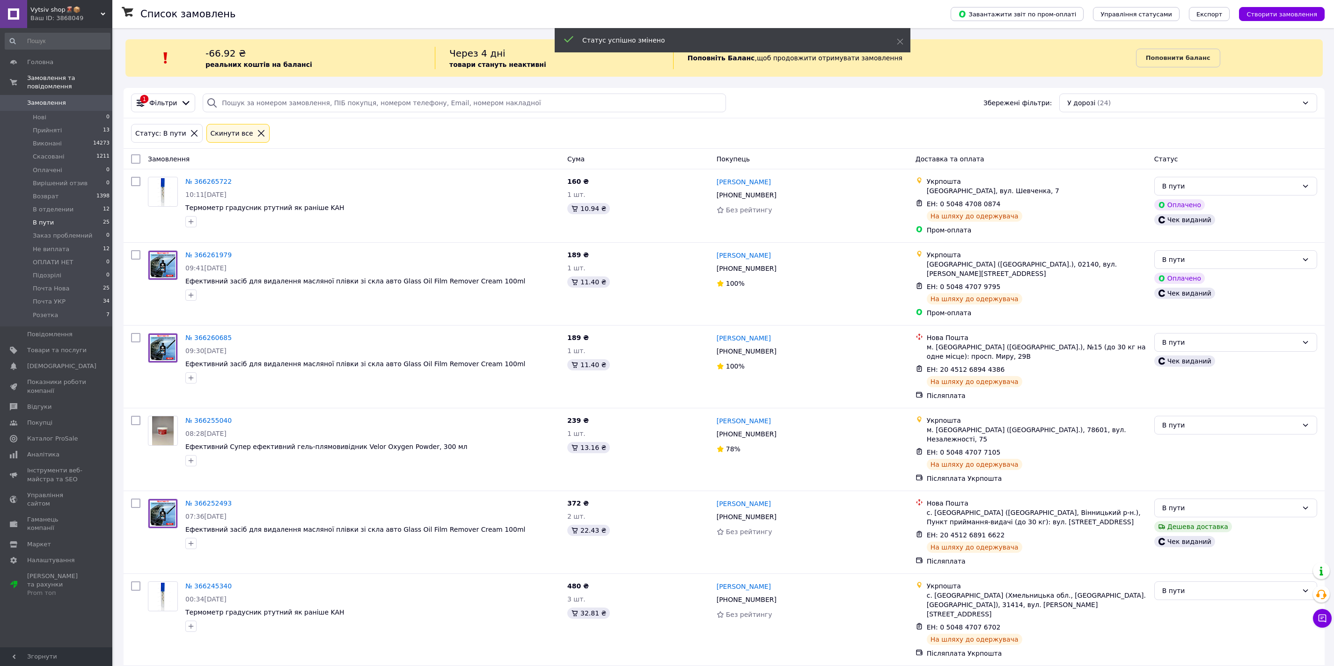
click at [1229, 186] on div "В пути" at bounding box center [1230, 186] width 136 height 10
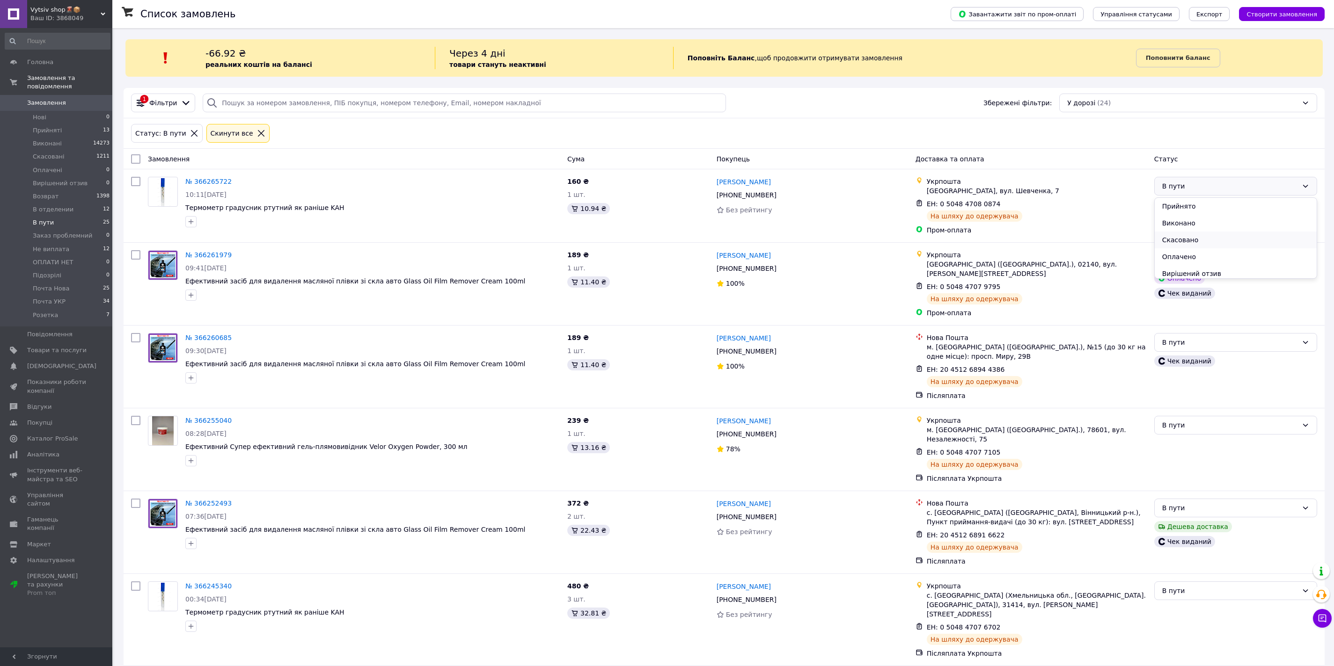
scroll to position [155, 0]
click at [1191, 257] on li "Почта УКР" at bounding box center [1236, 253] width 162 height 17
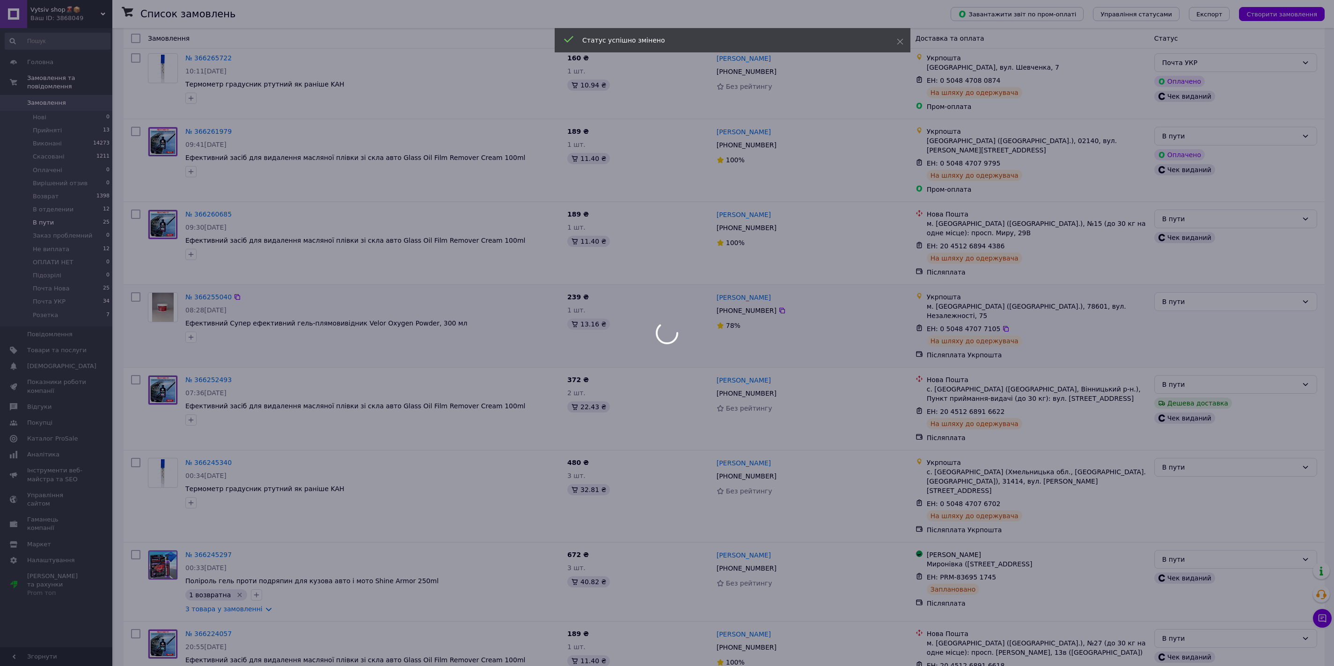
scroll to position [145, 0]
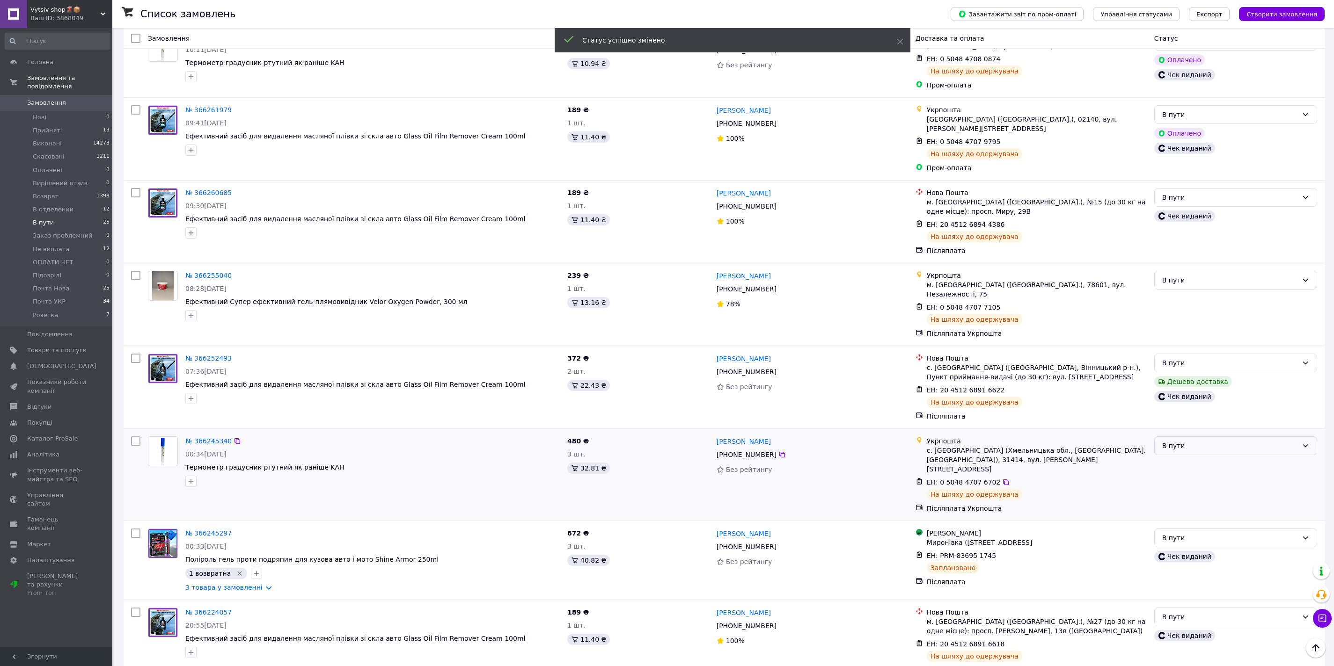
click at [1196, 441] on div "В пути" at bounding box center [1230, 446] width 136 height 10
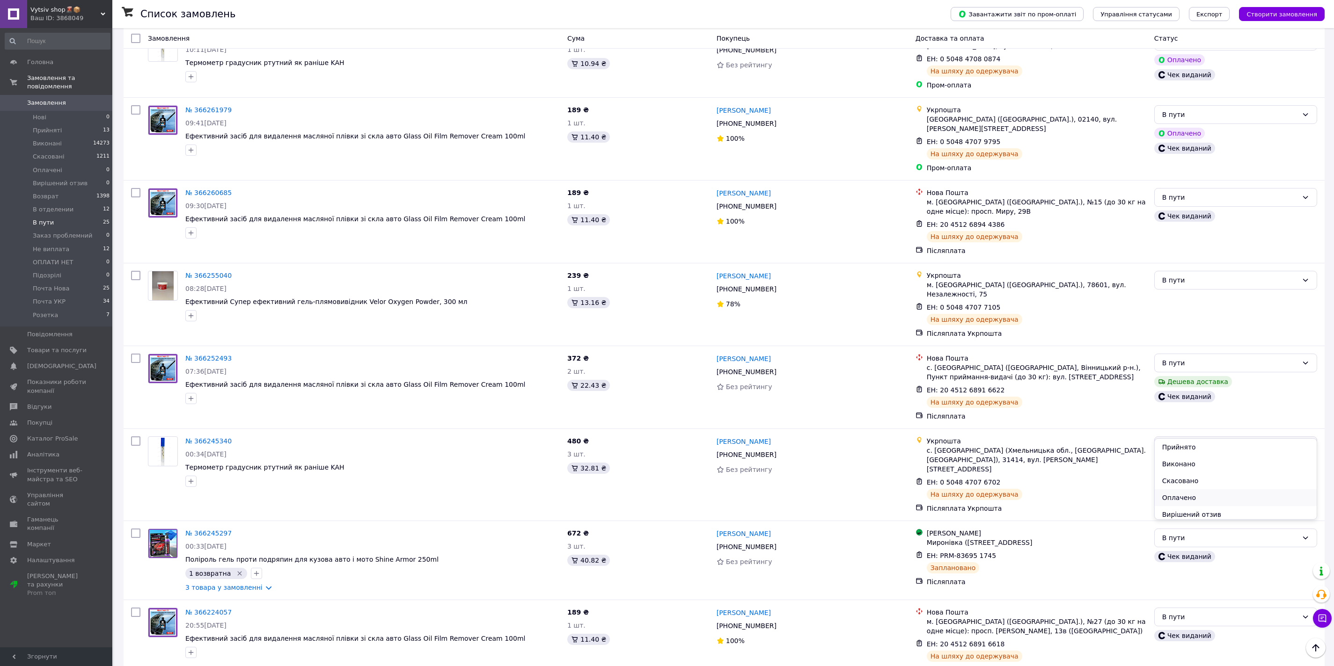
scroll to position [155, 0]
click at [1170, 496] on li "Почта УКР" at bounding box center [1236, 494] width 162 height 17
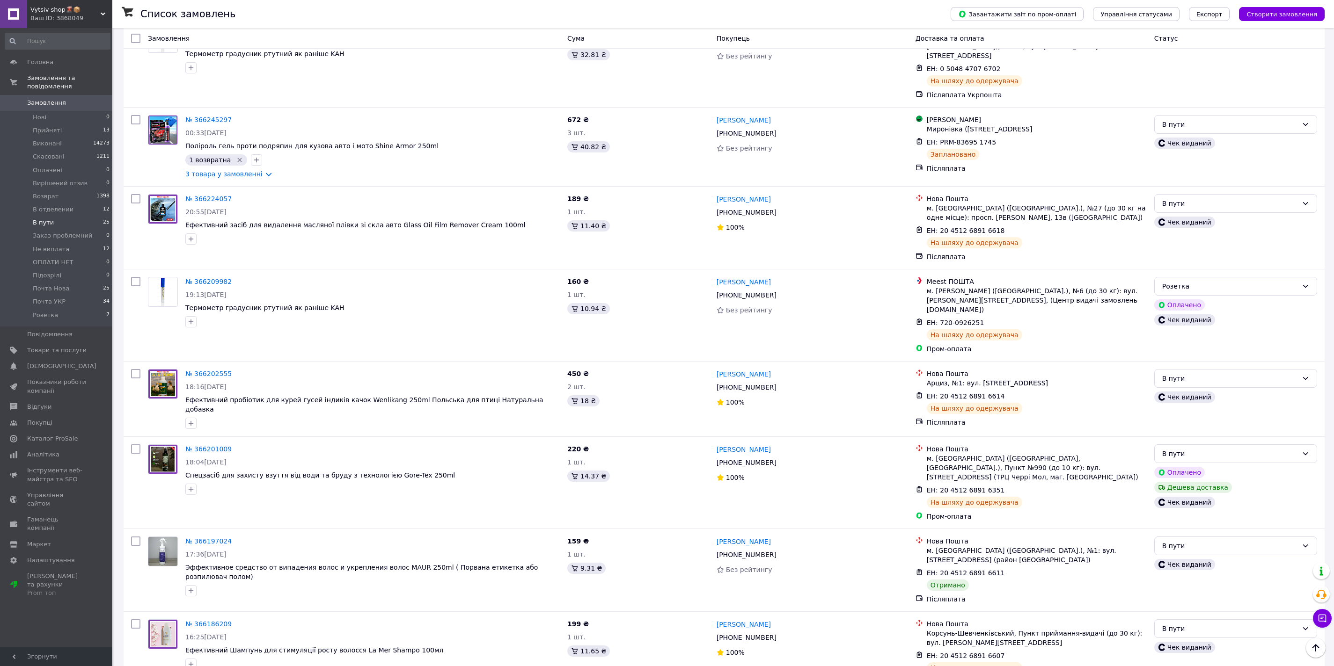
scroll to position [540, 0]
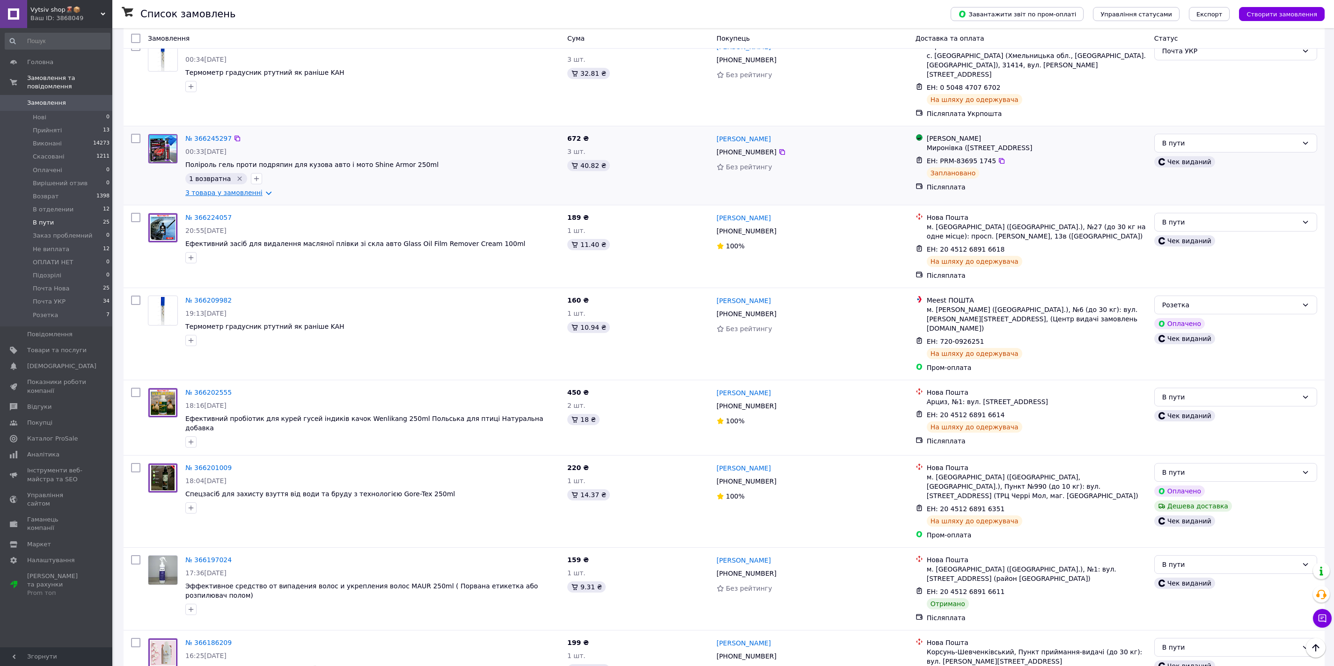
click at [221, 189] on link "3 товара у замовленні" at bounding box center [223, 192] width 77 height 7
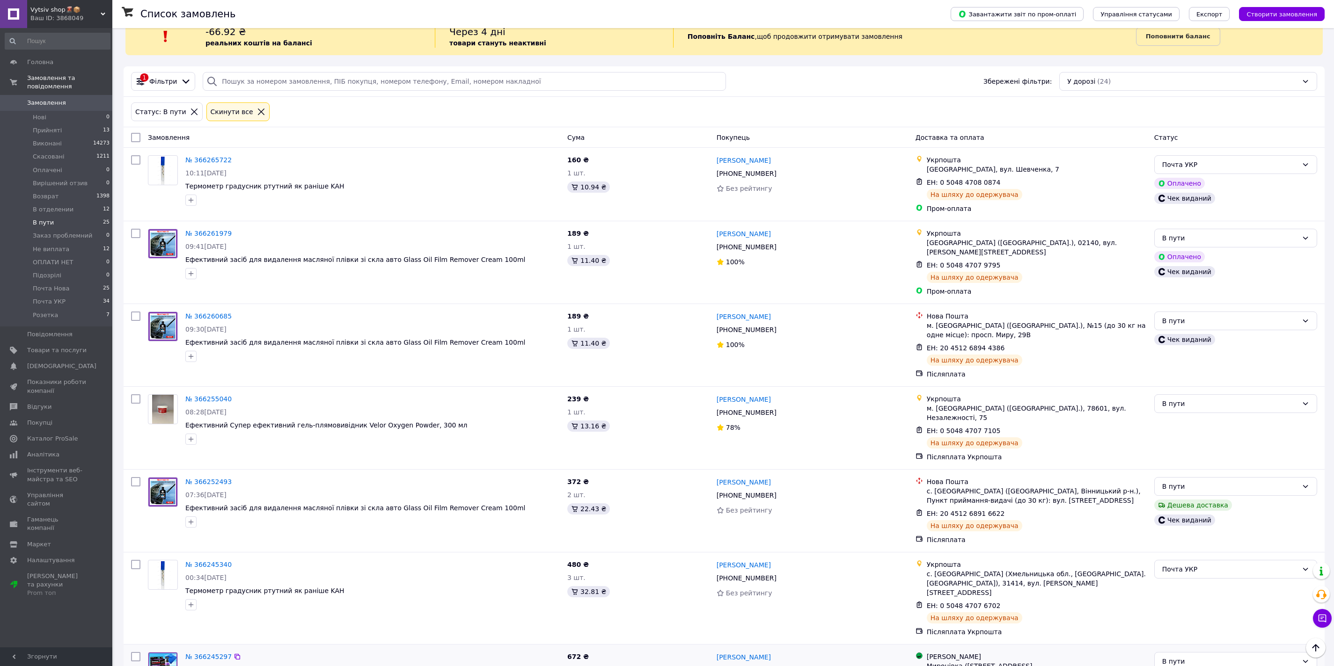
scroll to position [0, 0]
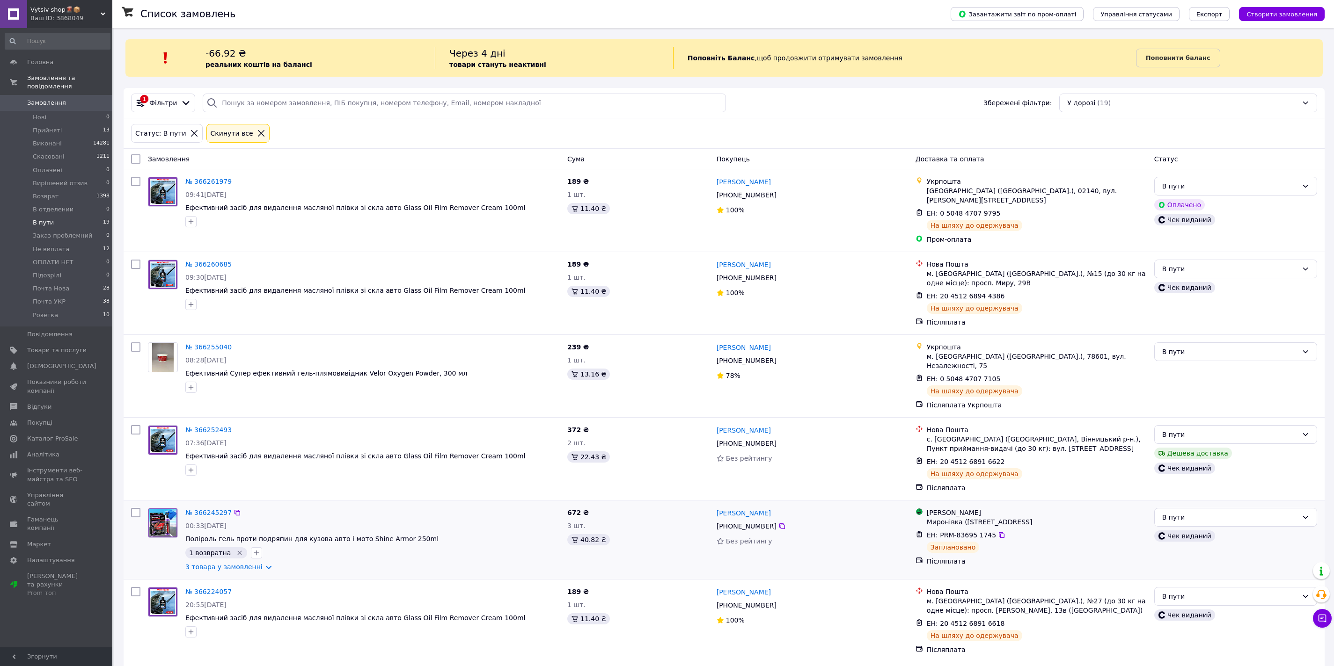
scroll to position [1013, 0]
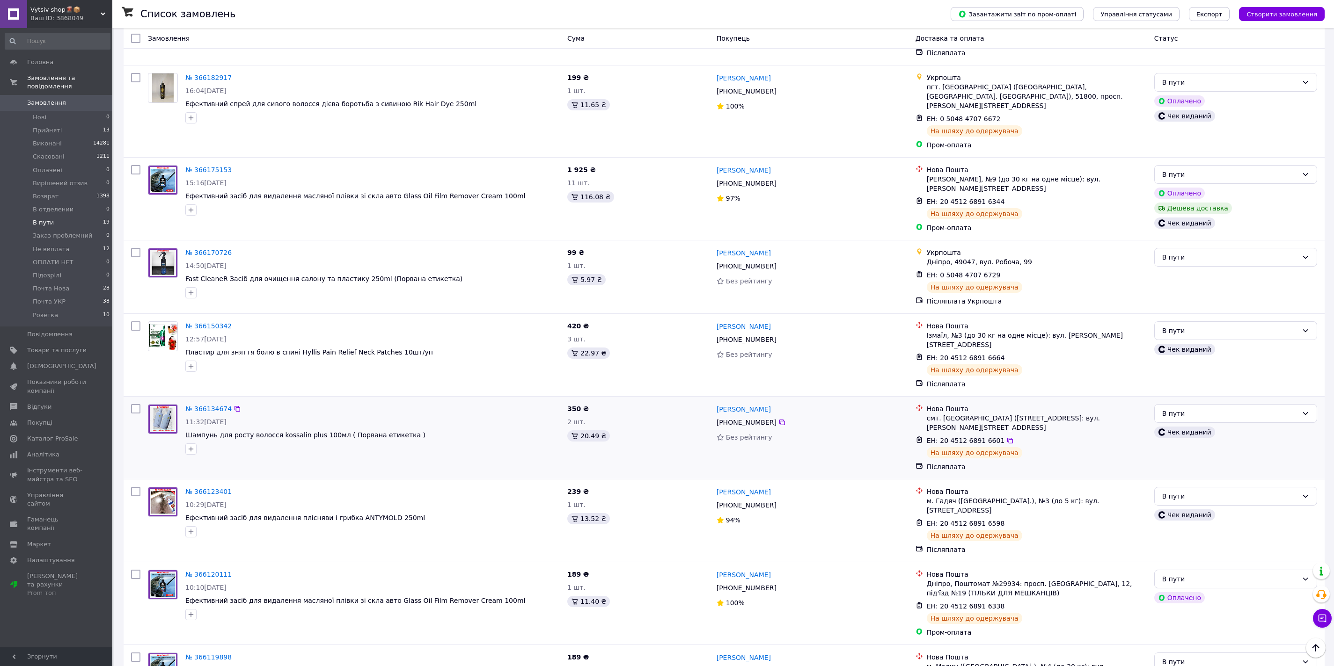
click at [134, 404] on input "checkbox" at bounding box center [135, 408] width 9 height 9
checkbox input "true"
click at [136, 483] on div at bounding box center [135, 520] width 17 height 75
checkbox input "true"
click at [135, 322] on input "checkbox" at bounding box center [135, 326] width 9 height 9
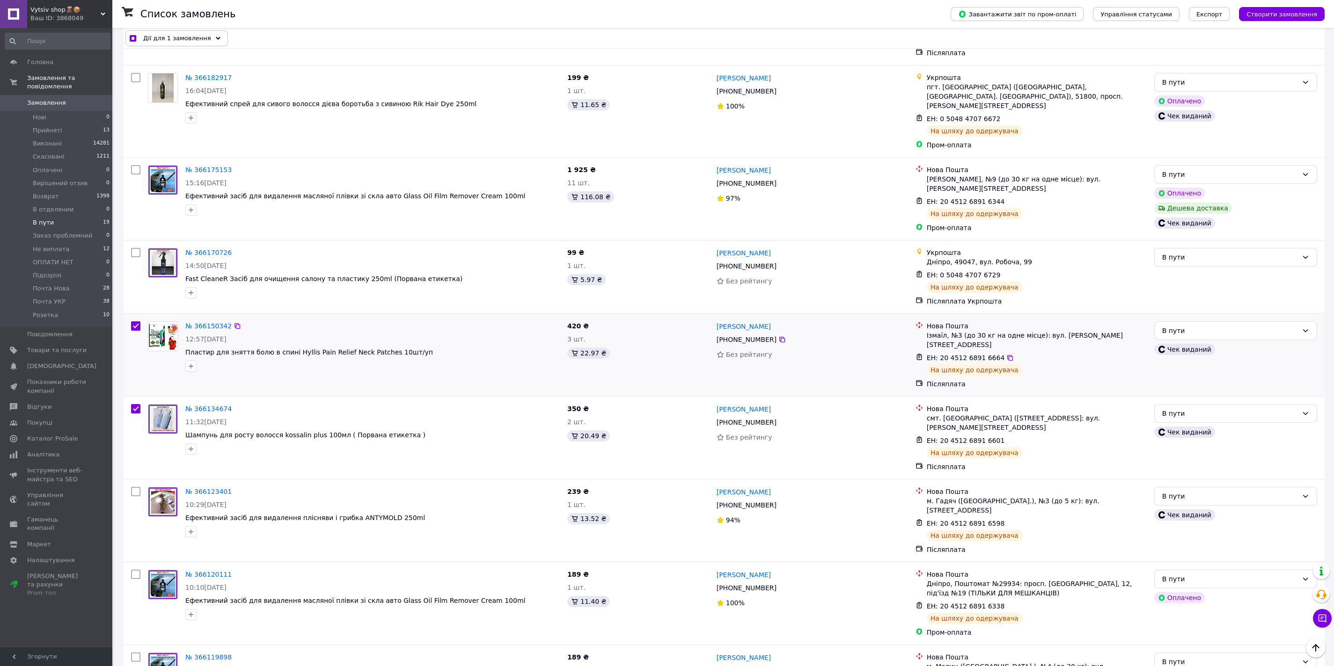
checkbox input "true"
click at [138, 487] on input "checkbox" at bounding box center [135, 491] width 9 height 9
checkbox input "true"
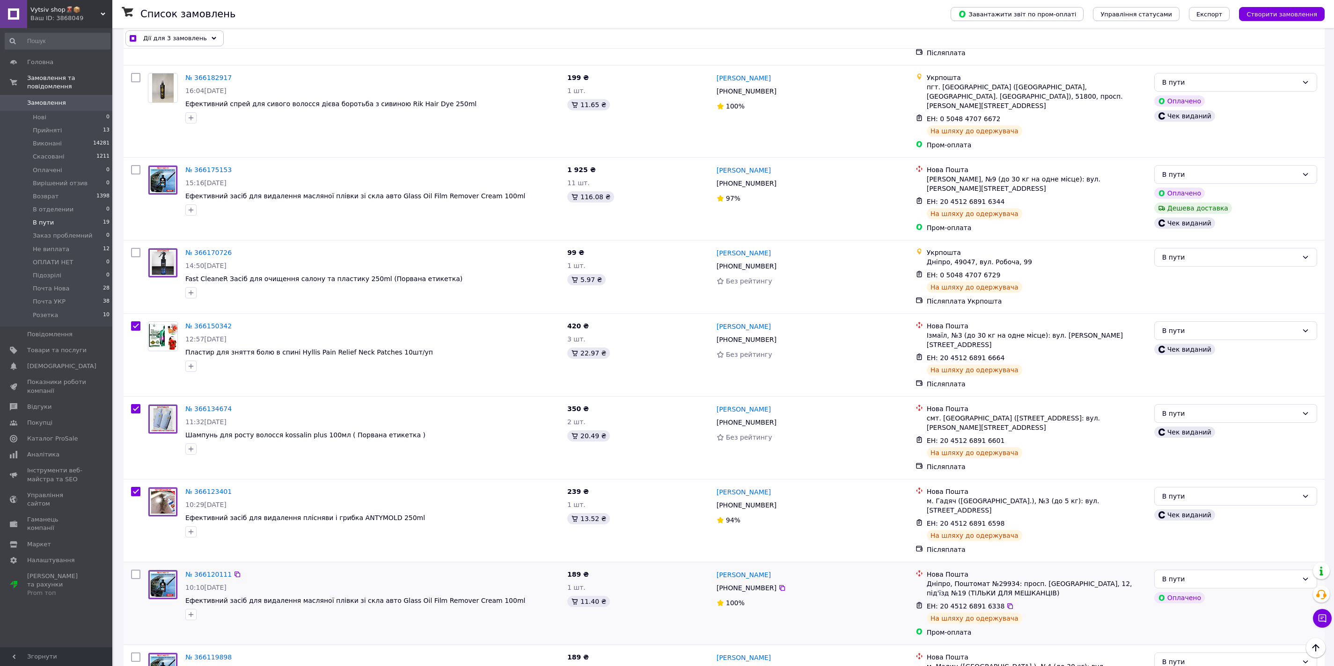
click at [133, 570] on input "checkbox" at bounding box center [135, 574] width 9 height 9
checkbox input "true"
click at [136, 653] on input "checkbox" at bounding box center [135, 657] width 9 height 9
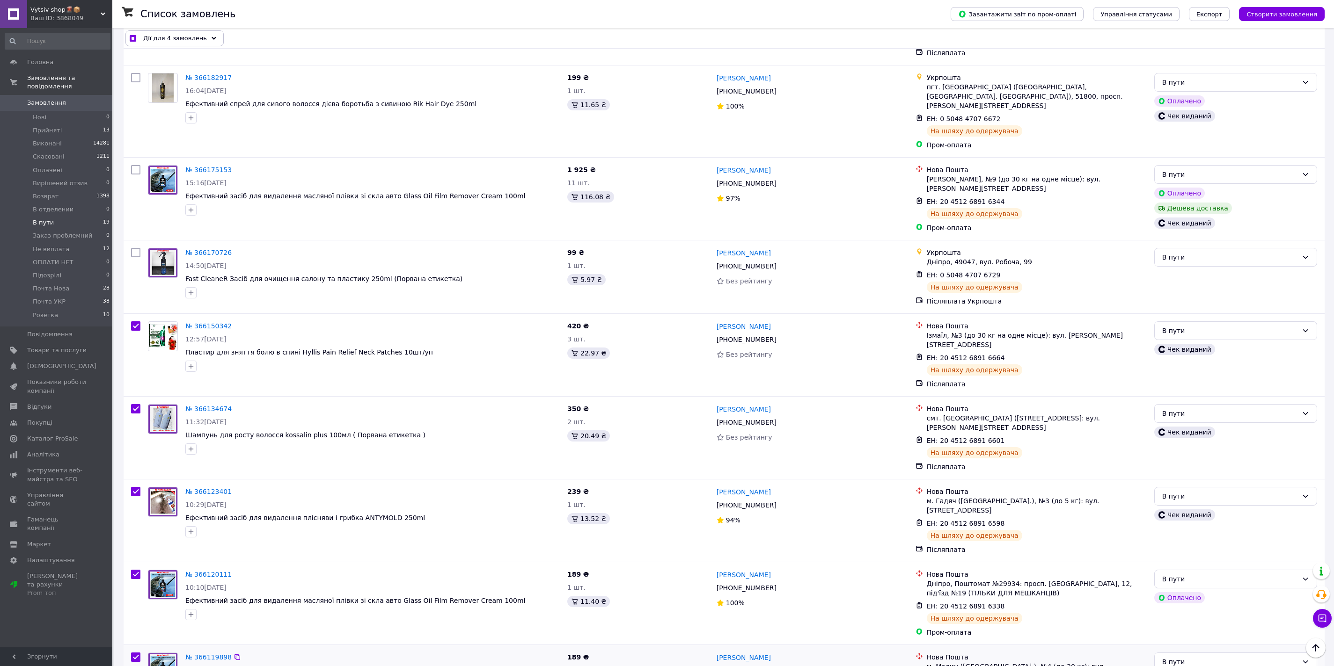
checkbox input "true"
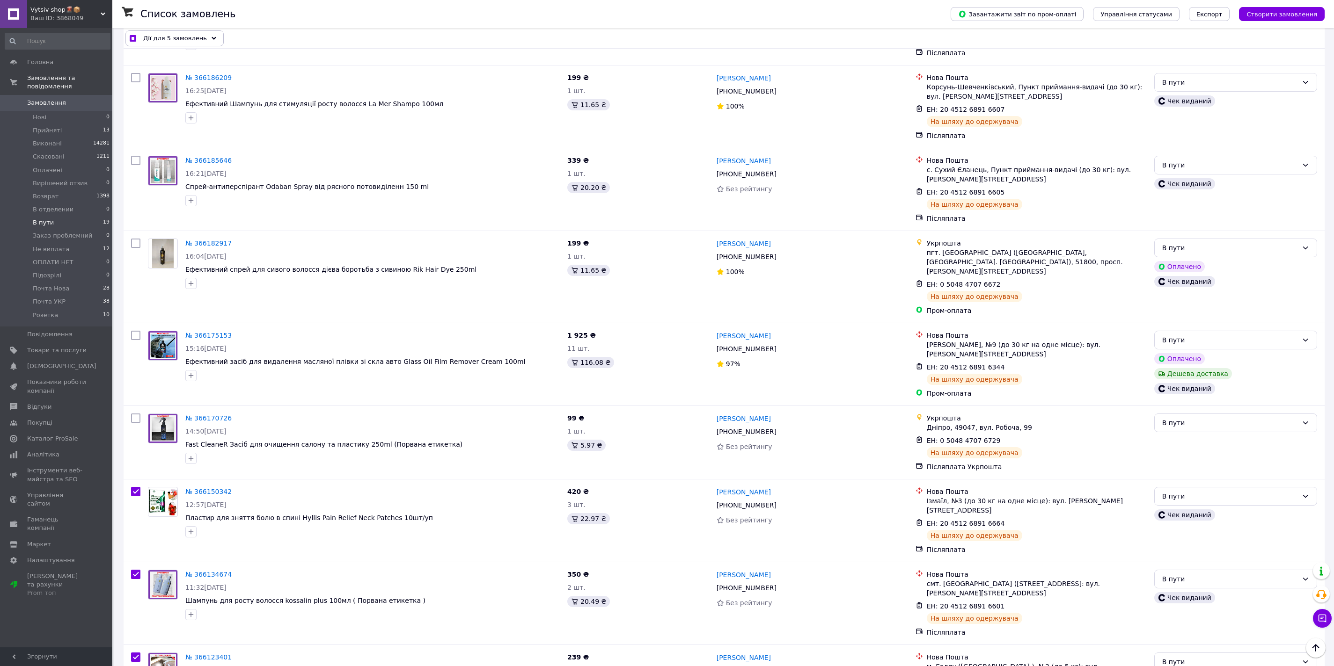
scroll to position [847, 0]
click at [135, 332] on input "checkbox" at bounding box center [135, 336] width 9 height 9
checkbox input "true"
click at [136, 157] on input "checkbox" at bounding box center [135, 161] width 9 height 9
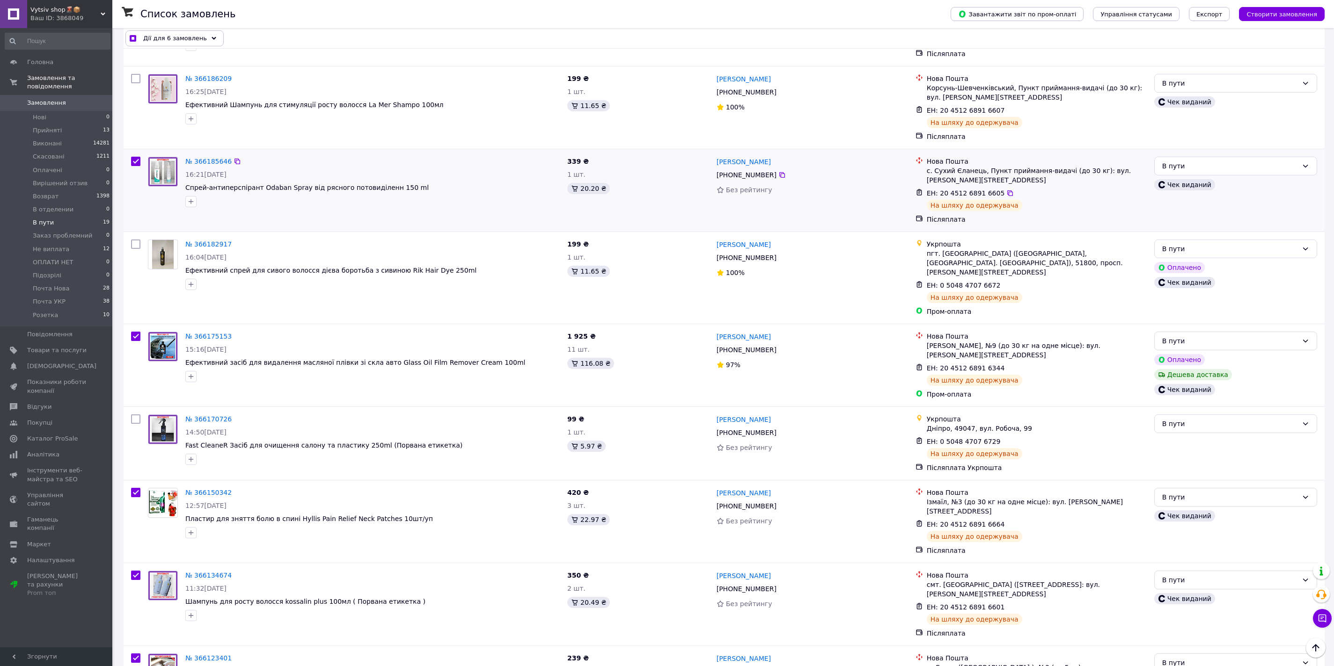
checkbox input "true"
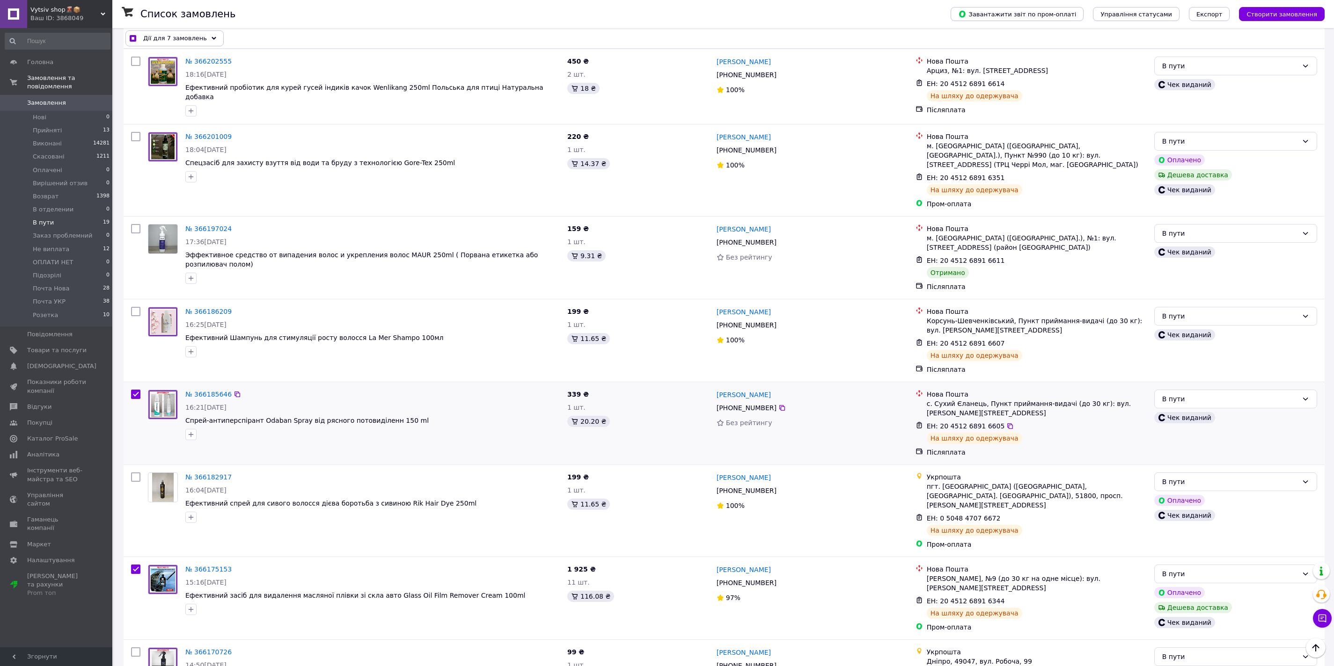
scroll to position [612, 0]
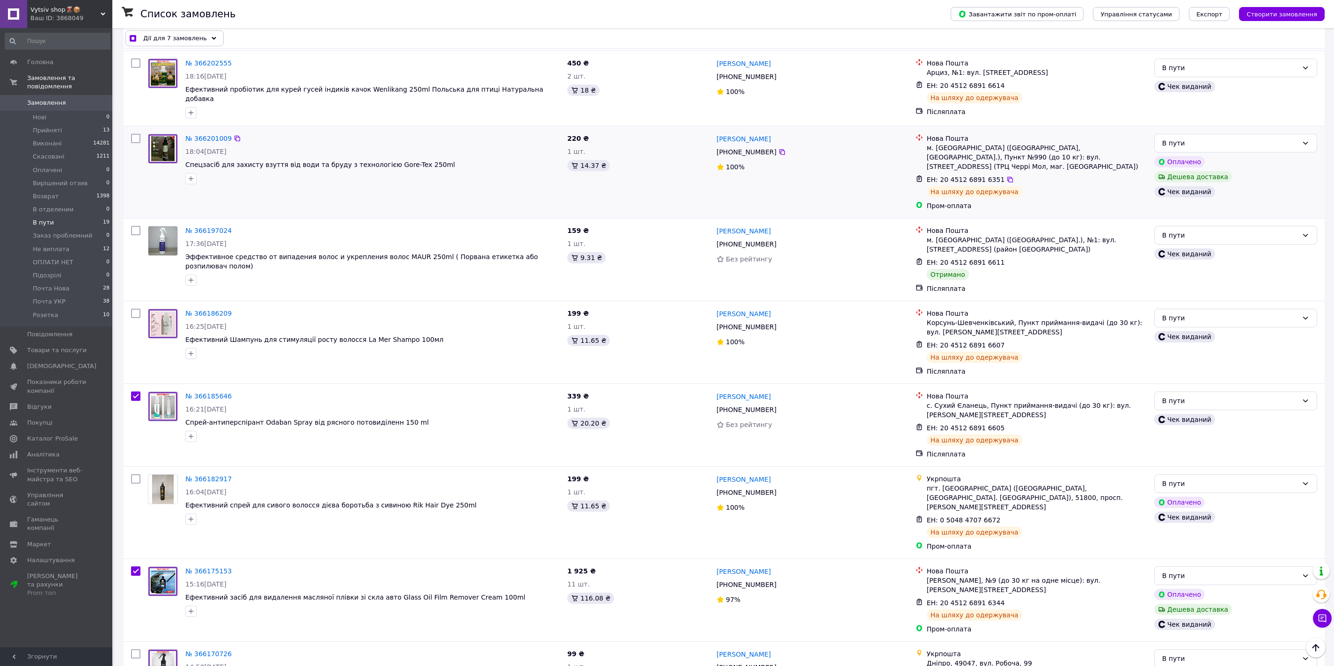
click at [136, 134] on input "checkbox" at bounding box center [135, 138] width 9 height 9
checkbox input "true"
click at [138, 309] on input "checkbox" at bounding box center [135, 313] width 9 height 9
checkbox input "true"
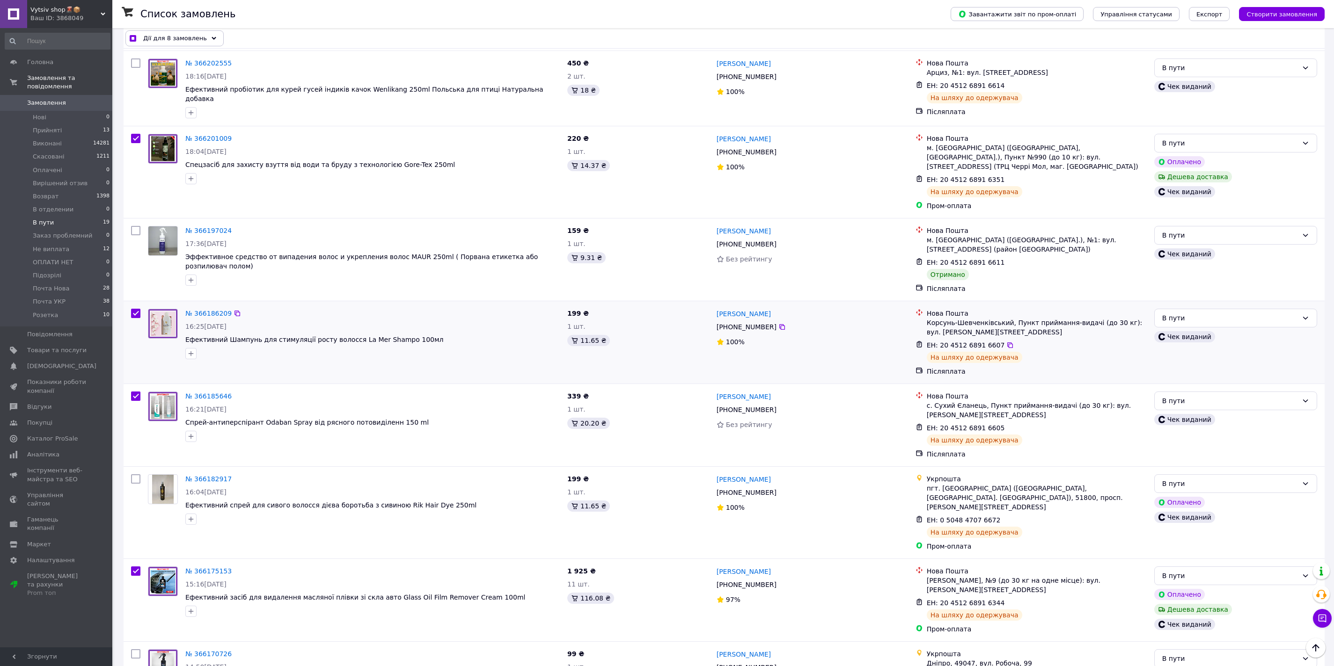
checkbox input "true"
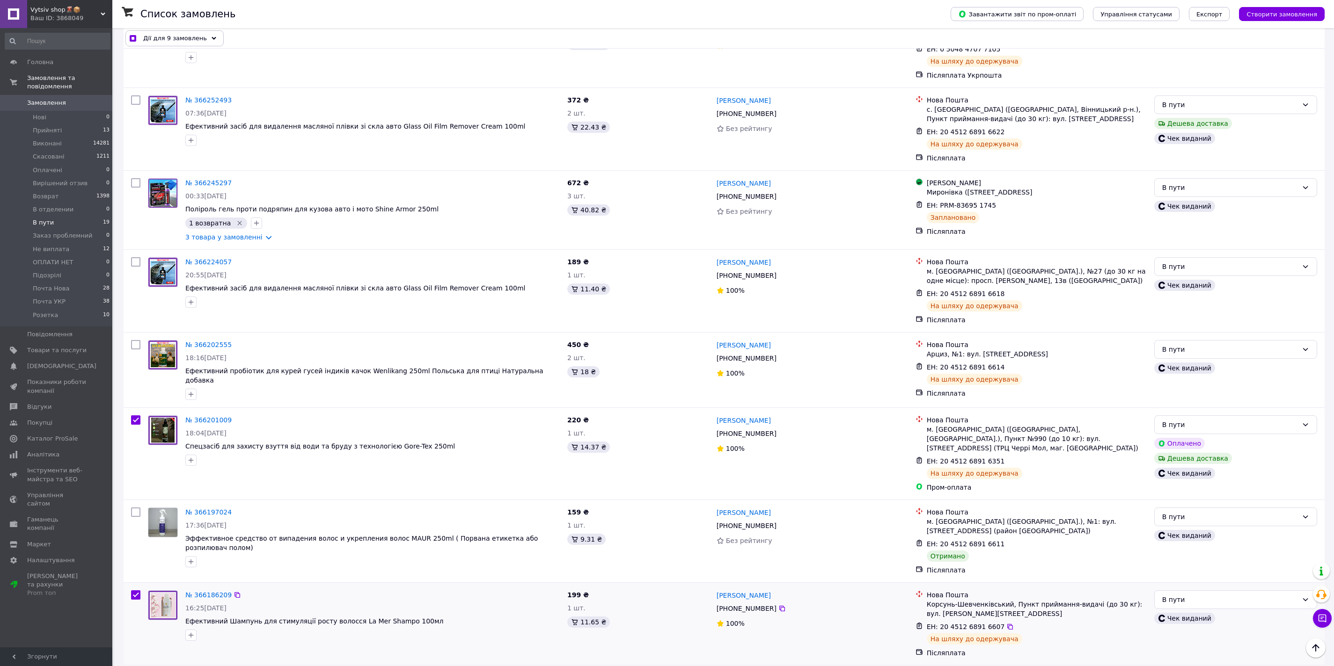
scroll to position [329, 0]
click at [137, 341] on input "checkbox" at bounding box center [135, 345] width 9 height 9
checkbox input "true"
click at [135, 258] on input "checkbox" at bounding box center [135, 262] width 9 height 9
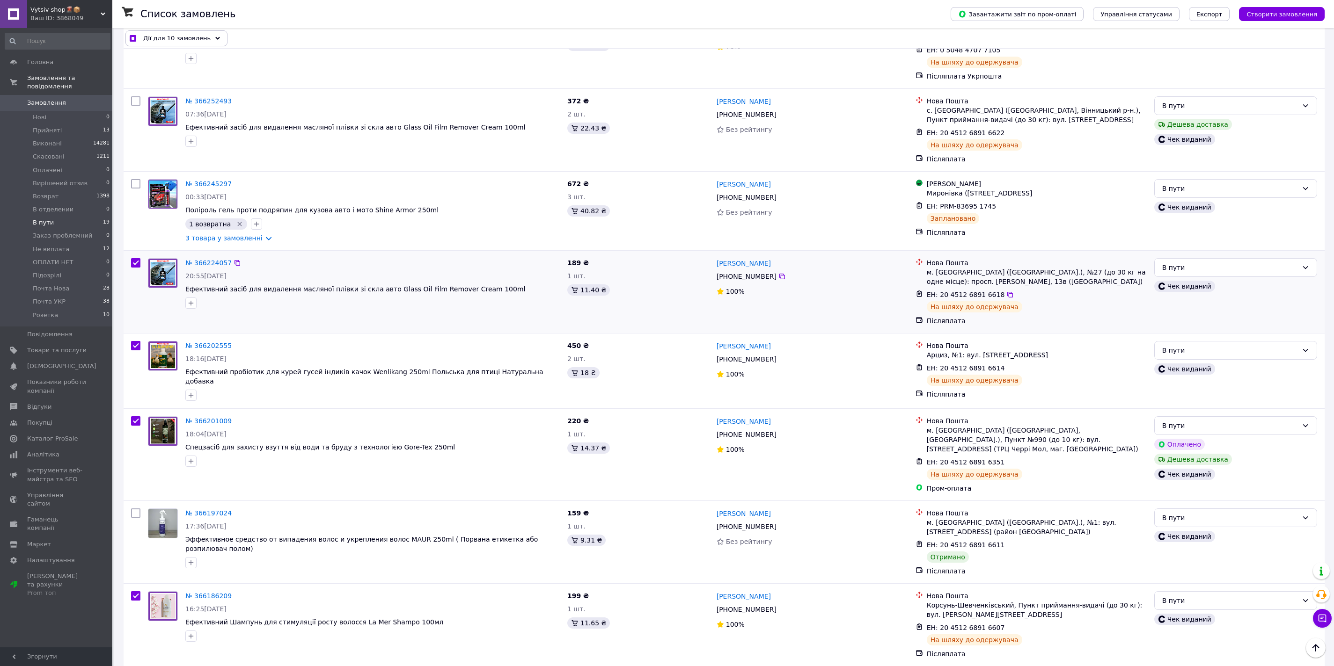
checkbox input "true"
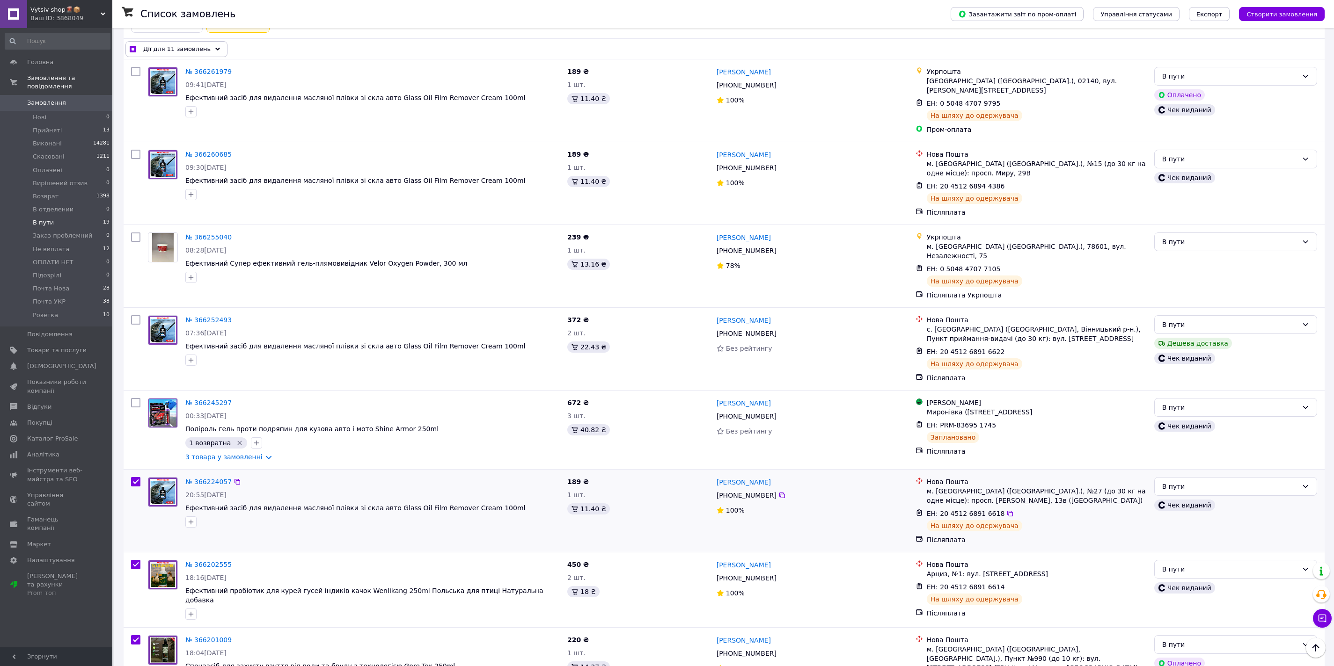
scroll to position [97, 0]
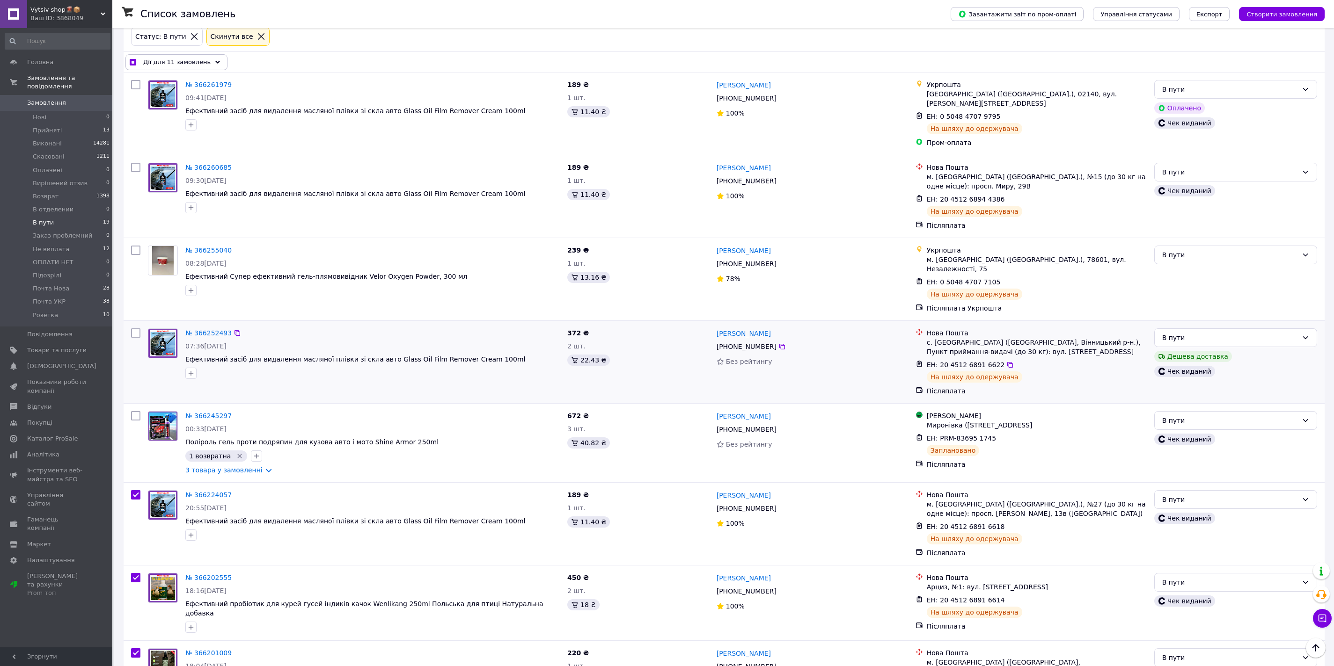
click at [134, 329] on input "checkbox" at bounding box center [135, 333] width 9 height 9
checkbox input "true"
click at [135, 163] on input "checkbox" at bounding box center [135, 167] width 9 height 9
checkbox input "true"
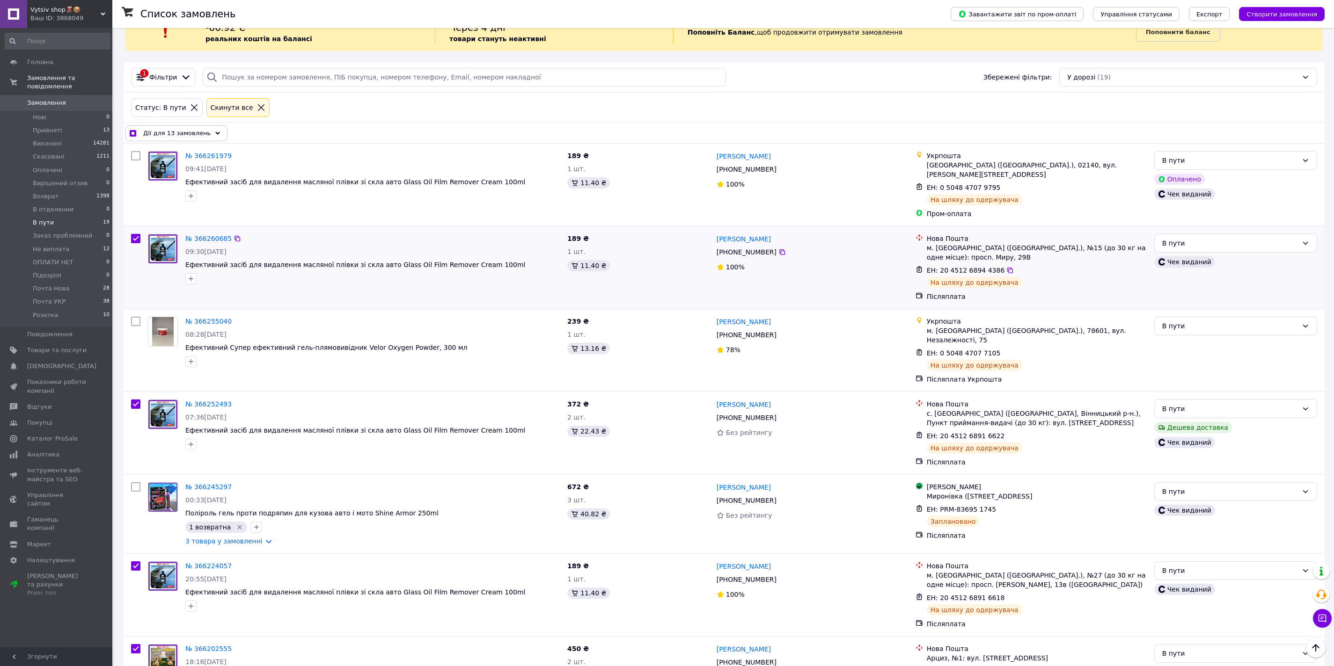
scroll to position [0, 0]
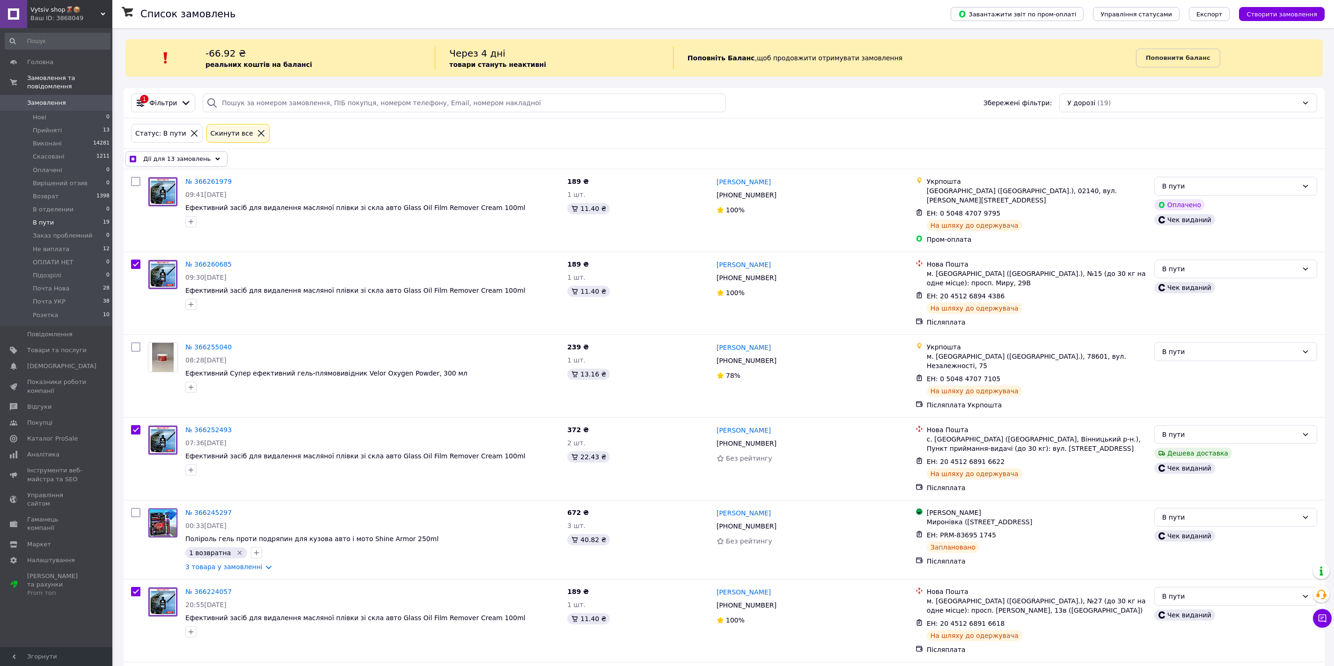
click at [179, 159] on span "Дії для 13 замовлень" at bounding box center [176, 158] width 67 height 9
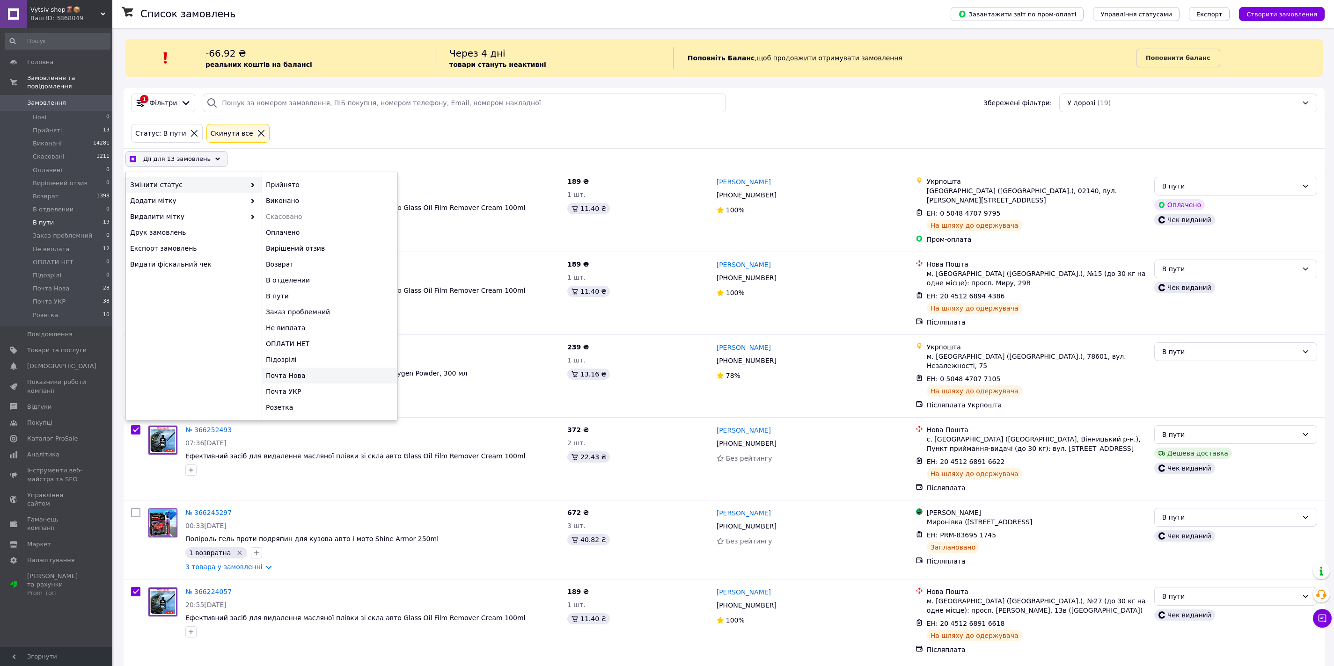
checkbox input "true"
click at [309, 374] on div "Почта Нова" at bounding box center [330, 376] width 136 height 16
checkbox input "false"
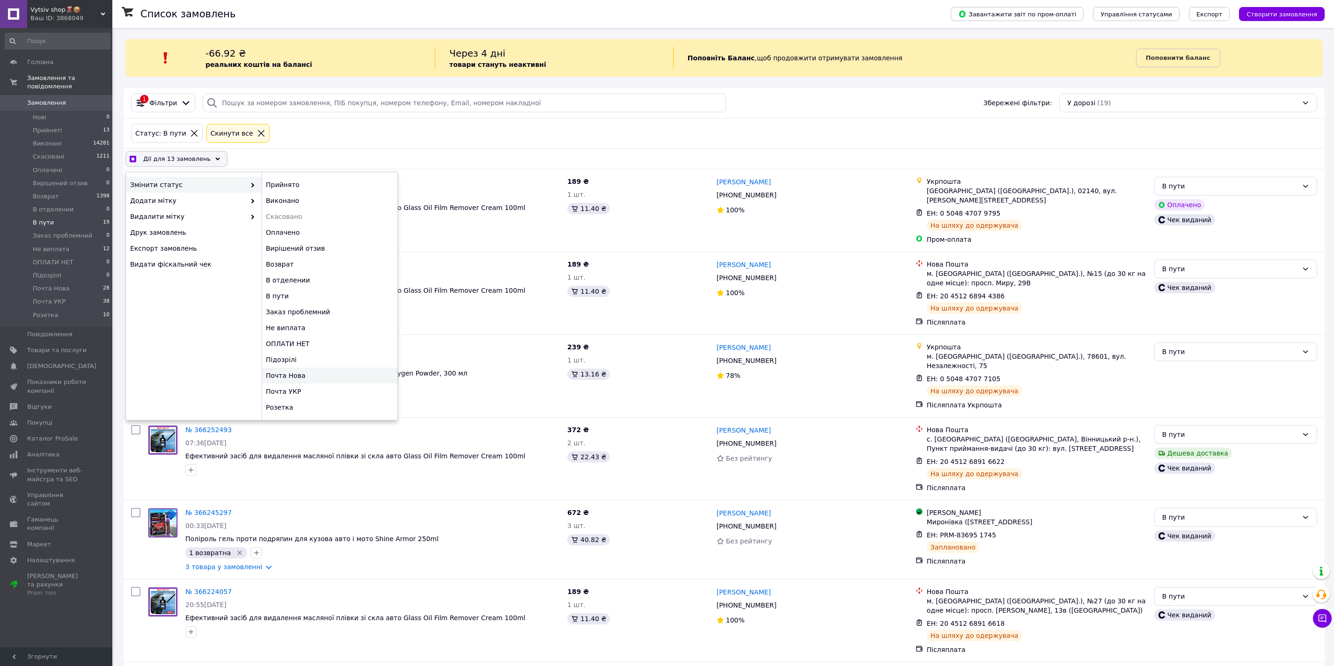
checkbox input "false"
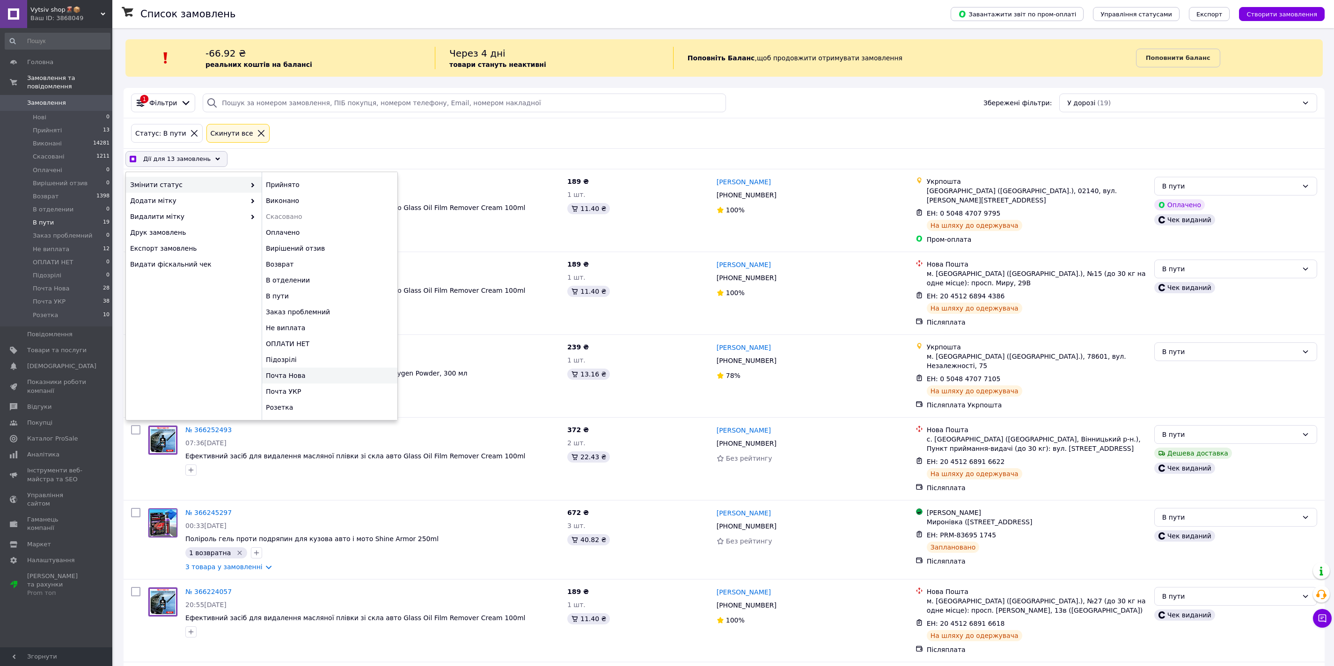
checkbox input "false"
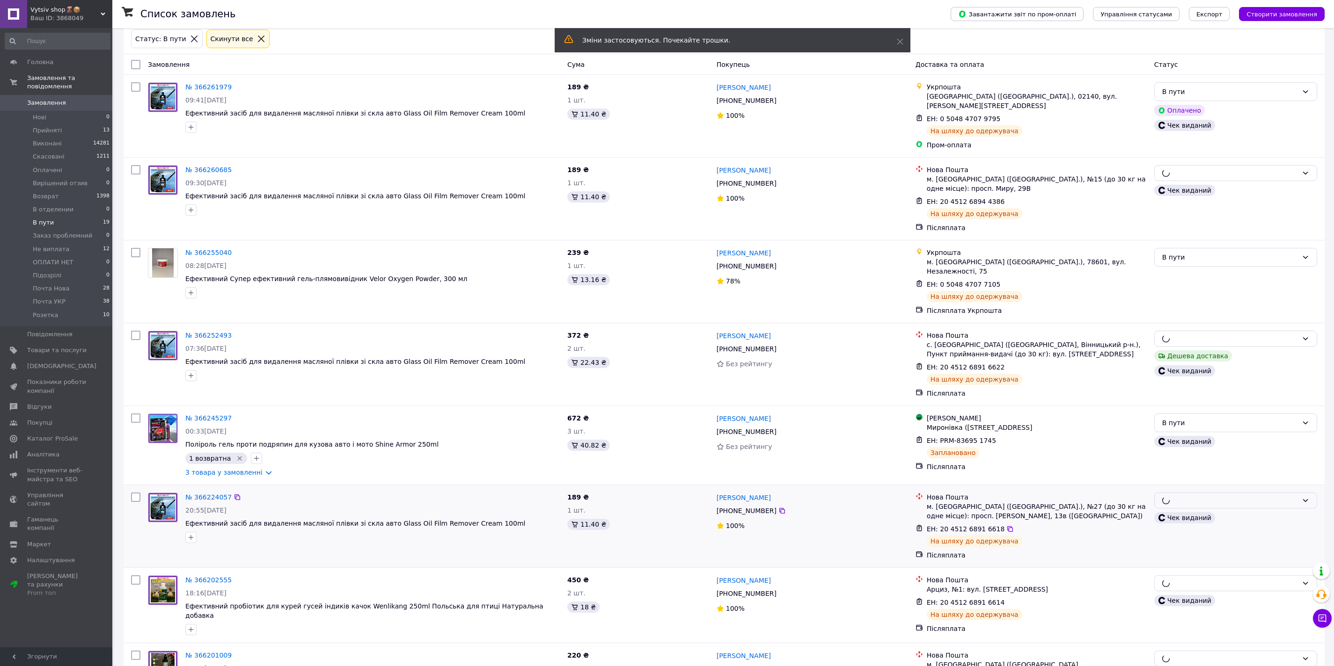
scroll to position [101, 0]
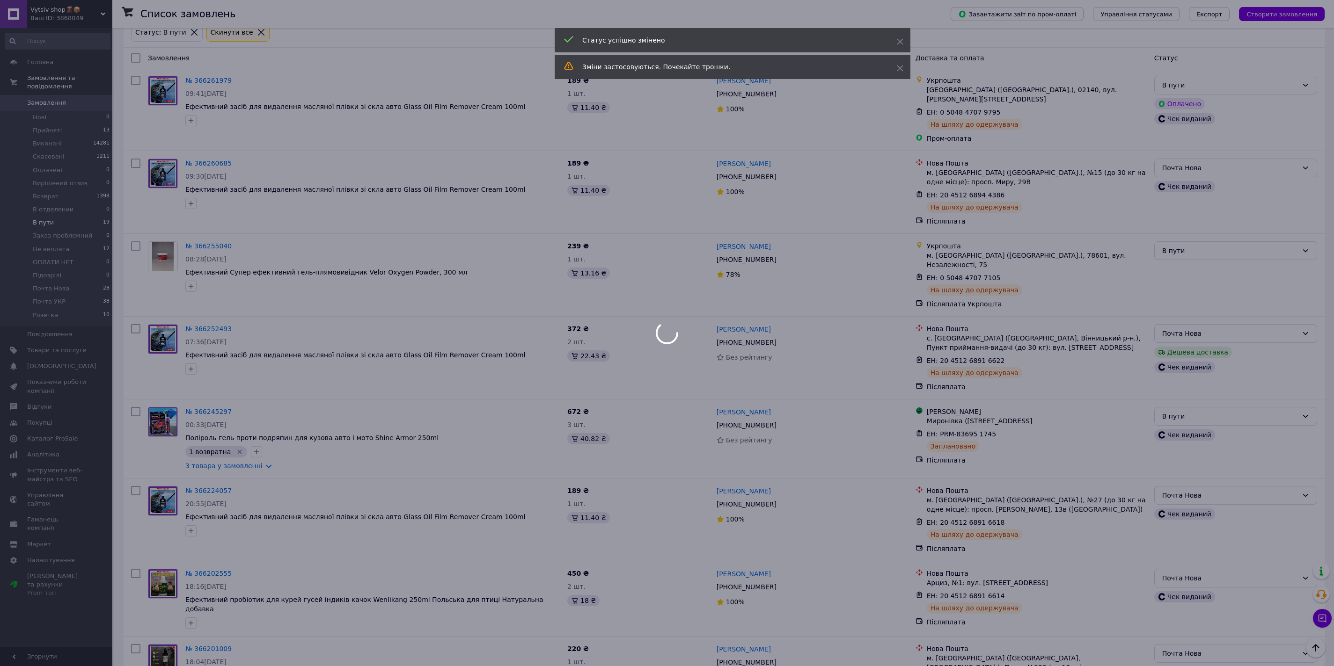
click at [1210, 400] on div at bounding box center [667, 333] width 1334 height 666
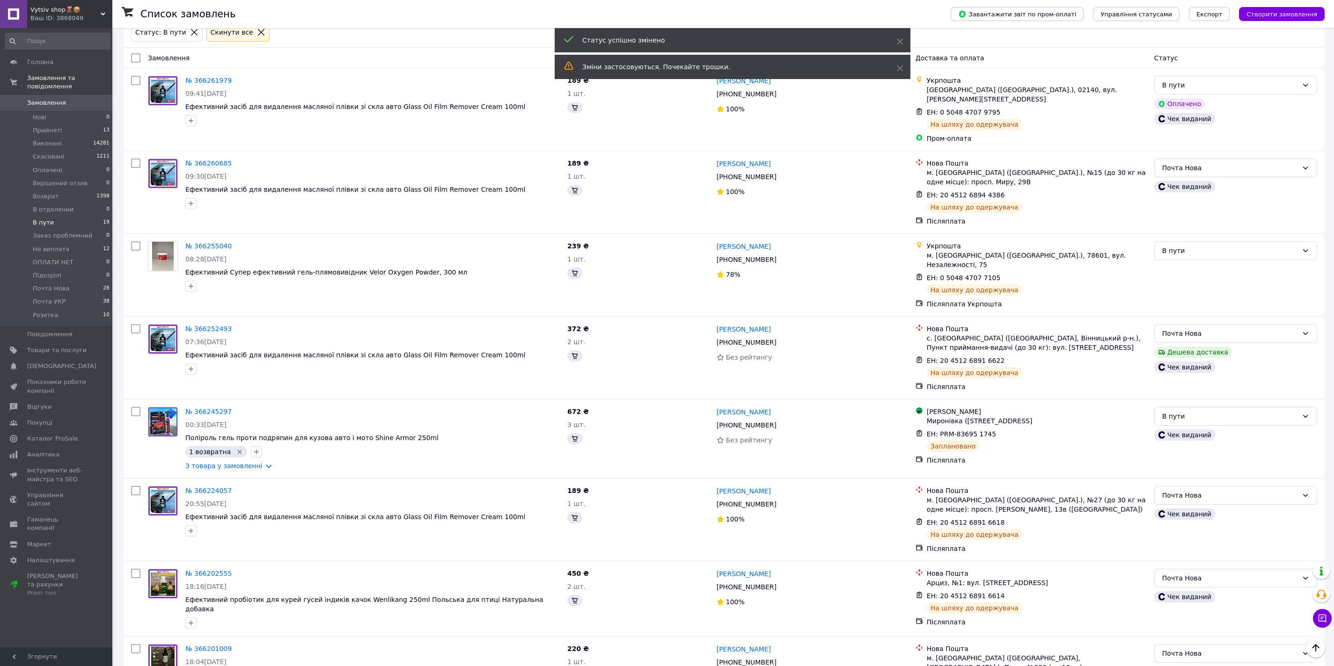
click at [1210, 411] on div "В пути" at bounding box center [1230, 416] width 136 height 10
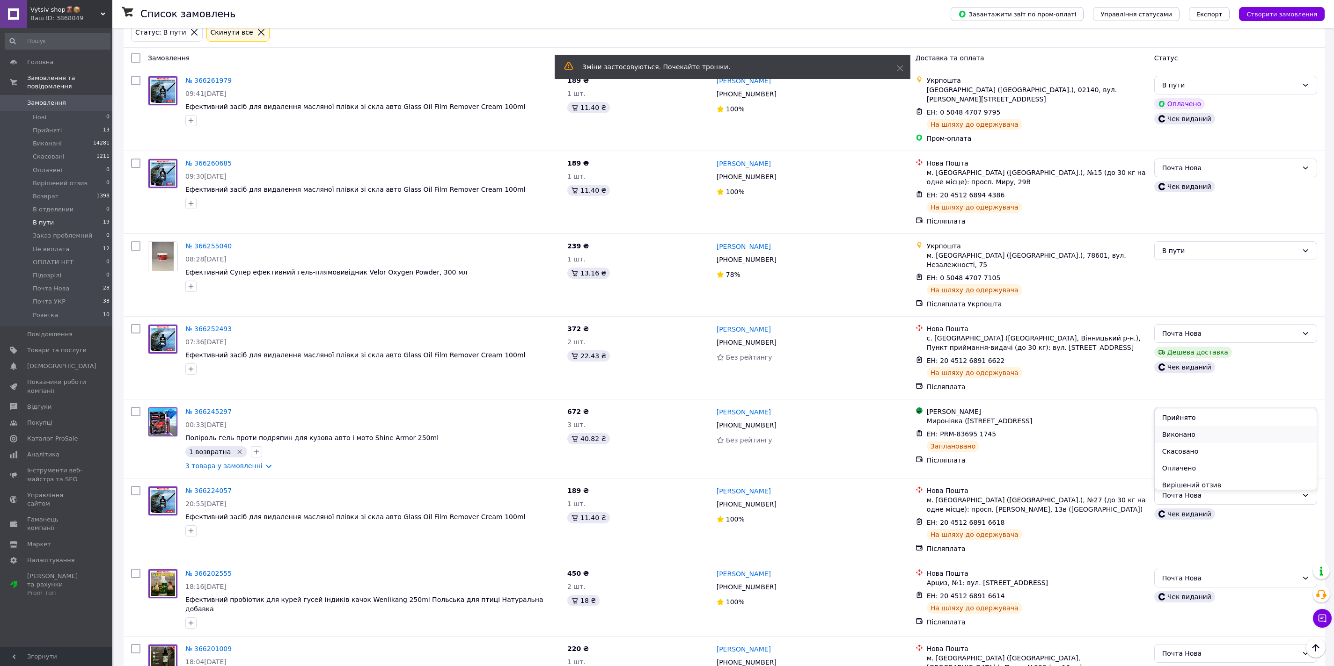
scroll to position [155, 0]
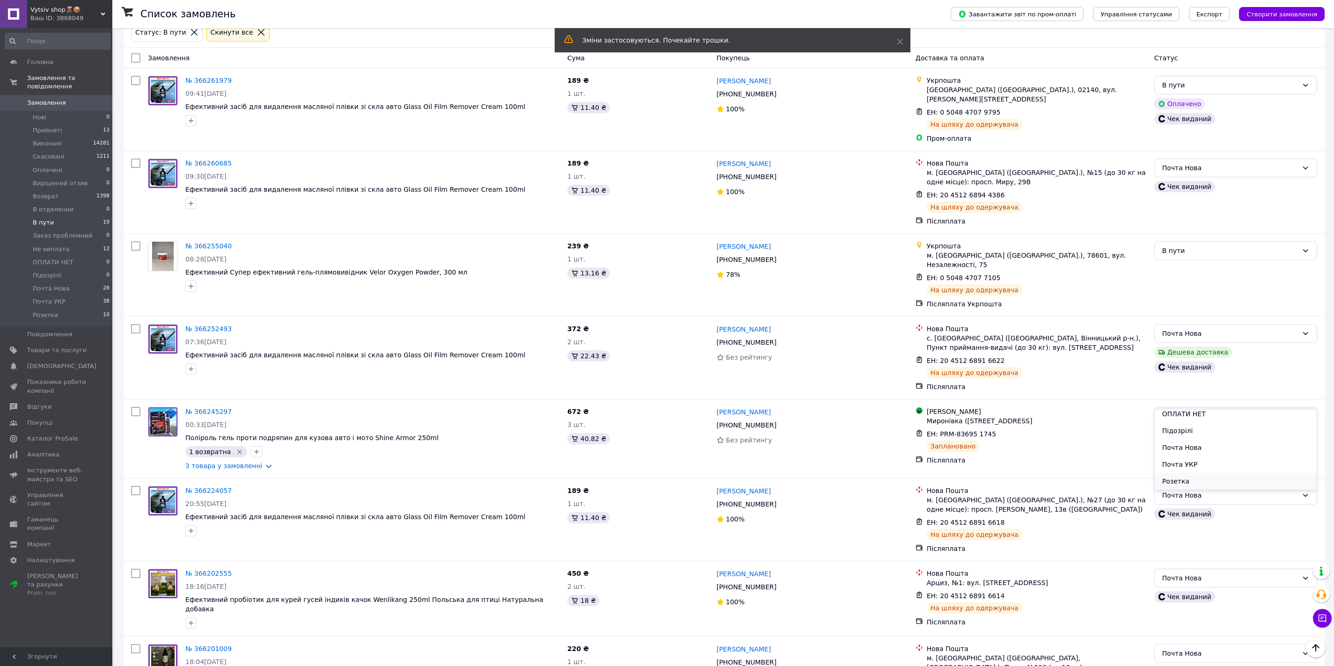
click at [1187, 476] on li "Розетка" at bounding box center [1236, 481] width 162 height 17
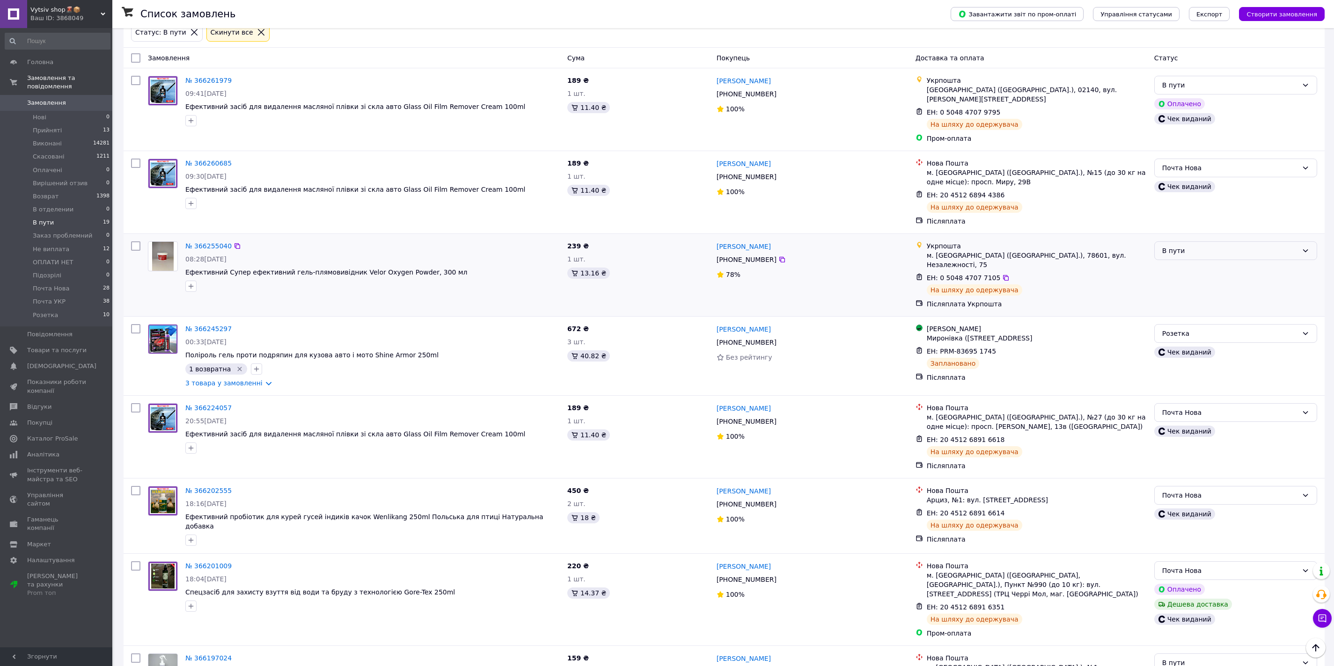
click at [1240, 246] on div "В пути" at bounding box center [1230, 251] width 136 height 10
click at [1207, 306] on li "Почта УКР" at bounding box center [1236, 308] width 162 height 17
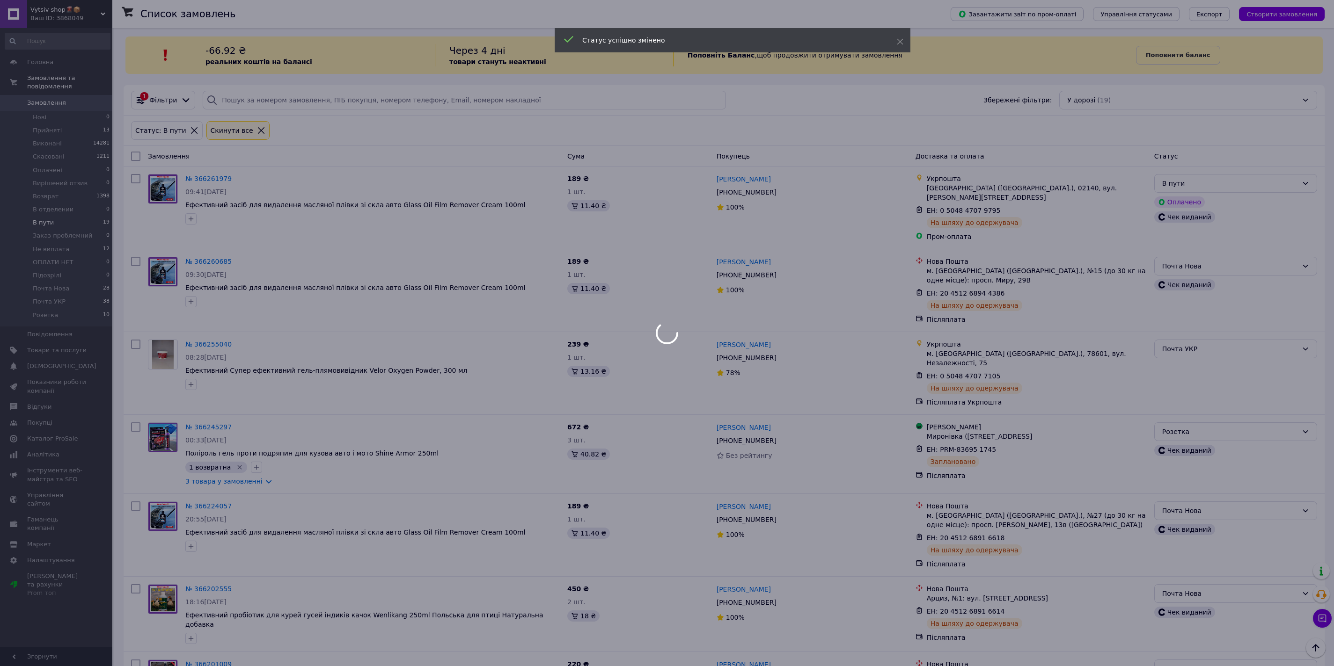
scroll to position [0, 0]
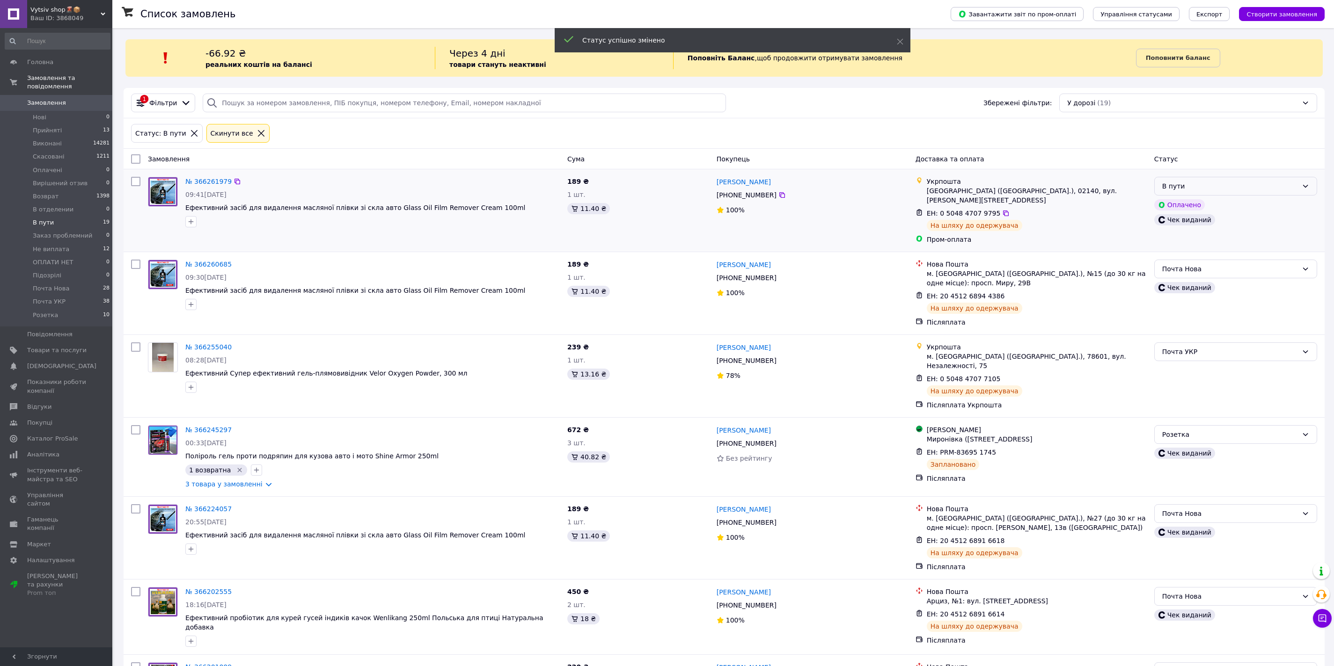
click at [1258, 185] on div "В пути" at bounding box center [1230, 186] width 136 height 10
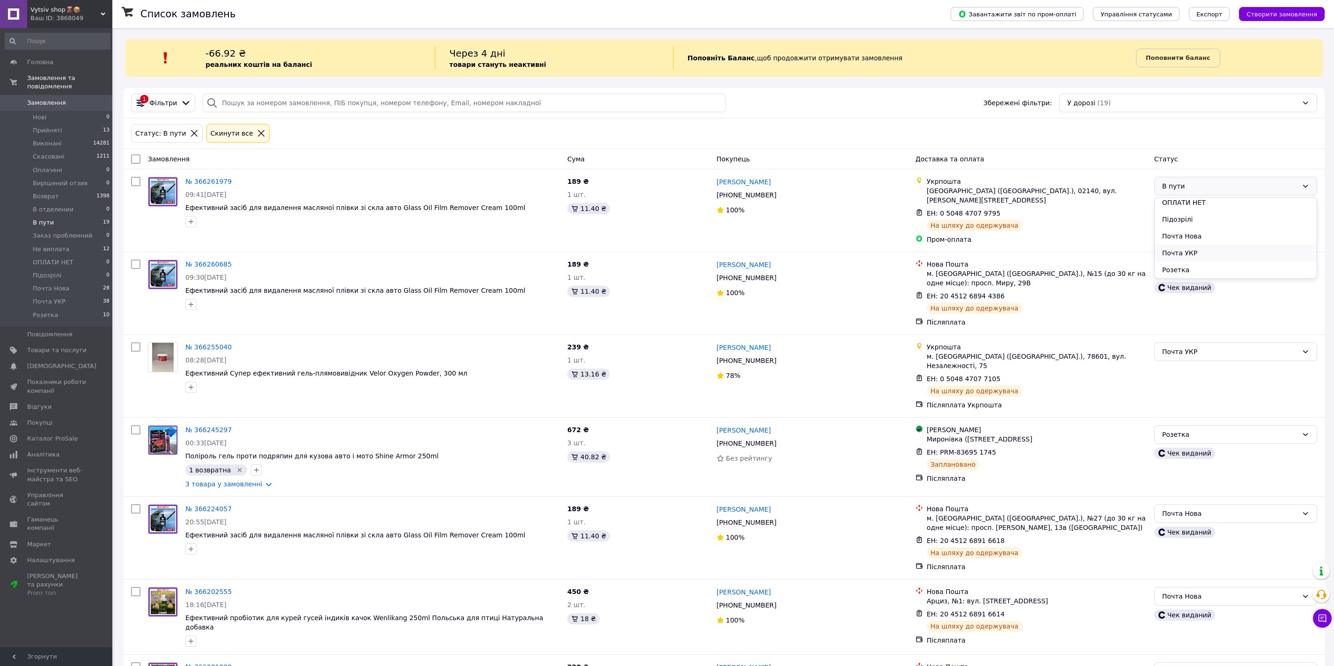
click at [1220, 252] on li "Почта УКР" at bounding box center [1236, 253] width 162 height 17
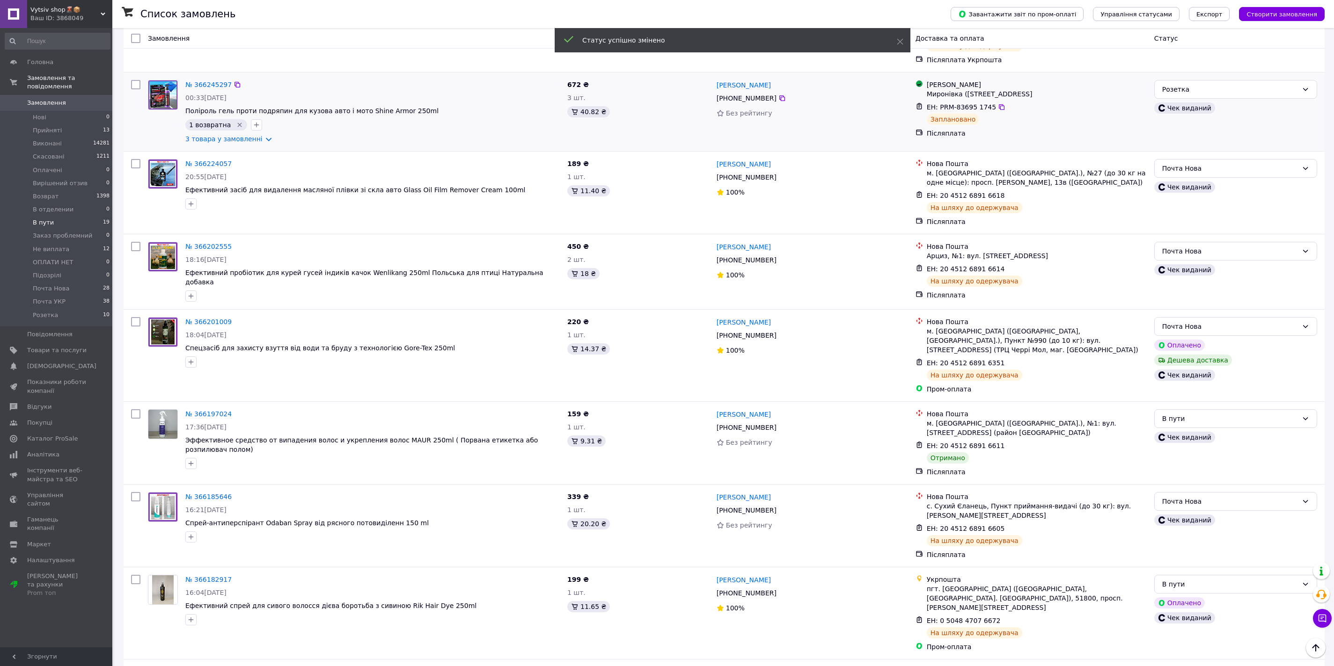
scroll to position [351, 0]
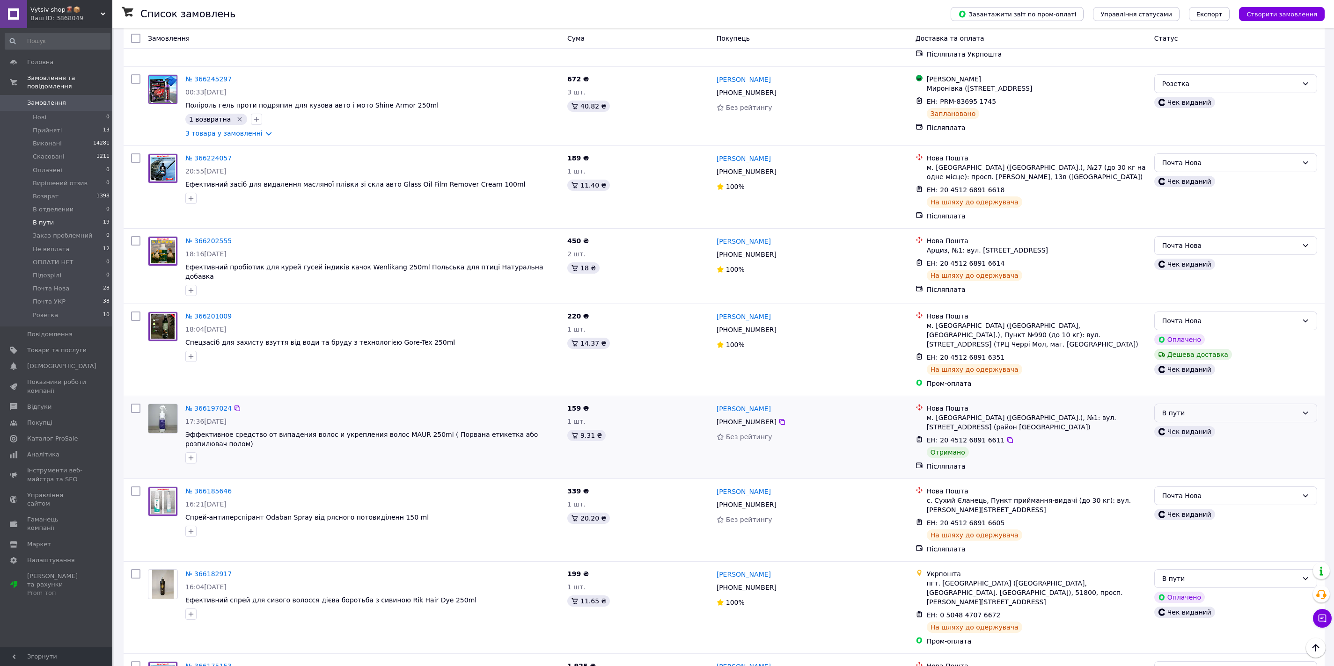
click at [1206, 408] on div "В пути" at bounding box center [1230, 413] width 136 height 10
click at [1198, 422] on li "Виконано" at bounding box center [1236, 420] width 162 height 17
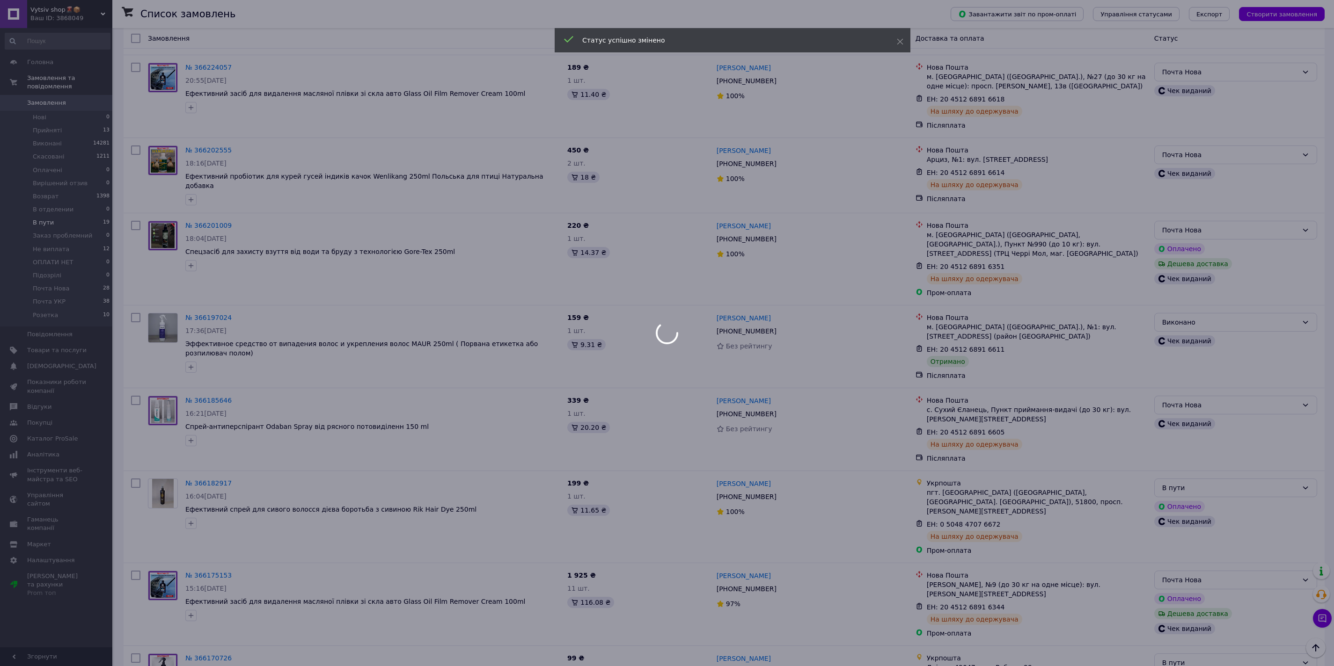
scroll to position [458, 0]
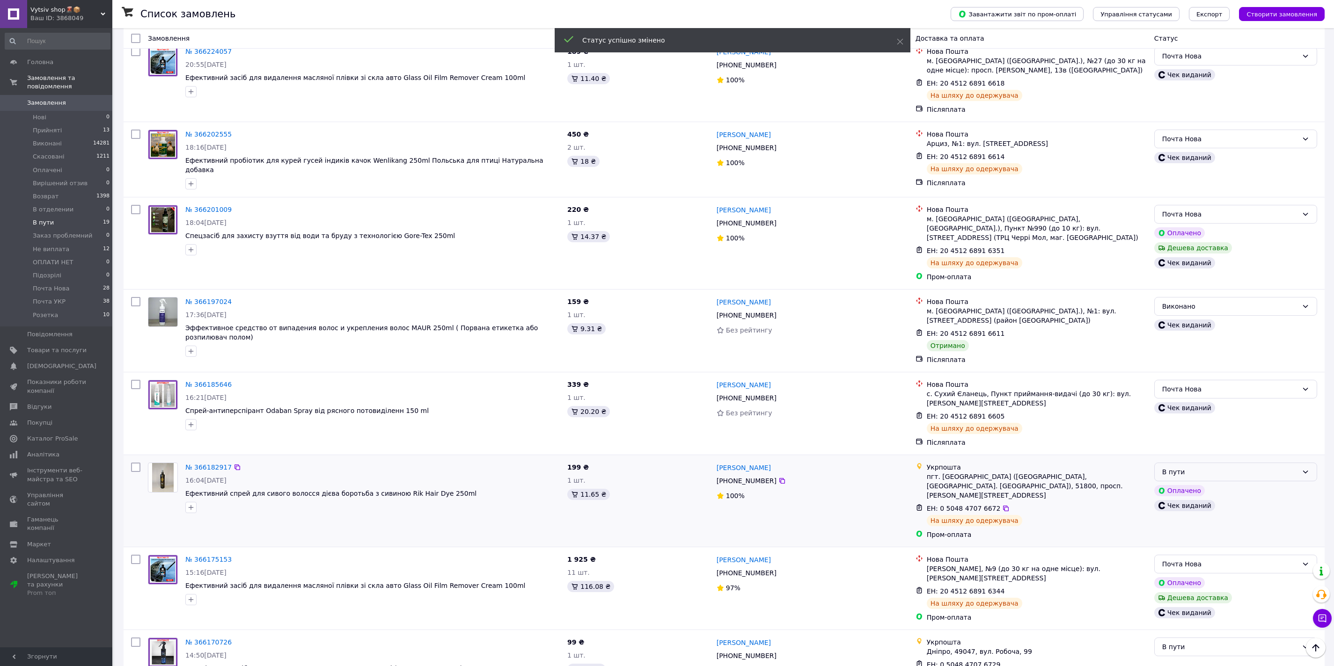
click at [1242, 467] on div "В пути" at bounding box center [1230, 472] width 136 height 10
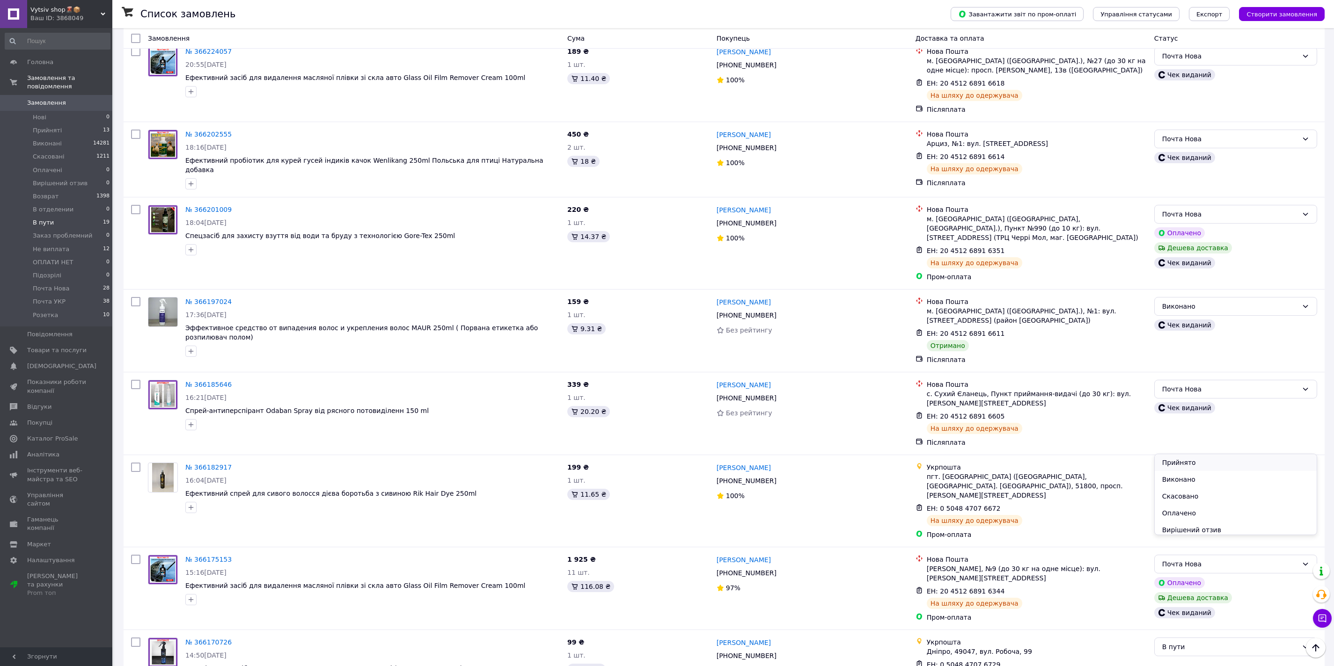
scroll to position [155, 0]
click at [1199, 509] on li "Почта УКР" at bounding box center [1236, 509] width 162 height 17
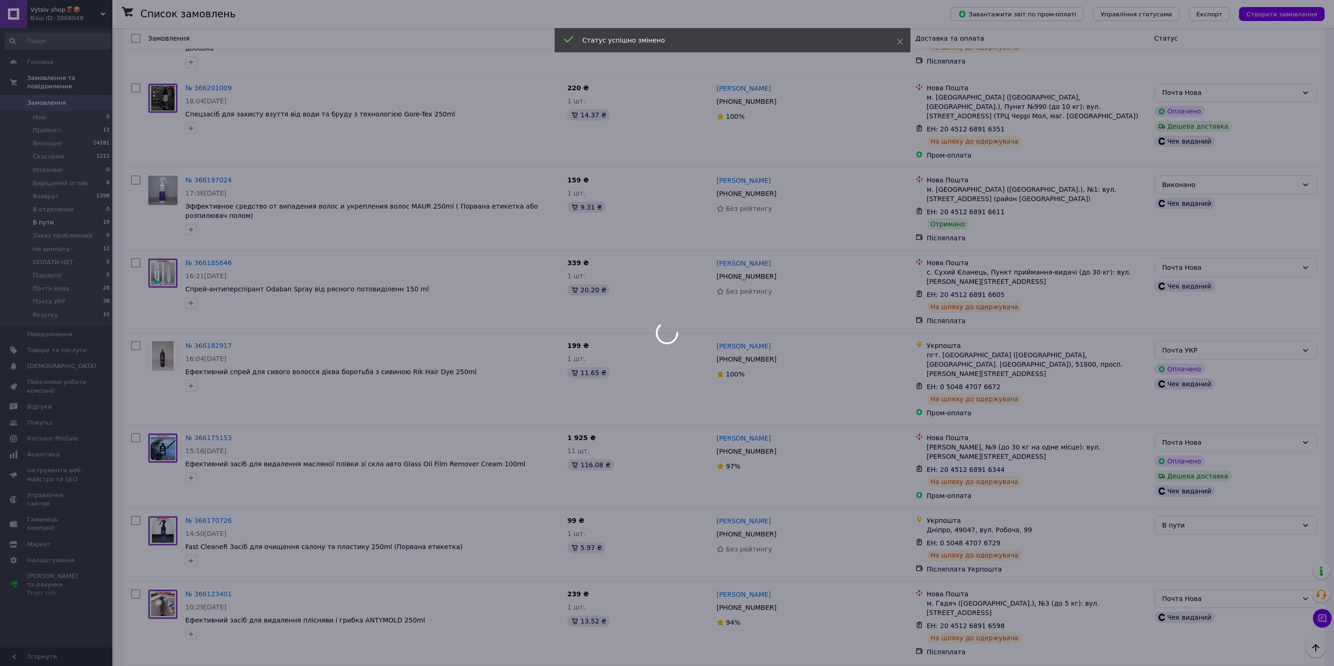
scroll to position [601, 0]
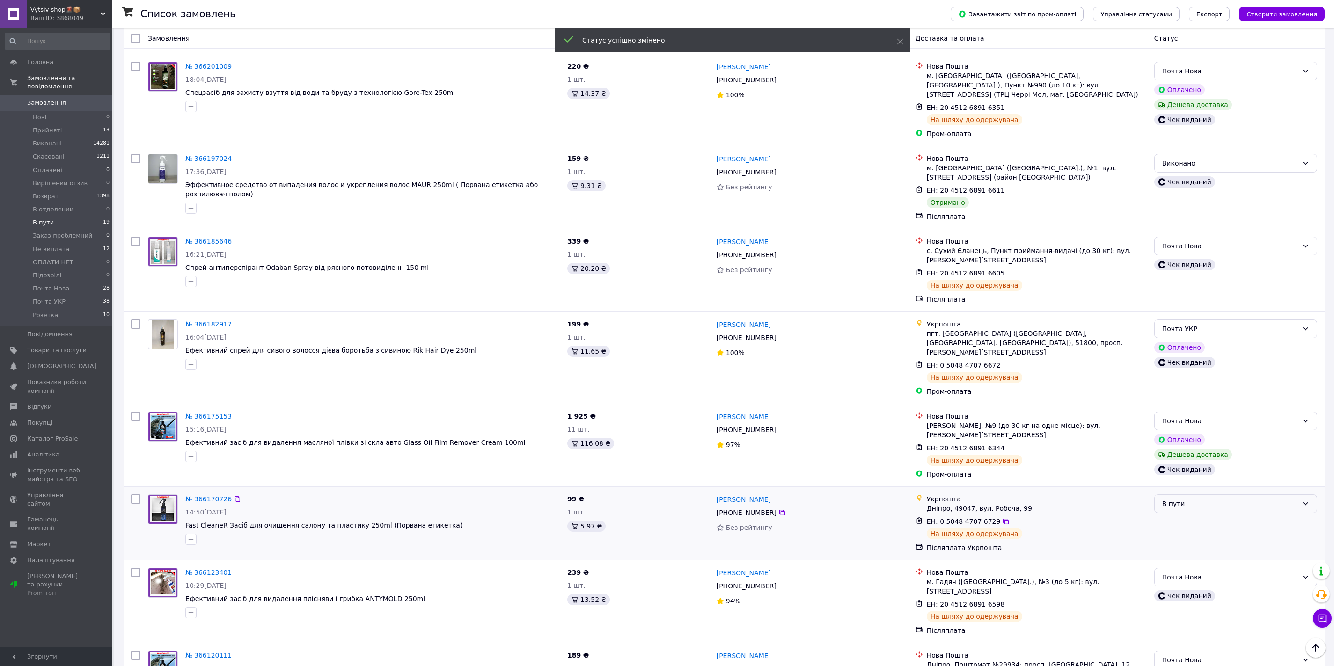
click at [1231, 499] on div "В пути" at bounding box center [1230, 504] width 136 height 10
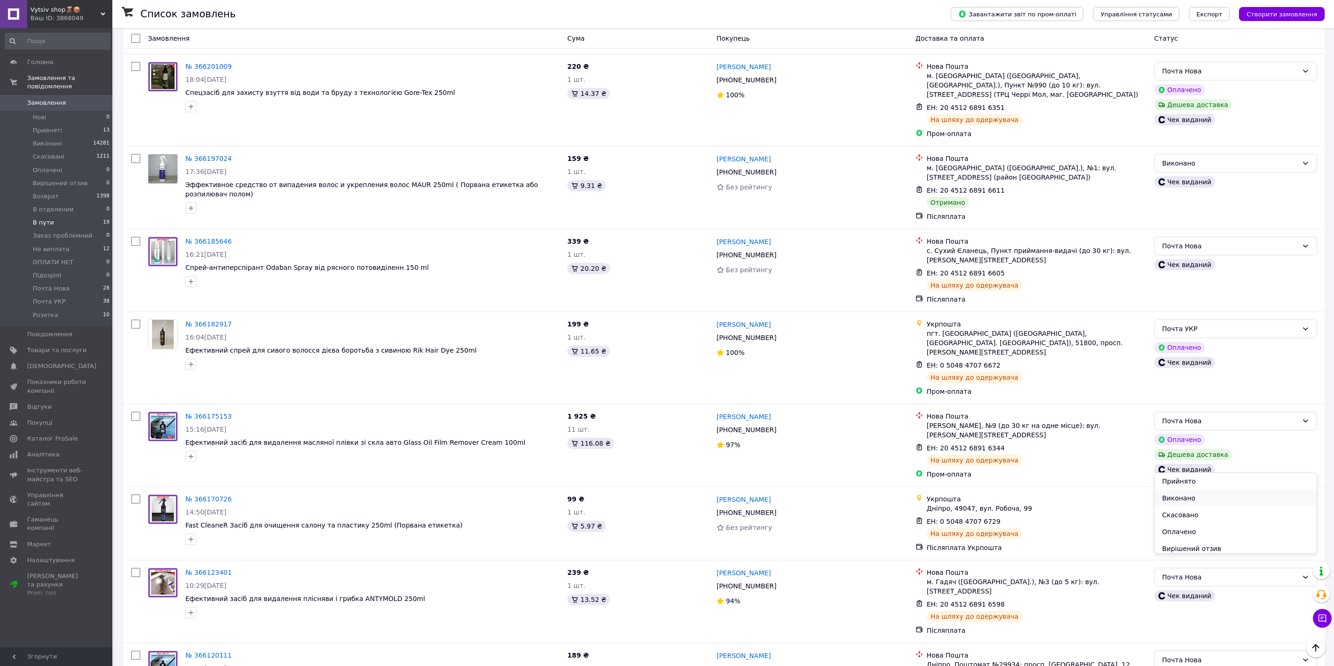
scroll to position [155, 0]
click at [1189, 531] on li "Почта УКР" at bounding box center [1236, 528] width 162 height 17
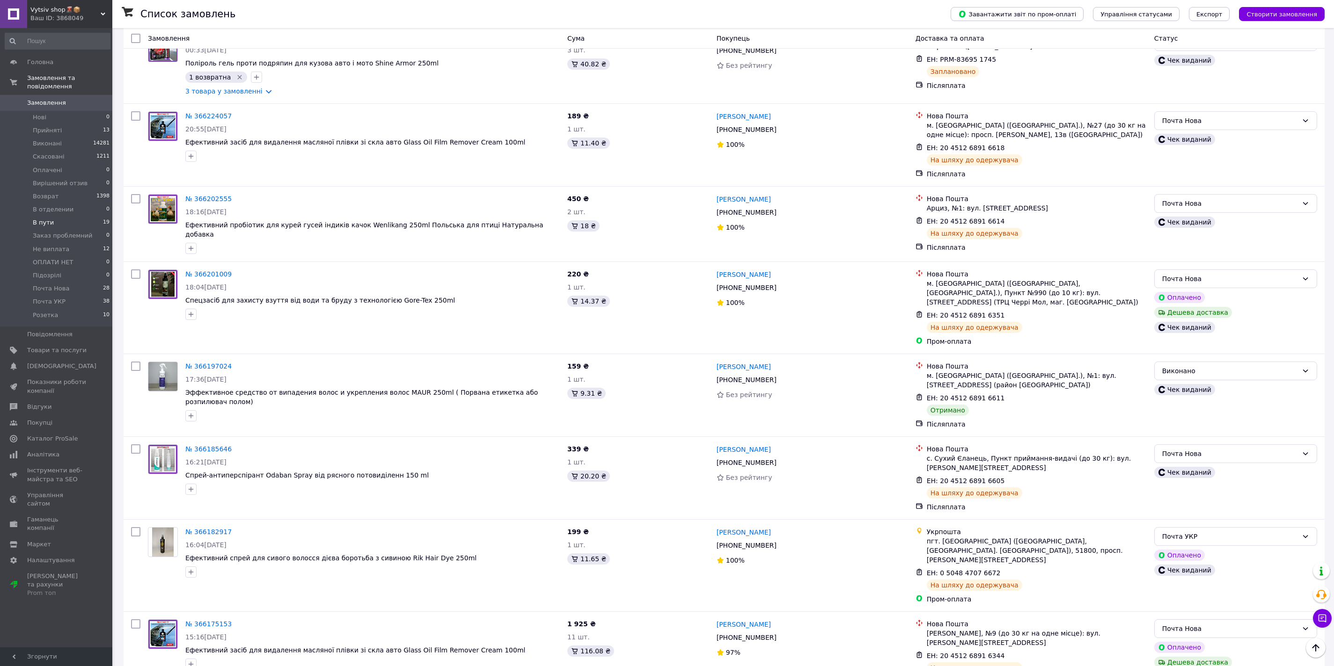
scroll to position [0, 0]
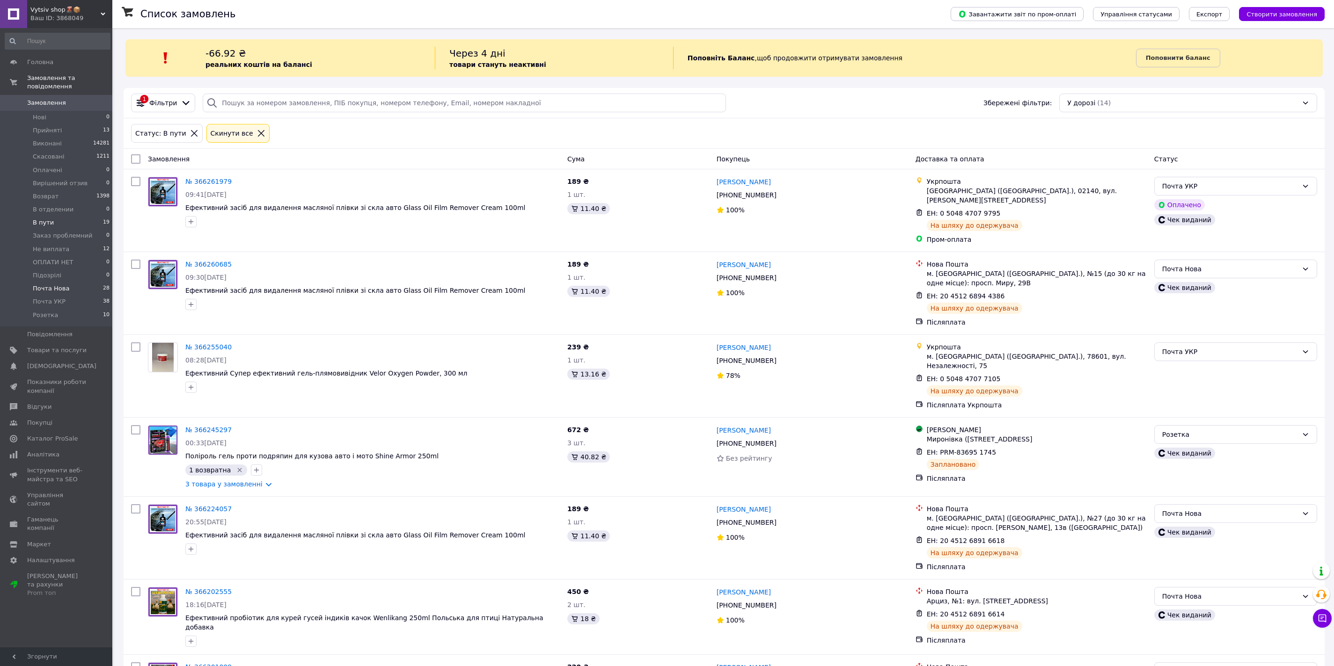
click at [63, 286] on span "Почта Нова" at bounding box center [51, 289] width 37 height 8
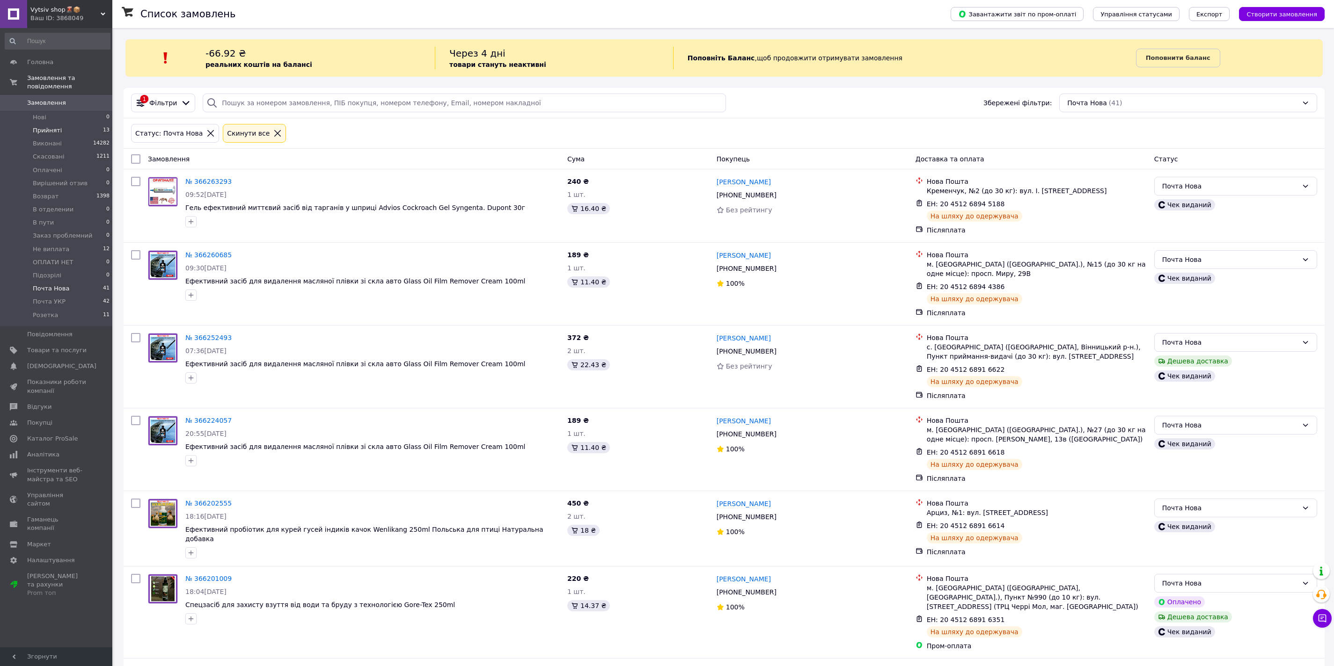
click at [95, 128] on li "Прийняті 13" at bounding box center [57, 130] width 115 height 13
